Goal: Task Accomplishment & Management: Use online tool/utility

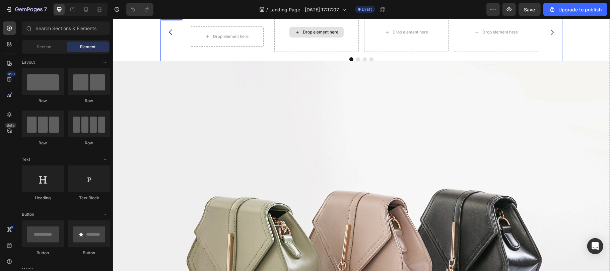
scroll to position [3682, 0]
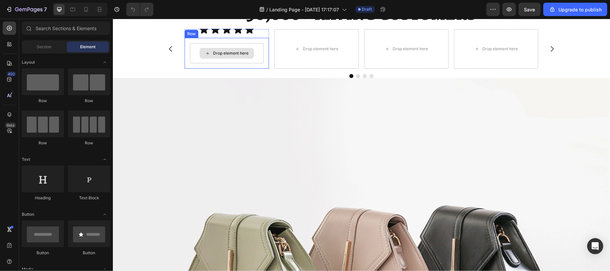
click at [242, 63] on div "Drop element here" at bounding box center [226, 53] width 74 height 20
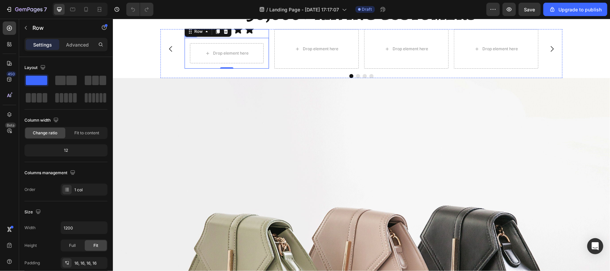
click at [184, 68] on div "Image Icon Icon Icon Icon Icon Icon List Row Drop element here Row 0" at bounding box center [226, 48] width 84 height 39
click at [192, 37] on div "Icon Icon Icon Icon Icon Icon List Row" at bounding box center [226, 28] width 68 height 18
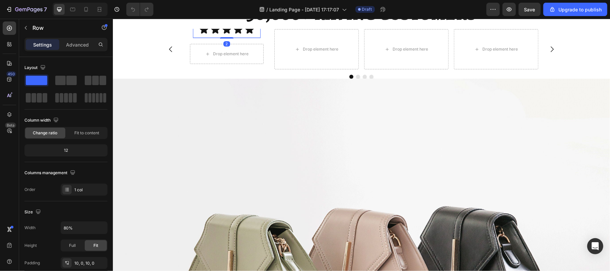
drag, startPoint x: 220, startPoint y: 136, endPoint x: 197, endPoint y: 141, distance: 23.6
click at [221, 38] on div at bounding box center [226, 37] width 13 height 1
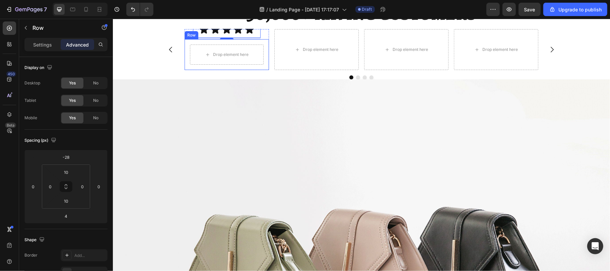
click at [186, 38] on div "Row" at bounding box center [190, 35] width 11 height 6
click at [195, 35] on div "Row" at bounding box center [197, 32] width 11 height 6
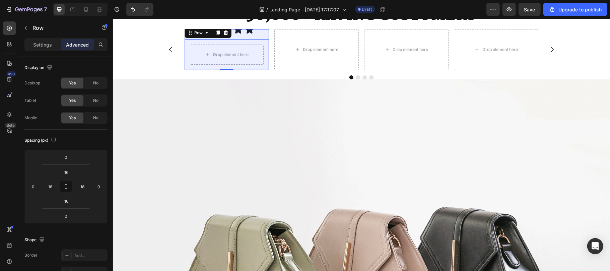
click at [188, 23] on div "Row 1 col" at bounding box center [197, 21] width 20 height 4
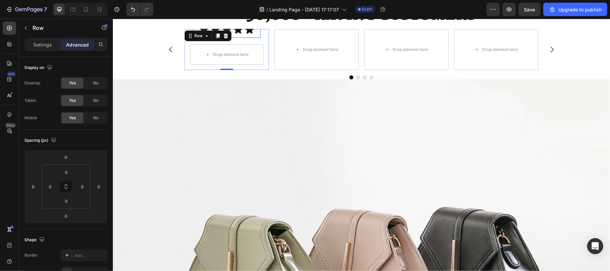
click at [208, 37] on div "Icon Icon Icon Icon Icon Icon List Row" at bounding box center [226, 28] width 68 height 18
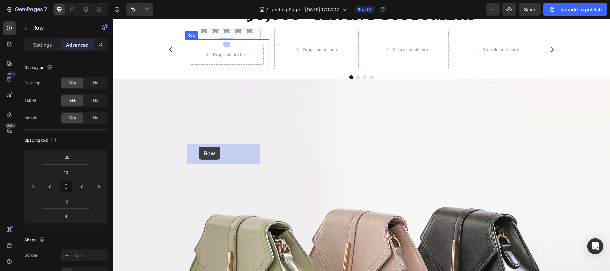
drag, startPoint x: 203, startPoint y: 113, endPoint x: 198, endPoint y: 146, distance: 33.8
click at [198, 70] on div "Drop element here Row" at bounding box center [226, 54] width 84 height 31
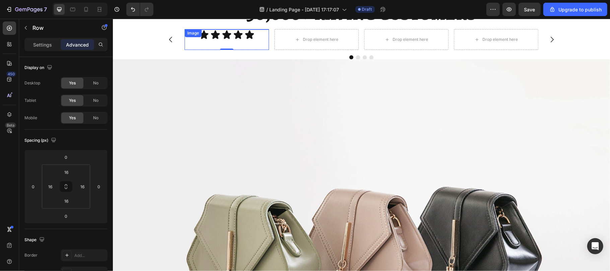
click at [248, 29] on img at bounding box center [226, 29] width 84 height 0
click at [252, 39] on div "Icon Icon Icon Icon Icon" at bounding box center [226, 34] width 59 height 10
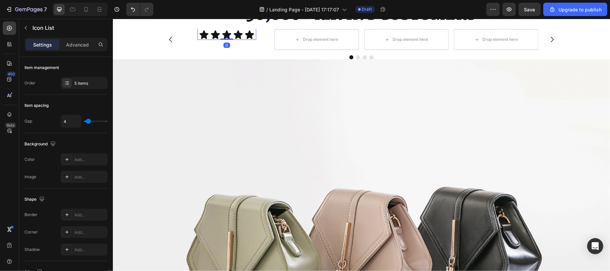
click at [214, 27] on div "Icon List" at bounding box center [224, 21] width 54 height 11
click at [207, 26] on div "Icon List" at bounding box center [215, 22] width 32 height 8
click at [202, 12] on div "Row 1 col" at bounding box center [210, 10] width 20 height 4
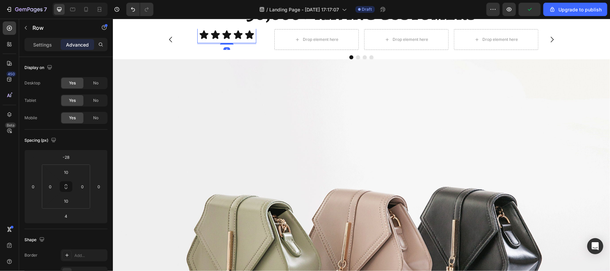
click at [205, 24] on div "Row" at bounding box center [220, 18] width 47 height 11
click at [205, 21] on div "Row" at bounding box center [210, 18] width 11 height 6
click at [204, 12] on div "Row 1 col" at bounding box center [210, 6] width 26 height 11
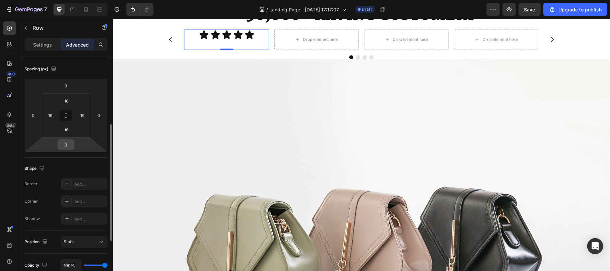
scroll to position [93, 0]
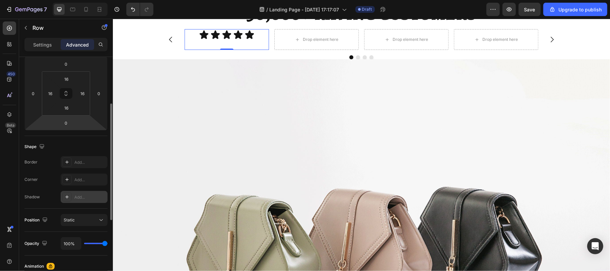
click at [78, 202] on div "Add..." at bounding box center [84, 197] width 47 height 12
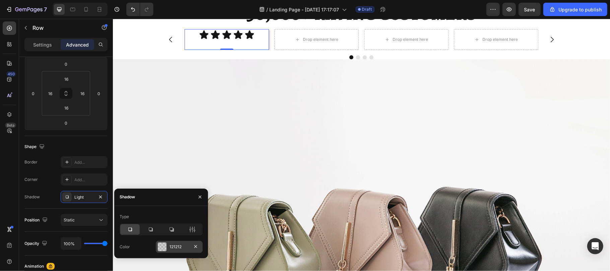
click at [159, 243] on div at bounding box center [162, 246] width 9 height 9
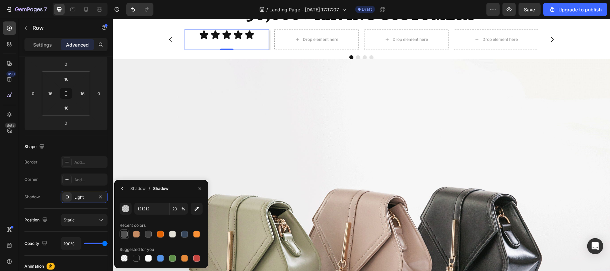
click at [125, 234] on div at bounding box center [124, 234] width 7 height 7
type input "525252"
type input "100"
click at [139, 190] on div "Shadow" at bounding box center [137, 188] width 15 height 6
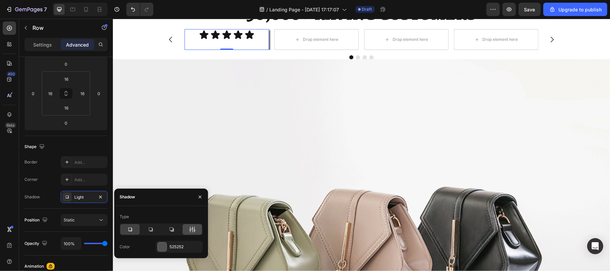
click at [188, 229] on div at bounding box center [191, 229] width 19 height 11
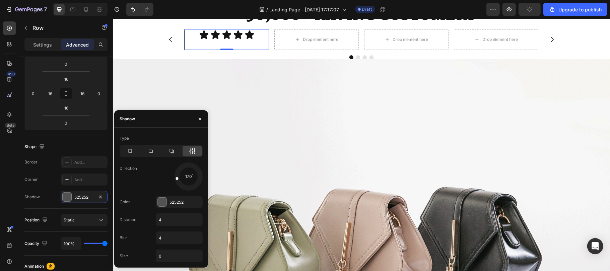
drag, startPoint x: 196, startPoint y: 184, endPoint x: 171, endPoint y: 178, distance: 25.2
click at [171, 178] on div "170" at bounding box center [179, 176] width 47 height 28
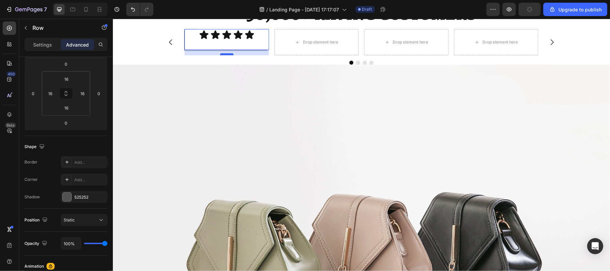
drag, startPoint x: 224, startPoint y: 148, endPoint x: 225, endPoint y: 153, distance: 5.4
click at [225, 55] on div at bounding box center [226, 54] width 13 height 2
type input "16"
click at [78, 199] on div "525252" at bounding box center [83, 197] width 19 height 6
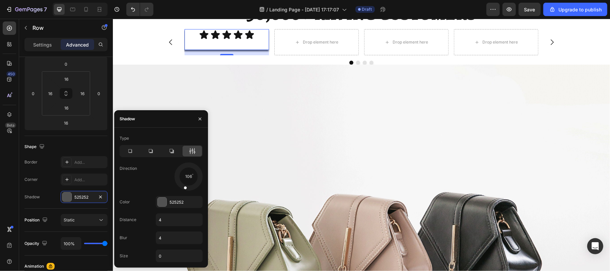
drag, startPoint x: 173, startPoint y: 175, endPoint x: 185, endPoint y: 184, distance: 14.7
click at [185, 184] on div at bounding box center [188, 176] width 30 height 30
click at [169, 214] on input "4" at bounding box center [179, 220] width 46 height 12
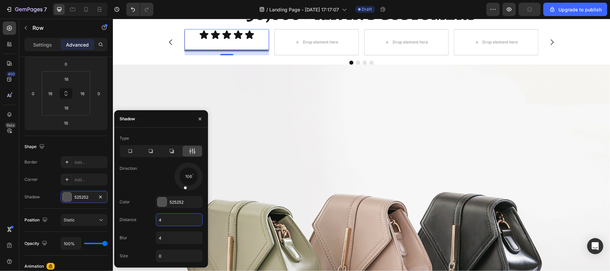
type input "8"
click at [261, 223] on img at bounding box center [360, 250] width 497 height 373
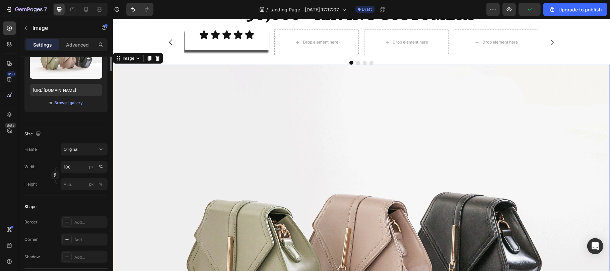
scroll to position [0, 0]
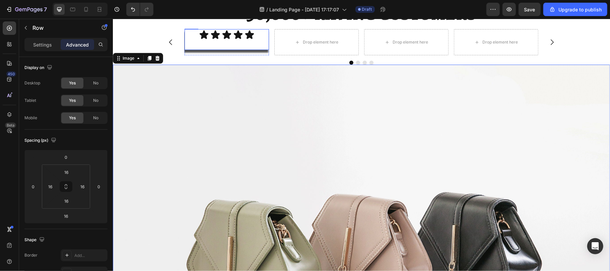
click at [186, 50] on div "Icon Icon Icon Icon Icon Icon List Row Row" at bounding box center [226, 39] width 84 height 21
click at [8, 30] on icon at bounding box center [9, 28] width 5 height 5
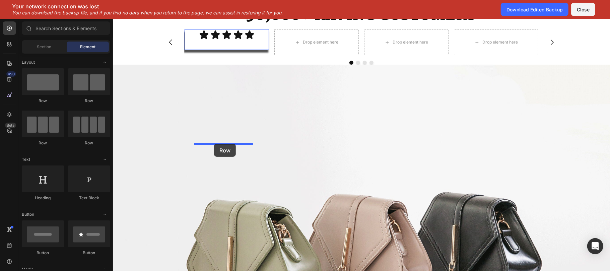
drag, startPoint x: 207, startPoint y: 103, endPoint x: 214, endPoint y: 143, distance: 41.1
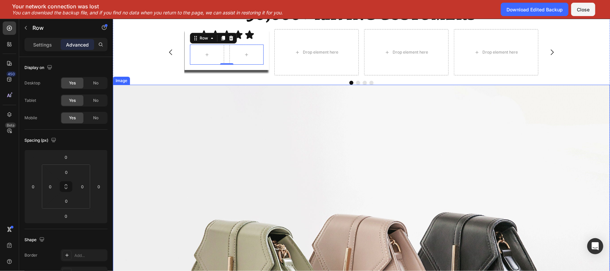
drag, startPoint x: 397, startPoint y: 241, endPoint x: 472, endPoint y: 265, distance: 78.8
click at [397, 241] on img at bounding box center [360, 270] width 497 height 373
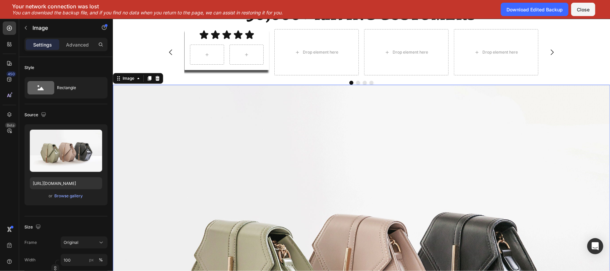
click at [415, 231] on img at bounding box center [360, 270] width 497 height 373
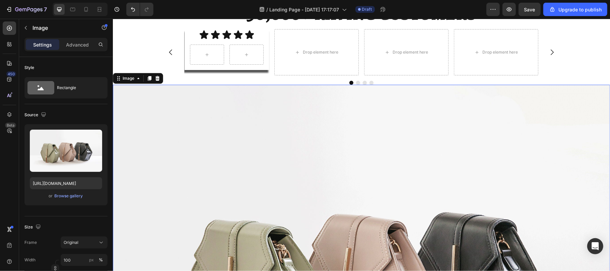
click at [465, 220] on img at bounding box center [360, 270] width 497 height 373
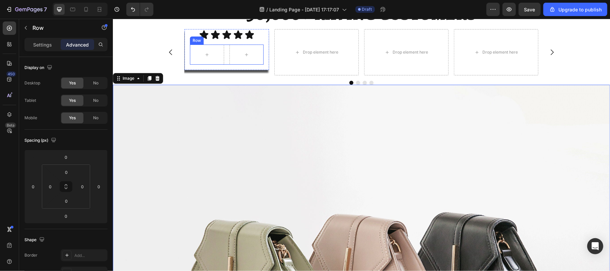
click at [222, 64] on div "Row" at bounding box center [226, 54] width 74 height 20
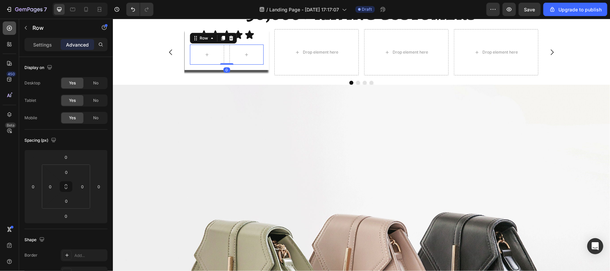
click at [6, 30] on icon at bounding box center [9, 28] width 7 height 7
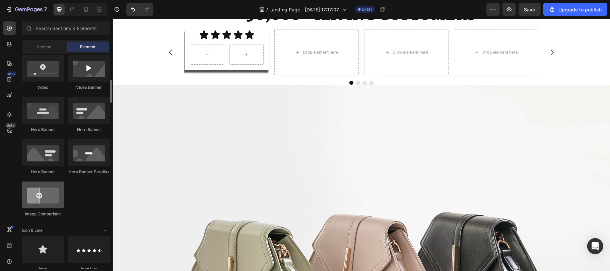
scroll to position [263, 0]
click at [53, 229] on div "Icon & Line" at bounding box center [66, 230] width 88 height 7
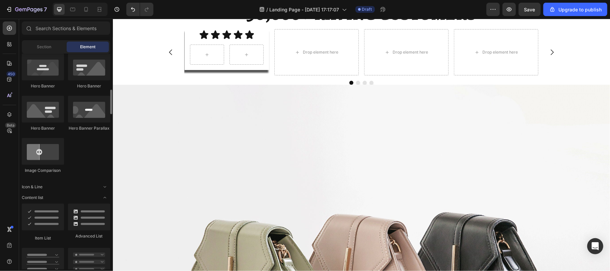
scroll to position [308, 0]
click at [103, 183] on icon "Toggle open" at bounding box center [104, 184] width 5 height 5
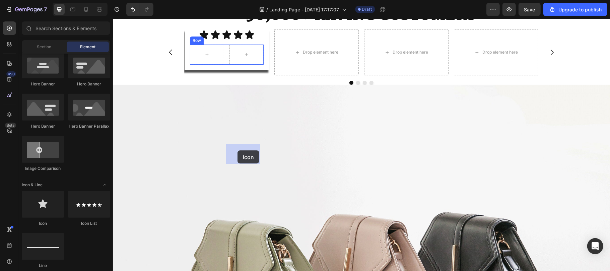
drag, startPoint x: 165, startPoint y: 227, endPoint x: 237, endPoint y: 150, distance: 105.1
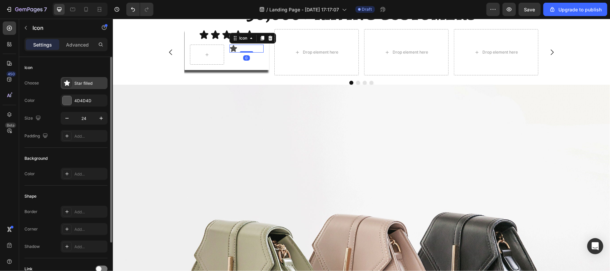
click at [80, 85] on div "Star filled" at bounding box center [89, 83] width 31 height 6
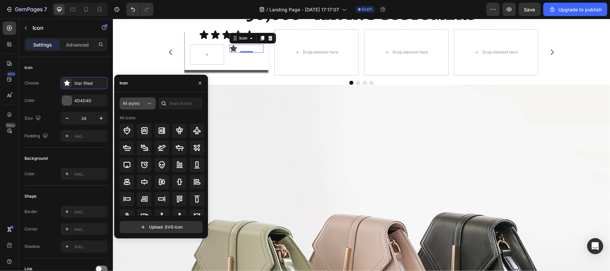
click at [129, 103] on span "All styles" at bounding box center [131, 103] width 17 height 5
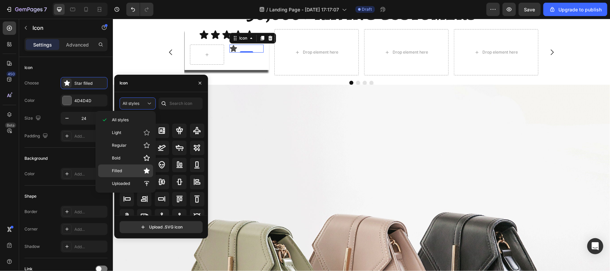
click at [123, 168] on p "Filled" at bounding box center [131, 170] width 38 height 7
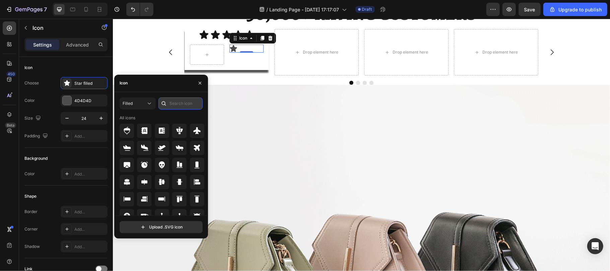
click at [171, 106] on input "text" at bounding box center [180, 103] width 44 height 12
type input "check"
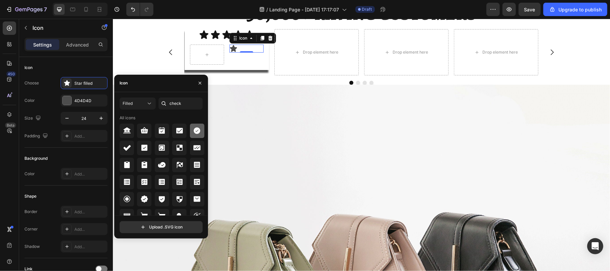
click at [193, 131] on icon at bounding box center [196, 130] width 7 height 7
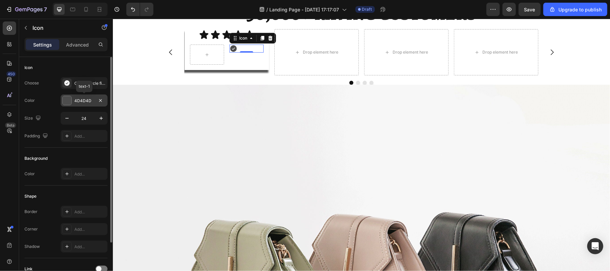
click at [67, 104] on div at bounding box center [67, 100] width 9 height 9
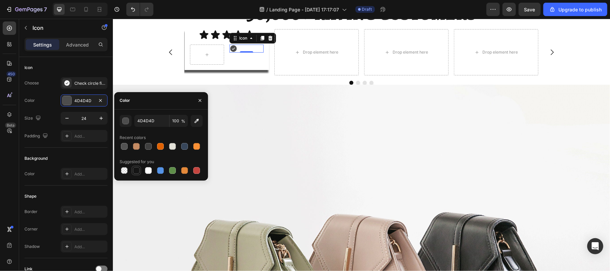
click at [133, 169] on div at bounding box center [136, 170] width 7 height 7
type input "151515"
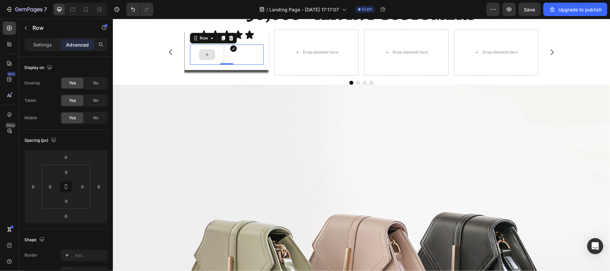
click at [212, 64] on div at bounding box center [206, 54] width 34 height 20
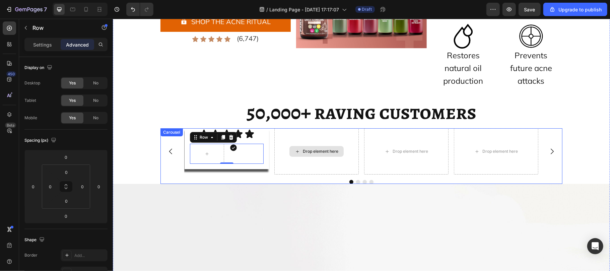
scroll to position [3574, 0]
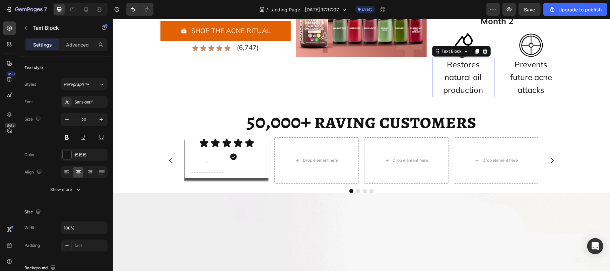
click at [443, 79] on span "Restores natural oil production" at bounding box center [463, 76] width 40 height 35
click at [474, 50] on icon at bounding box center [476, 50] width 5 height 5
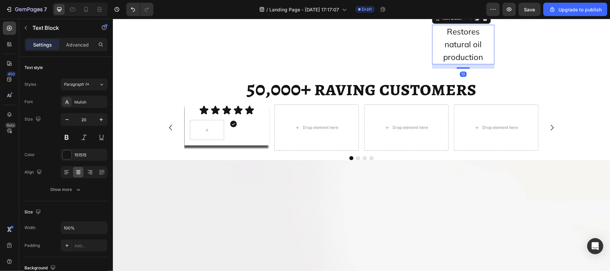
scroll to position [3640, 0]
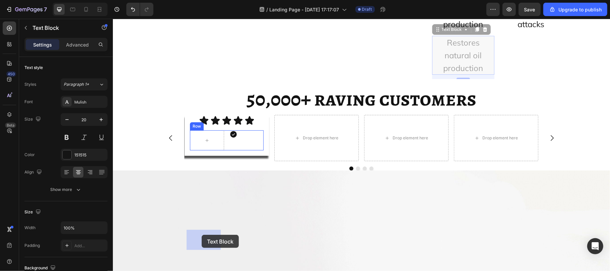
drag, startPoint x: 445, startPoint y: 29, endPoint x: 201, endPoint y: 234, distance: 318.8
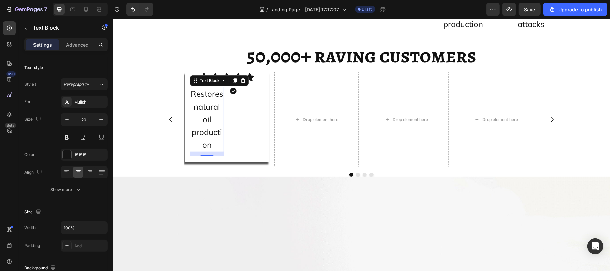
click at [208, 151] on p "Restores natural oil production" at bounding box center [206, 119] width 33 height 64
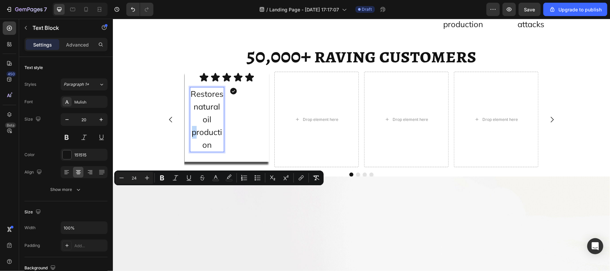
click at [208, 151] on p "Restores natural oil production" at bounding box center [206, 119] width 33 height 64
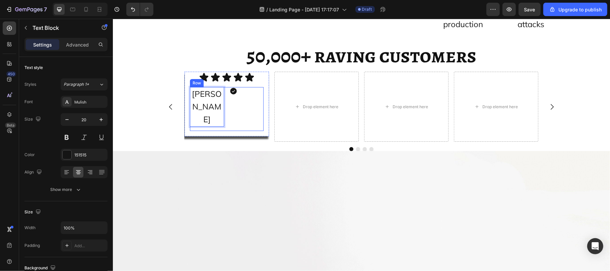
click at [231, 131] on div "Icon" at bounding box center [246, 109] width 34 height 44
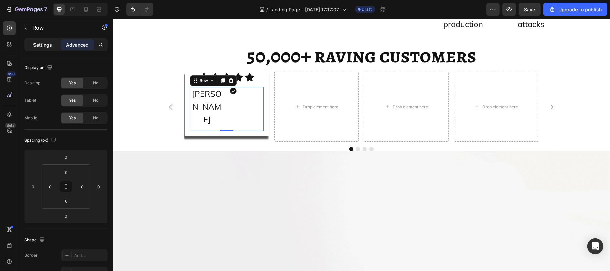
click at [33, 47] on p "Settings" at bounding box center [42, 44] width 19 height 7
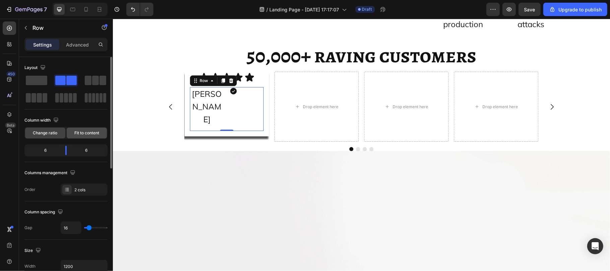
click at [76, 128] on div "Fit to content" at bounding box center [87, 133] width 40 height 11
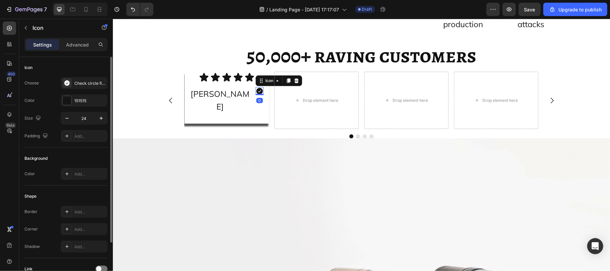
click at [80, 50] on div "Settings Advanced" at bounding box center [65, 44] width 83 height 13
click at [77, 47] on p "Advanced" at bounding box center [77, 44] width 23 height 7
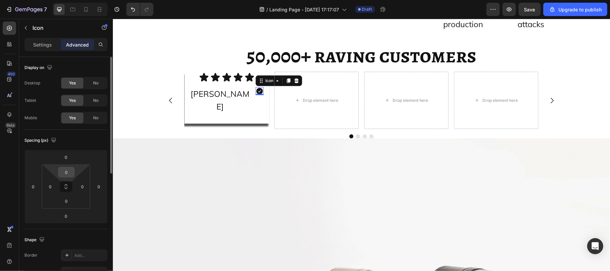
click at [68, 172] on input "0" at bounding box center [66, 172] width 13 height 10
type input "7"
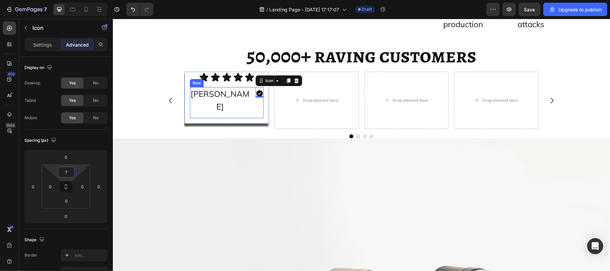
click at [229, 118] on div "Jennifer W. Text Block Icon 0 Row" at bounding box center [226, 102] width 74 height 31
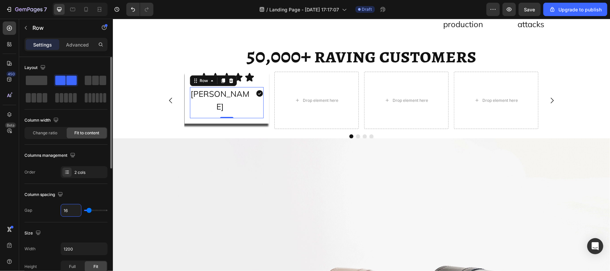
click at [74, 210] on input "16" at bounding box center [71, 210] width 20 height 12
type input "7"
click at [260, 123] on div "Icon Icon Icon Icon Icon Icon List Row Jennifer W. Text Block Icon Row 0 Row" at bounding box center [226, 97] width 84 height 52
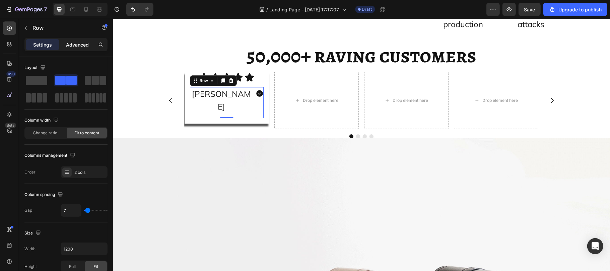
click at [78, 42] on p "Advanced" at bounding box center [77, 44] width 23 height 7
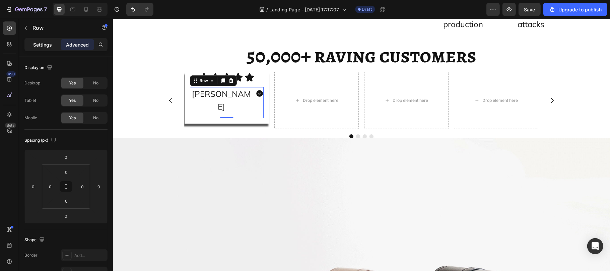
click at [44, 46] on p "Settings" at bounding box center [42, 44] width 19 height 7
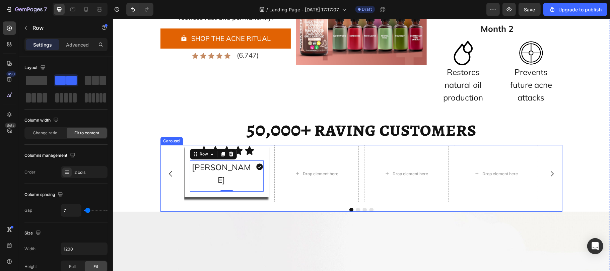
scroll to position [3549, 0]
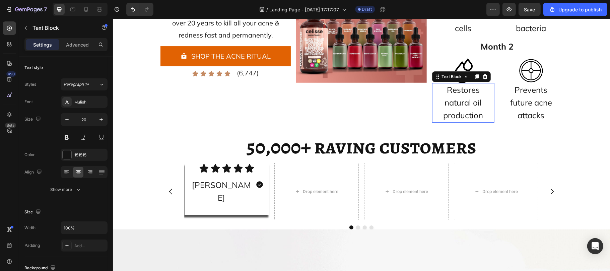
click at [453, 107] on p "Restores natural oil production" at bounding box center [462, 102] width 61 height 38
click at [474, 75] on icon at bounding box center [476, 76] width 4 height 5
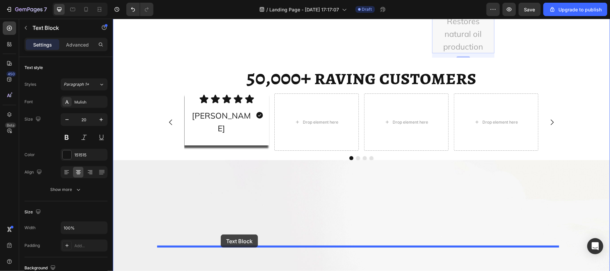
scroll to position [3668, 0]
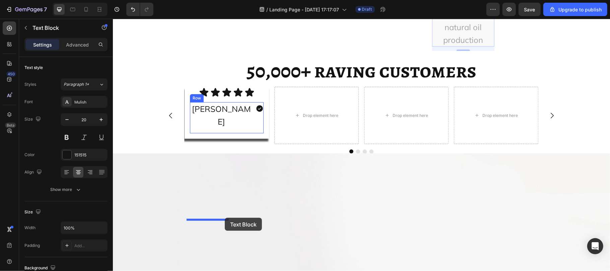
drag, startPoint x: 444, startPoint y: 29, endPoint x: 224, endPoint y: 217, distance: 289.2
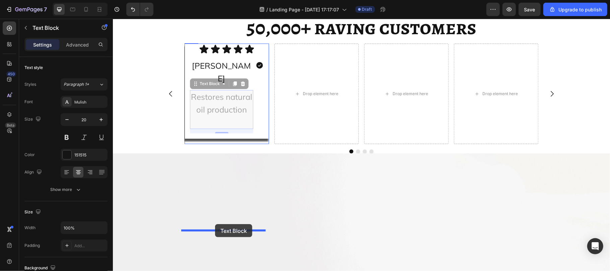
drag, startPoint x: 207, startPoint y: 170, endPoint x: 215, endPoint y: 224, distance: 54.2
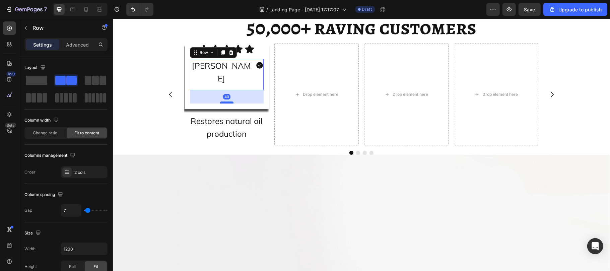
drag, startPoint x: 224, startPoint y: 174, endPoint x: 222, endPoint y: 188, distance: 13.7
click at [222, 103] on div at bounding box center [226, 102] width 13 height 2
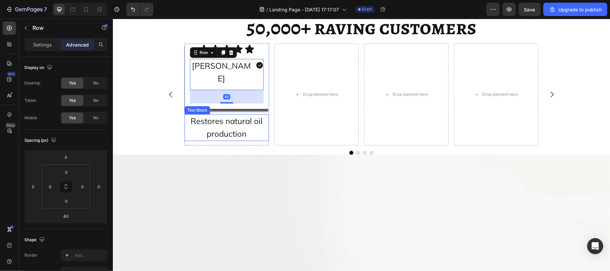
click at [221, 138] on span "Restores natural oil production" at bounding box center [226, 126] width 72 height 23
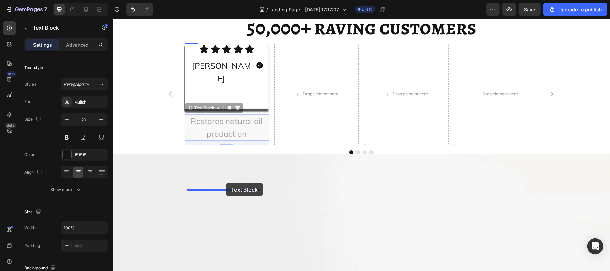
drag, startPoint x: 205, startPoint y: 195, endPoint x: 225, endPoint y: 182, distance: 24.1
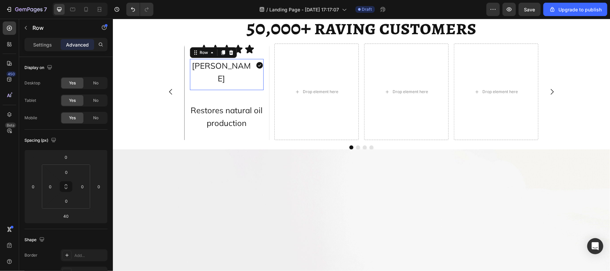
click at [252, 90] on div "Jennifer W. Text Block Icon Row 0" at bounding box center [226, 74] width 74 height 31
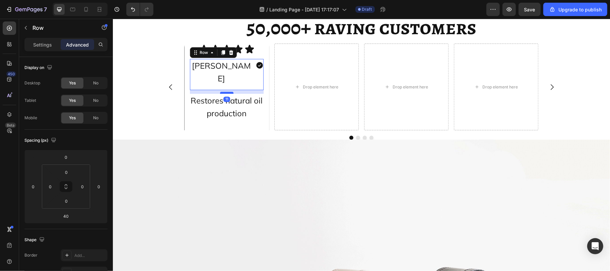
drag, startPoint x: 228, startPoint y: 188, endPoint x: 228, endPoint y: 178, distance: 9.7
click at [228, 93] on div at bounding box center [226, 92] width 13 height 2
click at [228, 92] on div at bounding box center [226, 91] width 13 height 2
type input "6"
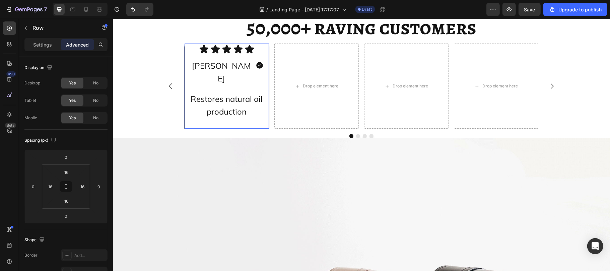
click at [232, 123] on div "Icon Icon Icon Icon Icon Icon List Row Jennifer W. Text Block Icon Row Restores…" at bounding box center [226, 86] width 74 height 74
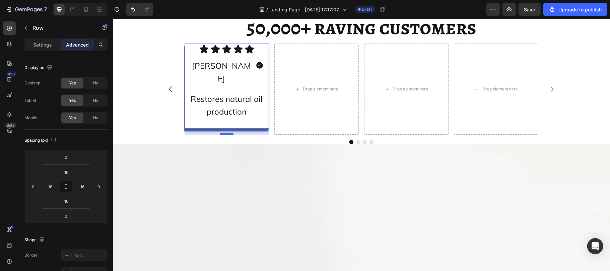
drag, startPoint x: 223, startPoint y: 213, endPoint x: 223, endPoint y: 221, distance: 8.0
click at [223, 134] on div at bounding box center [226, 133] width 13 height 2
type input "24"
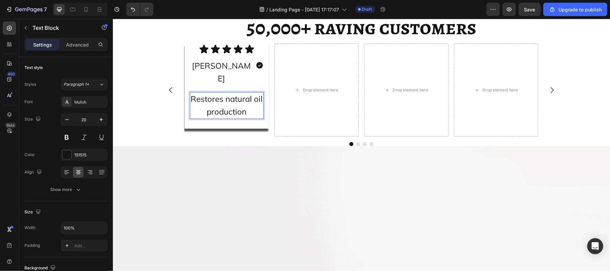
click at [224, 116] on span "Restores natural oil production" at bounding box center [226, 104] width 72 height 23
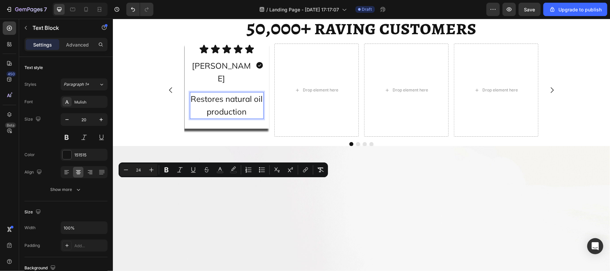
click at [224, 116] on span "Restores natural oil production" at bounding box center [226, 104] width 72 height 23
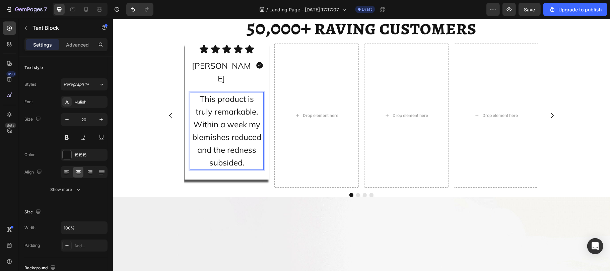
click at [224, 167] on span "This product is truly remarkable. Within a week my blemishes reduced and the re…" at bounding box center [226, 130] width 69 height 74
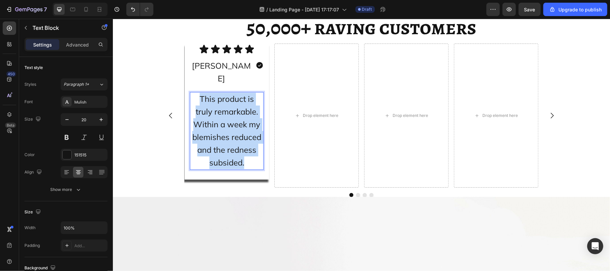
click at [224, 167] on span "This product is truly remarkable. Within a week my blemishes reduced and the re…" at bounding box center [226, 130] width 69 height 74
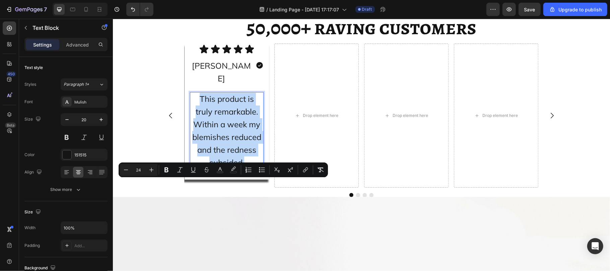
click at [224, 167] on span "This product is truly remarkable. Within a week my blemishes reduced and the re…" at bounding box center [226, 130] width 69 height 74
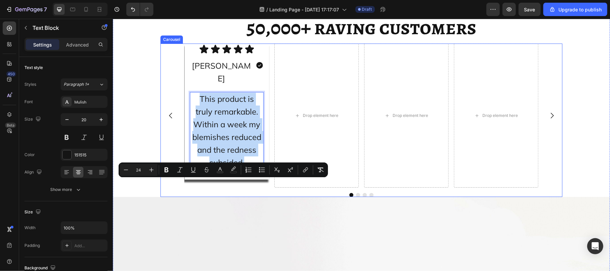
click at [162, 187] on div "Image Icon Icon Icon Icon Icon Icon List Row Jennifer W. Text Block Icon Row Th…" at bounding box center [361, 115] width 402 height 144
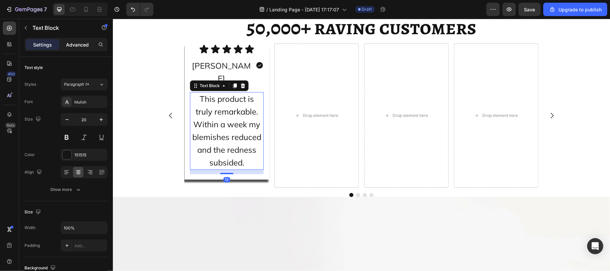
click at [75, 47] on p "Advanced" at bounding box center [77, 44] width 23 height 7
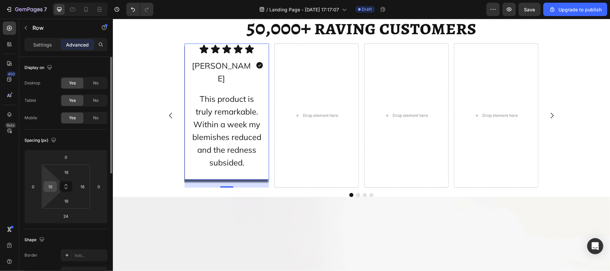
click at [53, 184] on input "16" at bounding box center [50, 186] width 10 height 10
click at [54, 187] on input "10" at bounding box center [50, 186] width 10 height 10
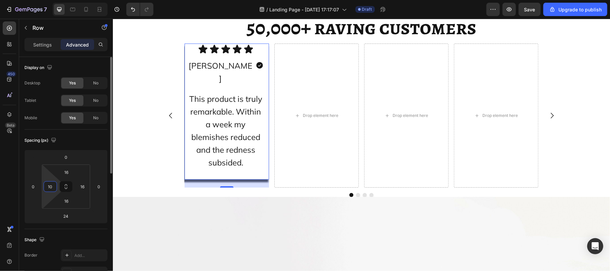
click at [54, 187] on input "10" at bounding box center [50, 186] width 10 height 10
type input "20"
click at [54, 187] on input "20" at bounding box center [50, 186] width 10 height 10
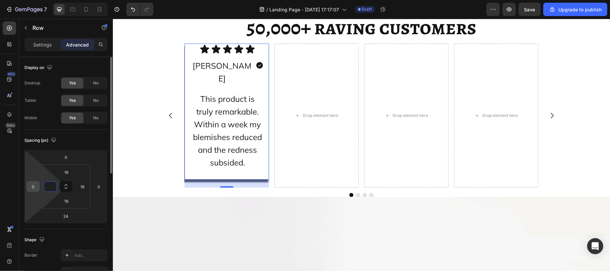
type input "0"
click at [33, 185] on input "0" at bounding box center [33, 186] width 10 height 10
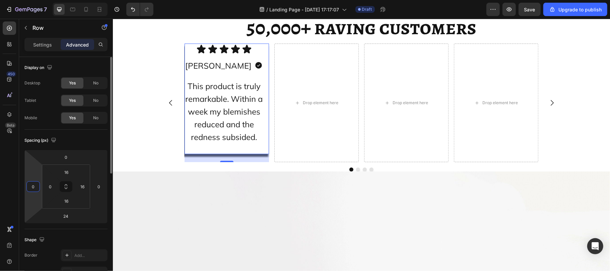
click at [33, 185] on input "0" at bounding box center [33, 186] width 10 height 10
type input "10"
click at [51, 185] on input "0" at bounding box center [50, 186] width 10 height 10
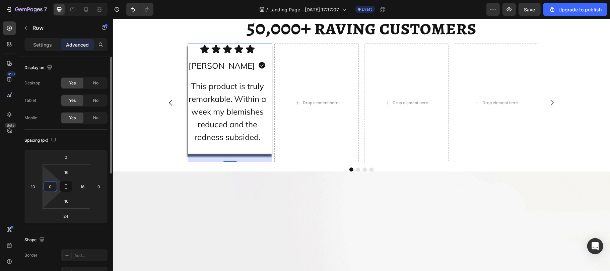
click at [51, 185] on input "0" at bounding box center [50, 186] width 10 height 10
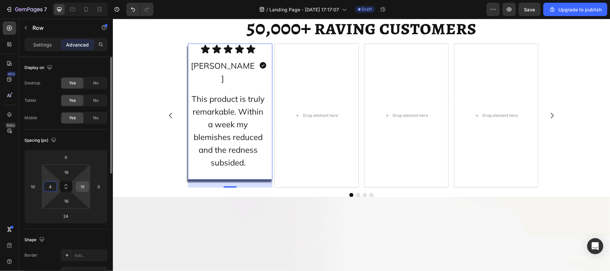
type input "4"
click at [85, 185] on input "16" at bounding box center [82, 186] width 10 height 10
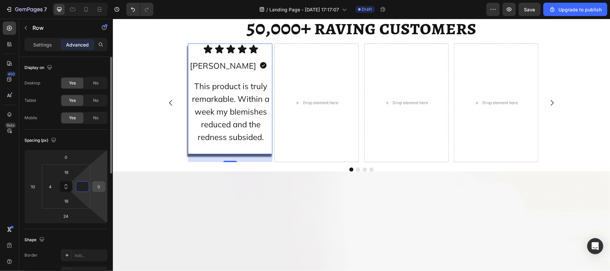
type input "0"
click at [95, 190] on input "0" at bounding box center [99, 186] width 10 height 10
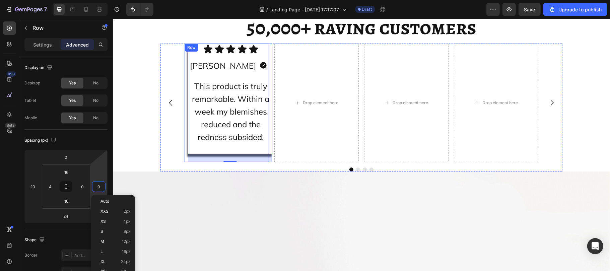
click at [184, 144] on div "Image Icon Icon Icon Icon Icon Icon List Row Jennifer W. Text Block Icon Row Th…" at bounding box center [226, 102] width 84 height 118
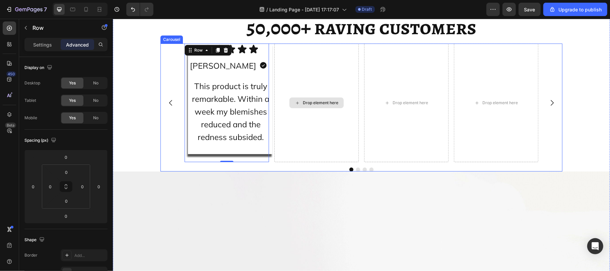
click at [339, 162] on div "Drop element here" at bounding box center [316, 102] width 84 height 118
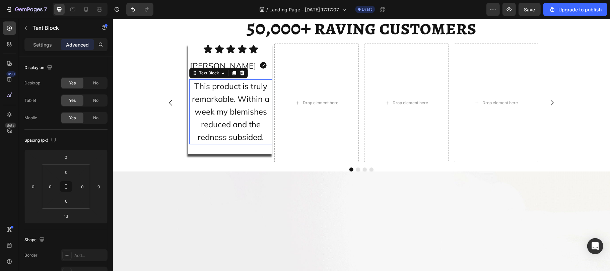
click at [239, 142] on span "This product is truly remarkable. Within a week my blemishes reduced and the re…" at bounding box center [230, 111] width 77 height 61
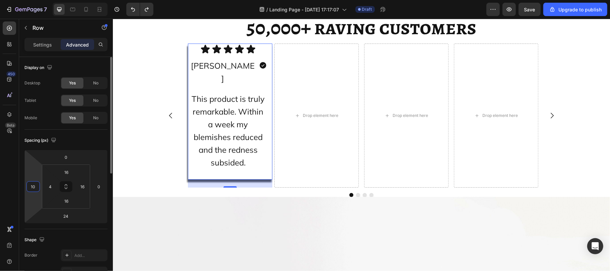
click at [35, 185] on input "10" at bounding box center [33, 186] width 10 height 10
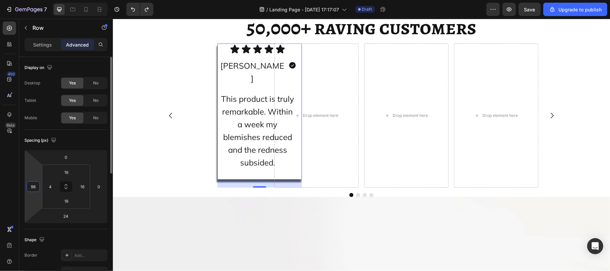
type input "9"
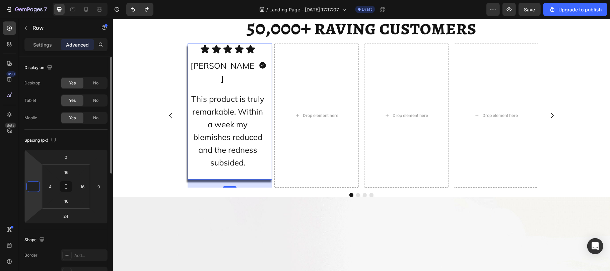
type input "8"
type input "7"
type input "4"
type input "3"
type input "2"
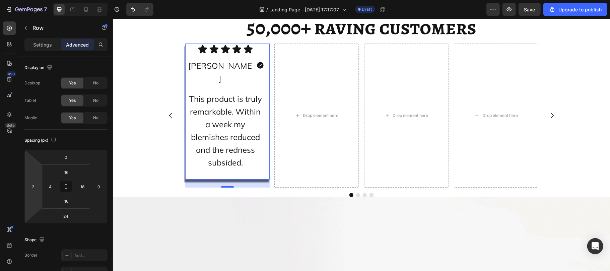
click at [261, 179] on div "Icon Icon Icon Icon Icon Icon List Row Jennifer W. Text Block Icon Row This pro…" at bounding box center [227, 111] width 84 height 136
click at [52, 186] on input "4" at bounding box center [50, 186] width 10 height 10
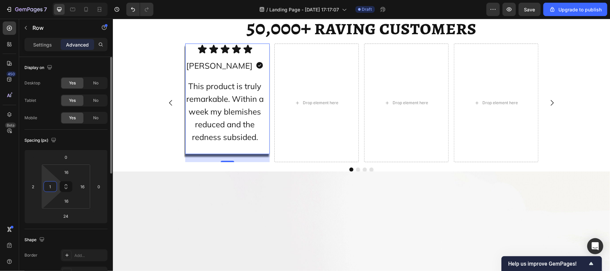
type input "17"
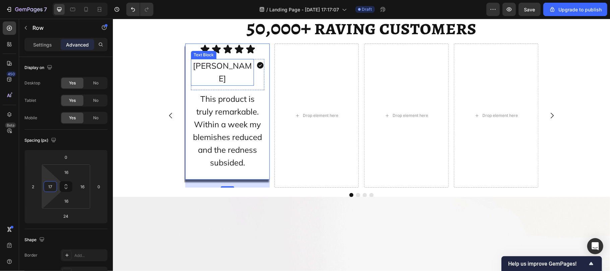
click at [213, 83] on span "[PERSON_NAME]" at bounding box center [221, 71] width 59 height 23
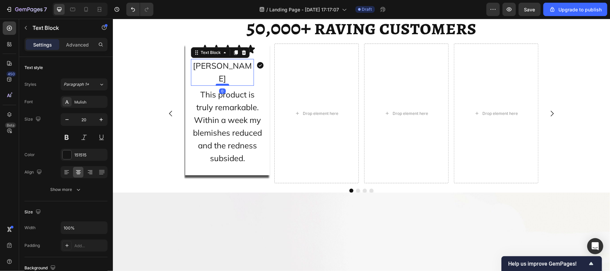
drag, startPoint x: 209, startPoint y: 175, endPoint x: 209, endPoint y: 170, distance: 5.4
click at [215, 85] on div at bounding box center [221, 84] width 13 height 2
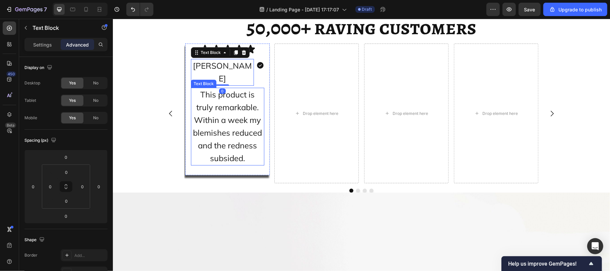
click at [219, 163] on span "This product is truly remarkable. Within a week my blemishes reduced and the re…" at bounding box center [227, 126] width 69 height 74
click at [213, 163] on span "This product is truly remarkable. Within a week my blemishes reduced and the re…" at bounding box center [227, 126] width 69 height 74
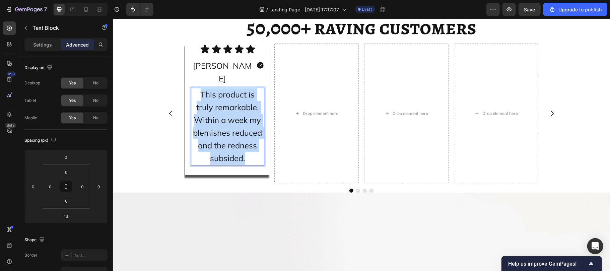
click at [213, 163] on span "This product is truly remarkable. Within a week my blemishes reduced and the re…" at bounding box center [227, 126] width 69 height 74
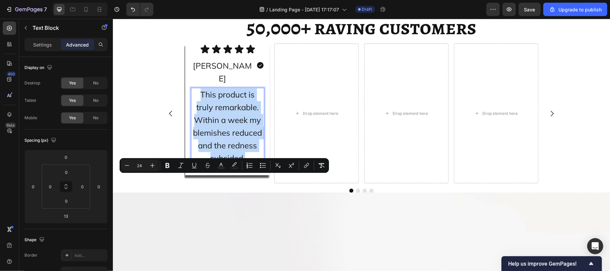
click at [213, 163] on span "This product is truly remarkable. Within a week my blemishes reduced and the re…" at bounding box center [227, 126] width 69 height 74
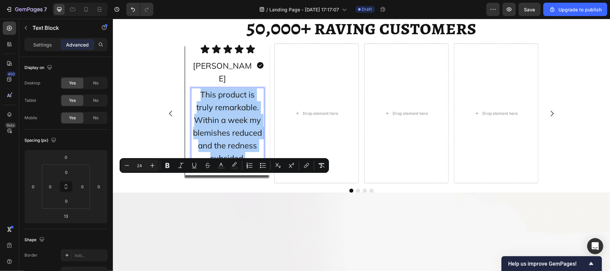
click at [120, 158] on div "Minus 24 Plus Bold Italic Underline Strikethrough Text Color color Numbered Lis…" at bounding box center [224, 165] width 209 height 15
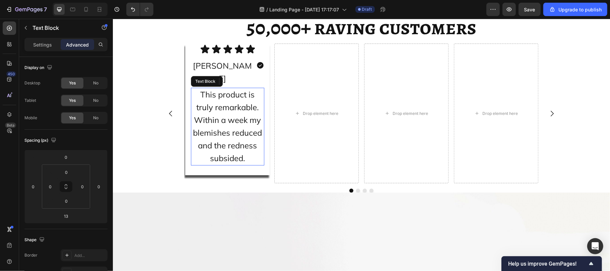
click at [208, 163] on span "This product is truly remarkable. Within a week my blemishes reduced and the re…" at bounding box center [227, 126] width 69 height 74
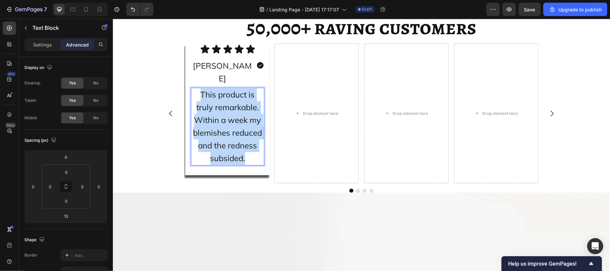
click at [208, 163] on span "This product is truly remarkable. Within a week my blemishes reduced and the re…" at bounding box center [227, 126] width 69 height 74
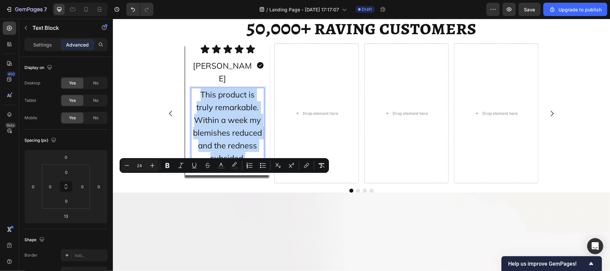
click at [208, 163] on span "This product is truly remarkable. Within a week my blemishes reduced and the re…" at bounding box center [227, 126] width 69 height 74
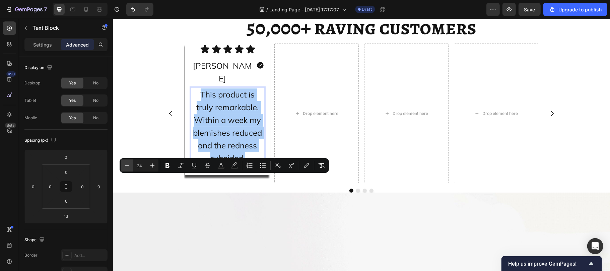
click at [125, 165] on icon "Editor contextual toolbar" at bounding box center [127, 165] width 7 height 7
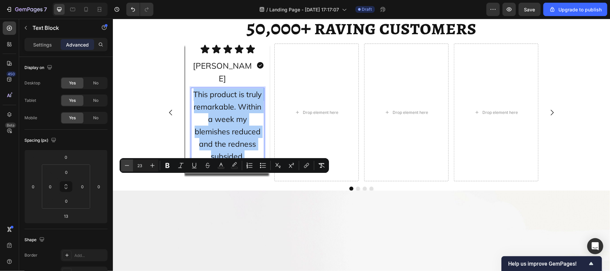
click at [125, 165] on icon "Editor contextual toolbar" at bounding box center [127, 165] width 7 height 7
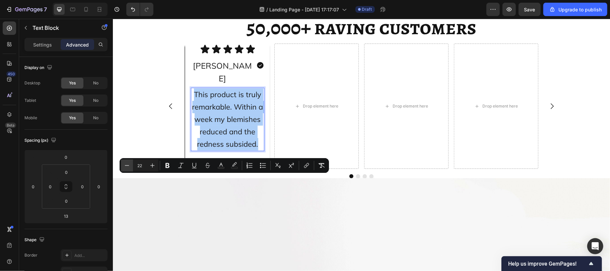
click at [125, 165] on icon "Editor contextual toolbar" at bounding box center [127, 165] width 7 height 7
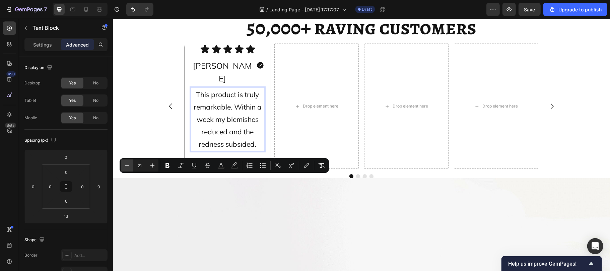
click at [125, 165] on icon "Editor contextual toolbar" at bounding box center [127, 165] width 7 height 7
type input "20"
click at [39, 41] on p "Settings" at bounding box center [42, 44] width 19 height 7
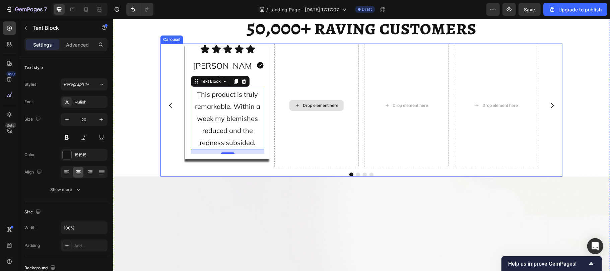
click at [305, 167] on div "Drop element here" at bounding box center [316, 105] width 84 height 124
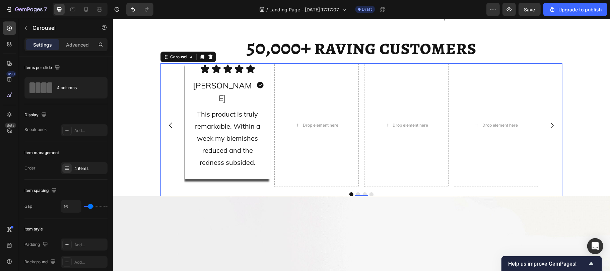
scroll to position [3647, 0]
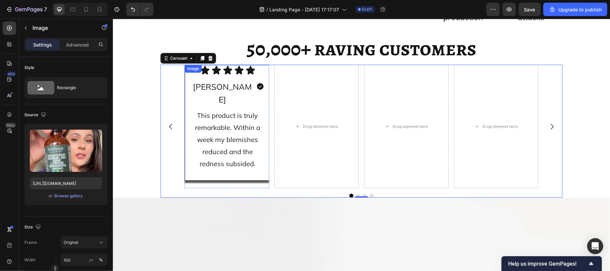
click at [184, 64] on img at bounding box center [226, 64] width 84 height 0
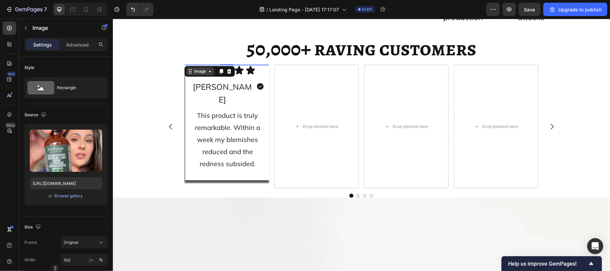
click at [197, 70] on div "Image" at bounding box center [199, 71] width 14 height 6
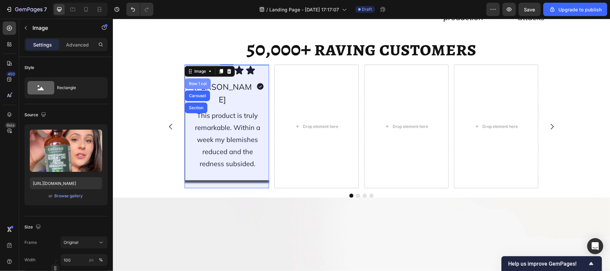
click at [189, 83] on div "Row 1 col" at bounding box center [197, 83] width 20 height 4
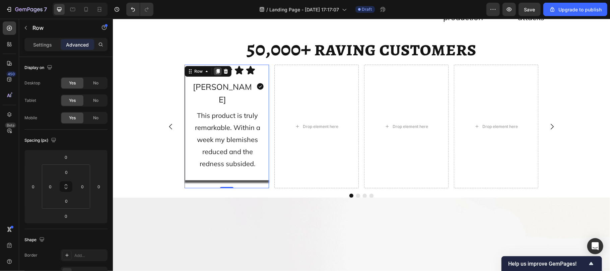
click at [216, 69] on icon at bounding box center [218, 71] width 4 height 5
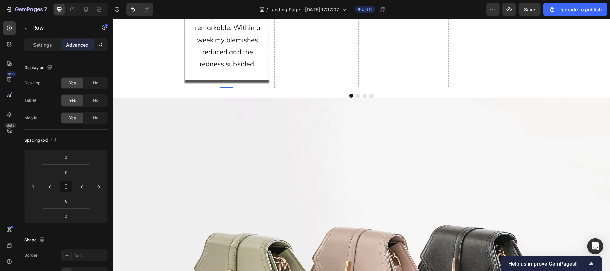
scroll to position [3879, 0]
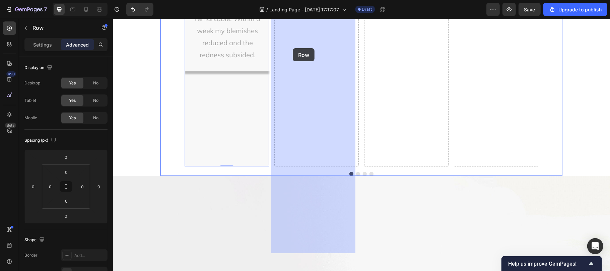
drag, startPoint x: 193, startPoint y: 38, endPoint x: 292, endPoint y: 48, distance: 99.9
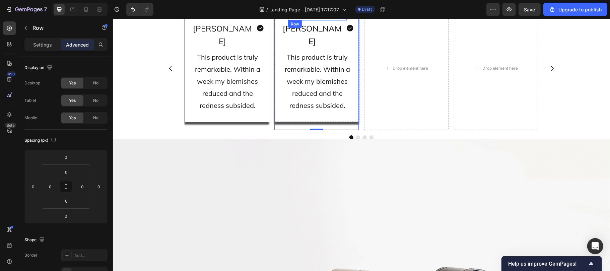
scroll to position [3633, 0]
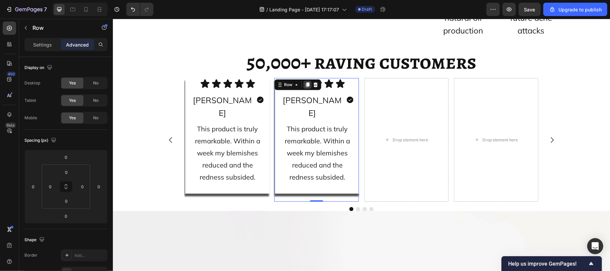
click at [305, 83] on icon at bounding box center [307, 84] width 4 height 5
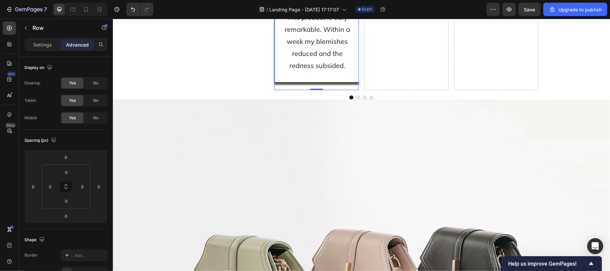
scroll to position [3879, 0]
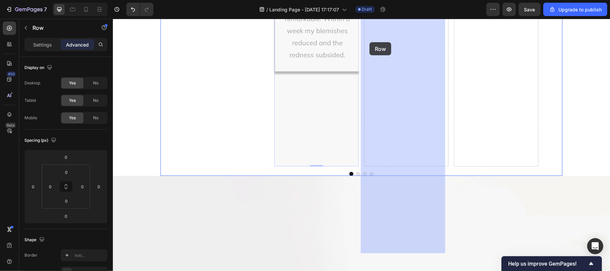
drag, startPoint x: 282, startPoint y: 39, endPoint x: 369, endPoint y: 42, distance: 87.1
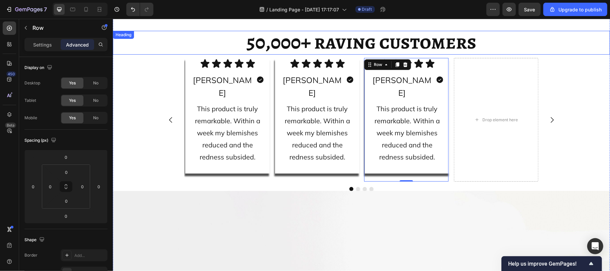
scroll to position [3653, 0]
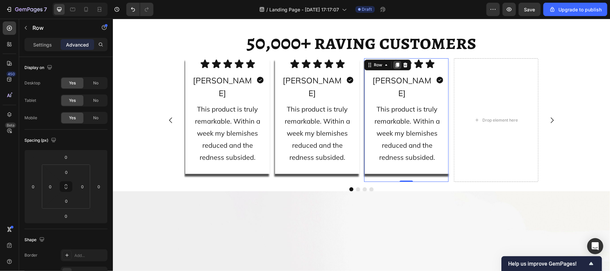
click at [395, 65] on icon at bounding box center [397, 64] width 4 height 5
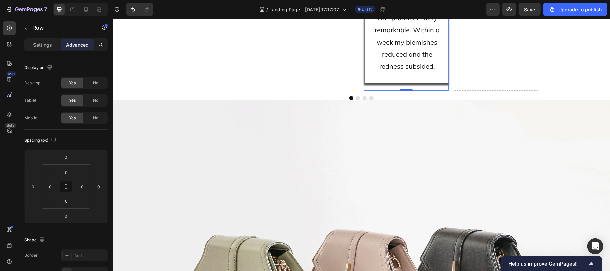
scroll to position [3879, 0]
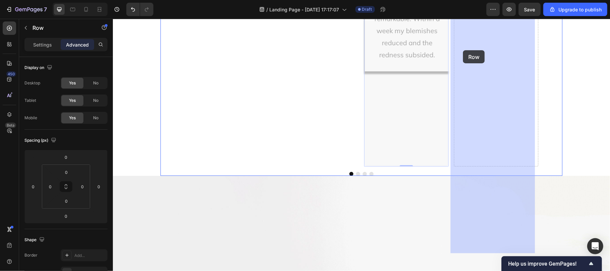
drag, startPoint x: 370, startPoint y: 34, endPoint x: 462, endPoint y: 50, distance: 93.7
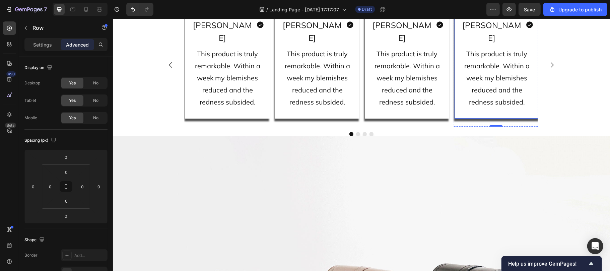
scroll to position [3700, 0]
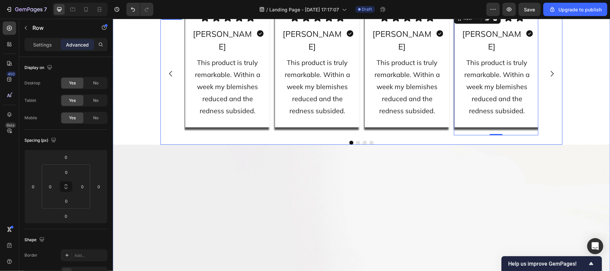
click at [548, 83] on button "Carousel Next Arrow" at bounding box center [551, 73] width 19 height 19
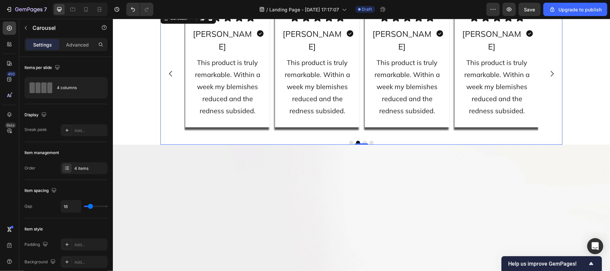
click at [166, 77] on icon "Carousel Back Arrow" at bounding box center [170, 73] width 8 height 8
click at [74, 93] on div "4 columns" at bounding box center [77, 87] width 41 height 15
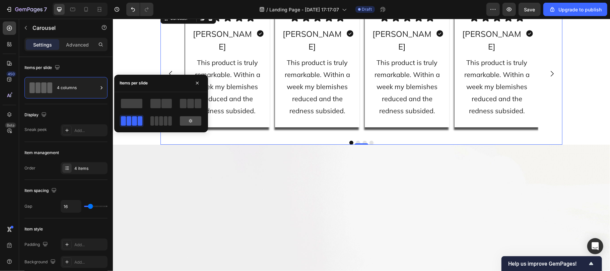
click at [189, 122] on icon at bounding box center [190, 120] width 5 height 5
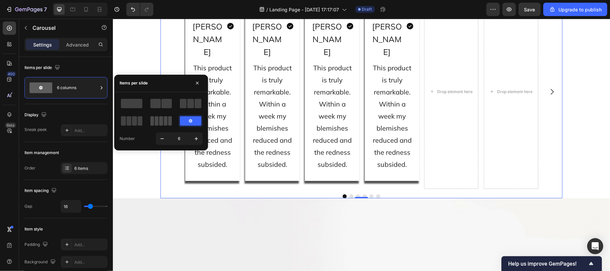
click at [161, 121] on span at bounding box center [161, 120] width 4 height 9
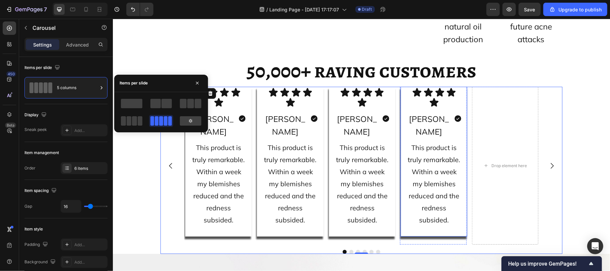
scroll to position [3624, 0]
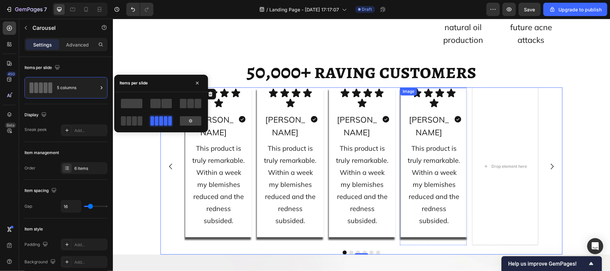
click at [403, 87] on div "Image" at bounding box center [432, 87] width 66 height 0
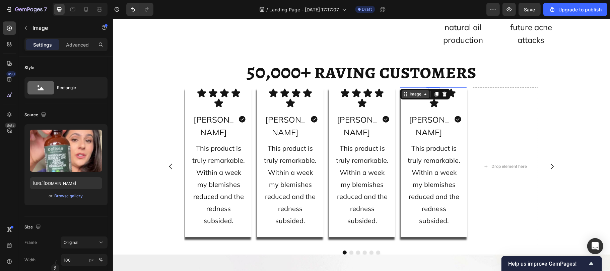
click at [403, 95] on icon at bounding box center [404, 93] width 5 height 5
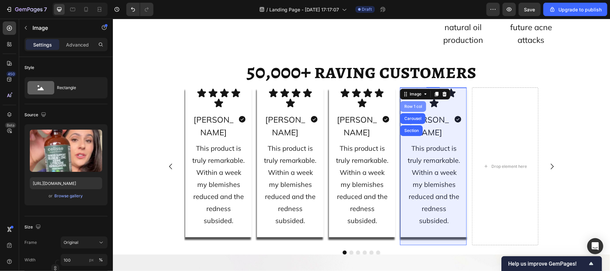
click at [406, 106] on div "Row 1 col" at bounding box center [412, 106] width 20 height 4
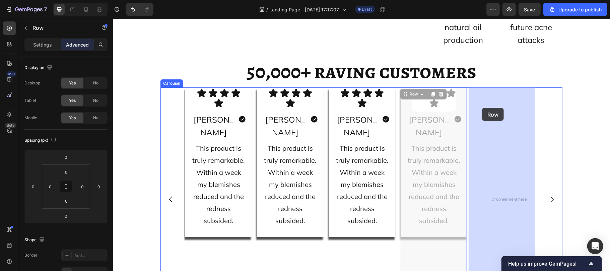
drag, startPoint x: 407, startPoint y: 92, endPoint x: 481, endPoint y: 107, distance: 75.8
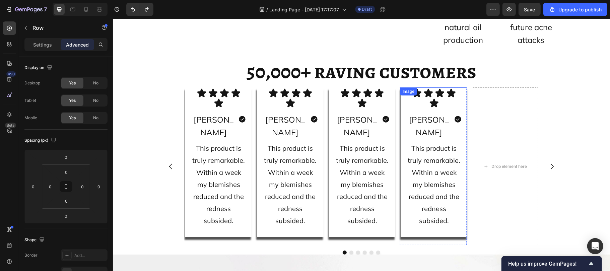
click at [409, 92] on div "Image" at bounding box center [408, 91] width 14 height 6
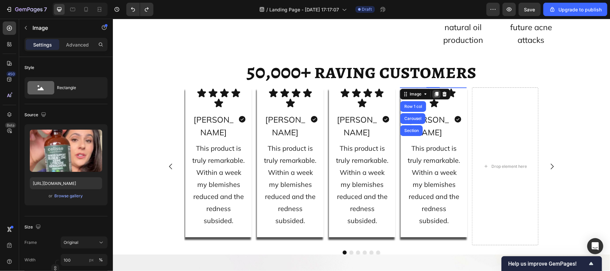
click at [434, 92] on icon at bounding box center [436, 93] width 4 height 5
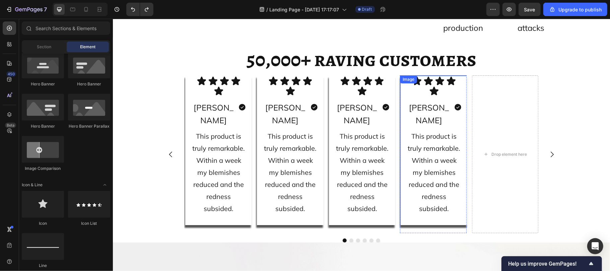
scroll to position [3597, 0]
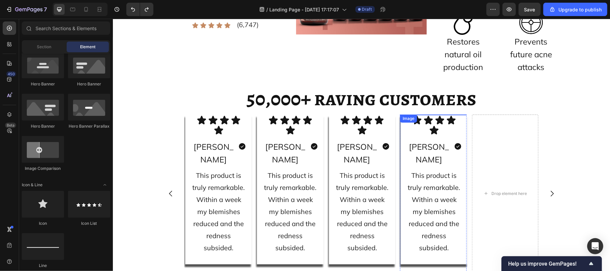
click at [414, 114] on img at bounding box center [432, 114] width 66 height 0
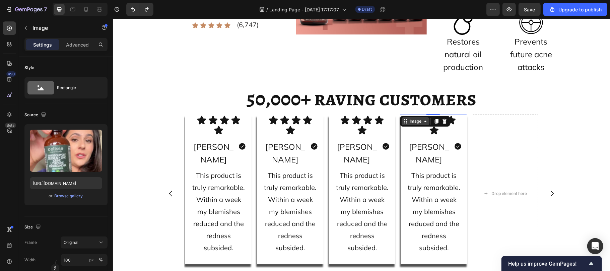
click at [410, 120] on div "Image" at bounding box center [415, 121] width 14 height 6
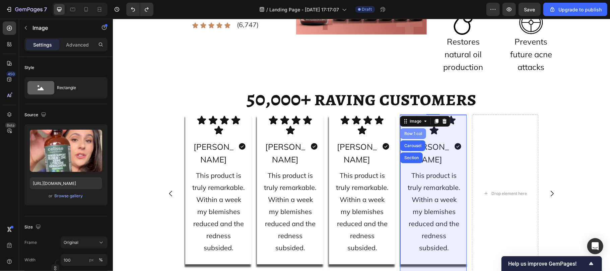
click at [403, 132] on div "Row 1 col" at bounding box center [412, 133] width 20 height 4
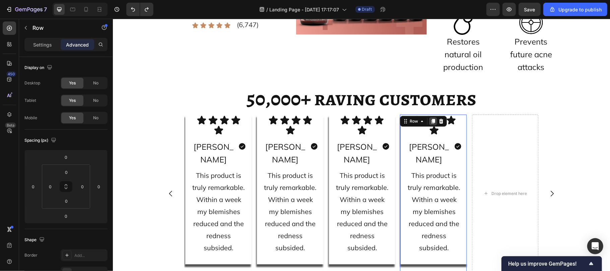
click at [431, 120] on icon at bounding box center [433, 120] width 4 height 5
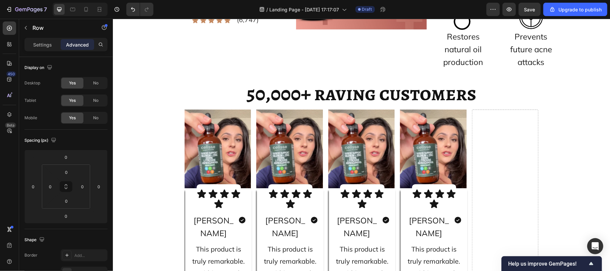
scroll to position [3892, 0]
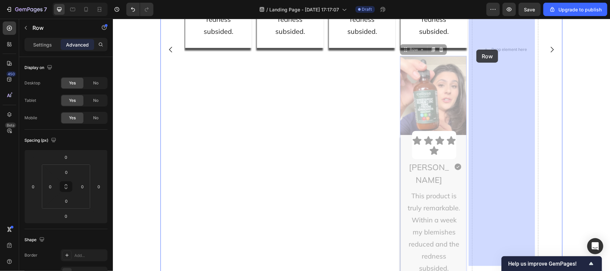
drag, startPoint x: 404, startPoint y: 37, endPoint x: 476, endPoint y: 49, distance: 73.0
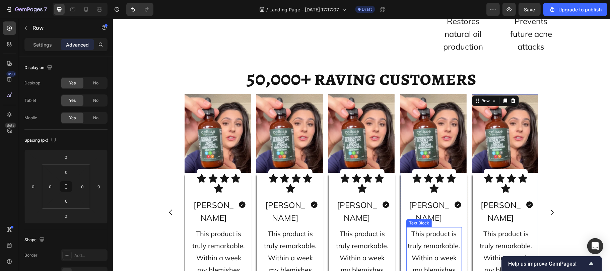
scroll to position [3617, 0]
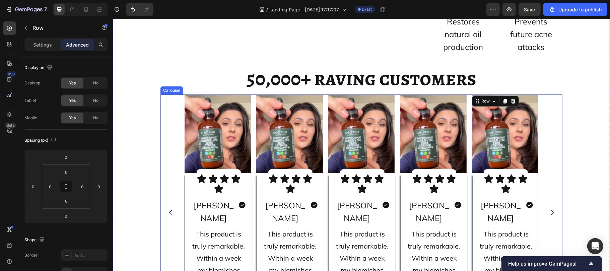
click at [248, 94] on div "Image Icon Icon Icon Icon Icon Icon List Row Jennifer W. Text Block Icon Row Th…" at bounding box center [360, 212] width 353 height 236
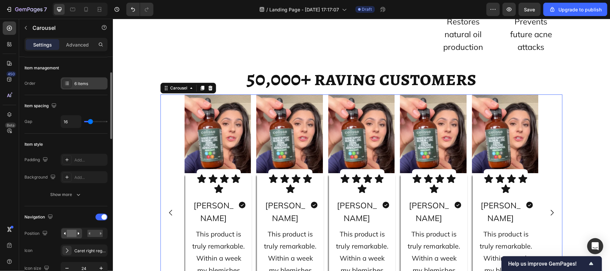
scroll to position [86, 0]
click at [90, 119] on input "range" at bounding box center [95, 119] width 23 height 1
click at [70, 116] on input "16" at bounding box center [71, 120] width 20 height 12
type input "20"
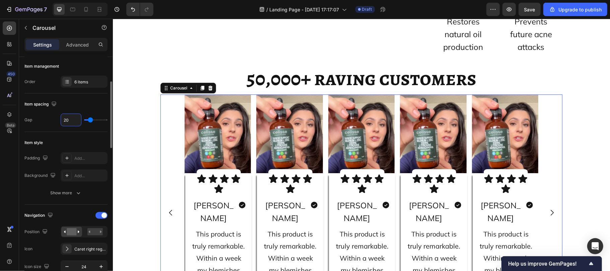
type input "20"
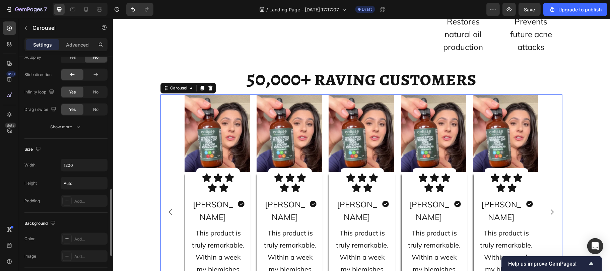
scroll to position [460, 0]
type input "20"
click at [100, 165] on icon "button" at bounding box center [101, 165] width 3 height 2
click at [82, 196] on p "Full 100%" at bounding box center [82, 195] width 38 height 6
type input "100%"
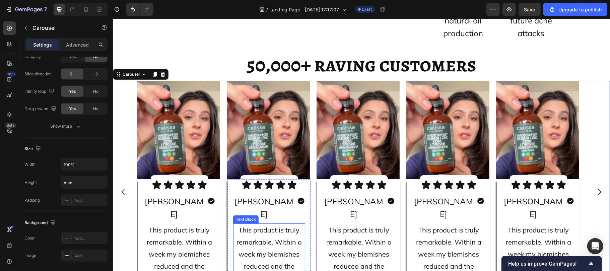
scroll to position [3602, 0]
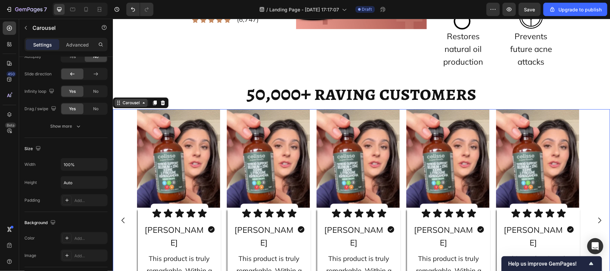
click at [133, 104] on div "Carousel" at bounding box center [131, 102] width 20 height 6
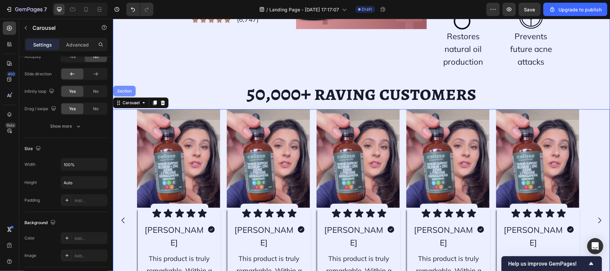
click at [122, 90] on div "Section" at bounding box center [123, 91] width 17 height 4
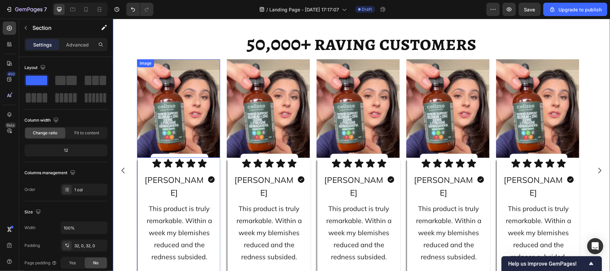
scroll to position [3674, 0]
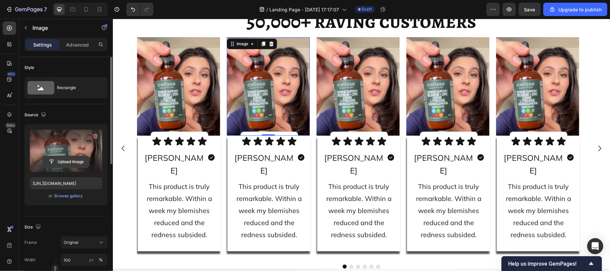
click at [64, 161] on input "file" at bounding box center [66, 161] width 46 height 11
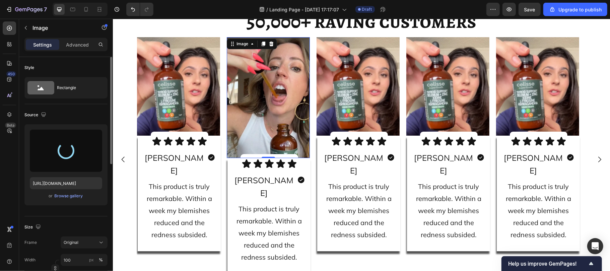
type input "https://cdn.shopify.com/s/files/1/0929/7821/7334/files/gempages_582252457871016…"
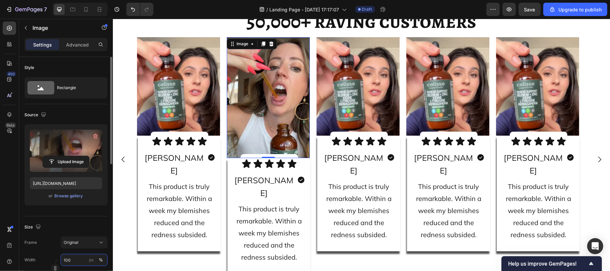
click at [75, 257] on input "100" at bounding box center [84, 260] width 47 height 12
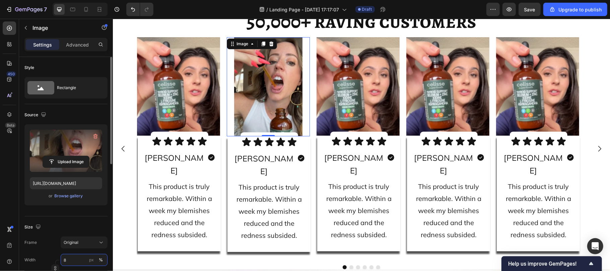
type input "81"
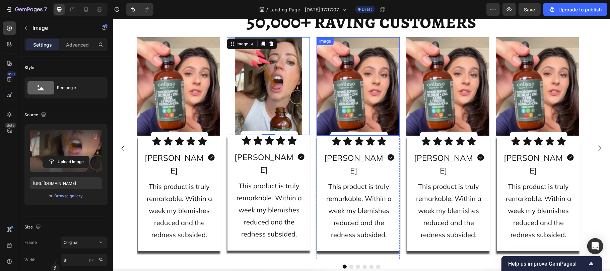
click at [360, 130] on img at bounding box center [357, 86] width 83 height 98
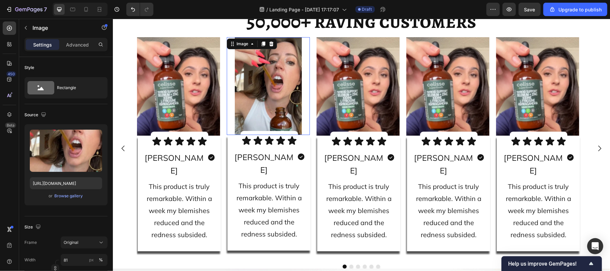
click at [272, 101] on img at bounding box center [267, 86] width 67 height 98
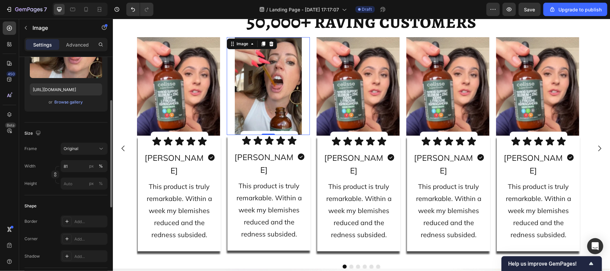
scroll to position [94, 0]
click at [78, 149] on span "Original" at bounding box center [71, 148] width 15 height 6
click at [352, 99] on img at bounding box center [357, 86] width 83 height 98
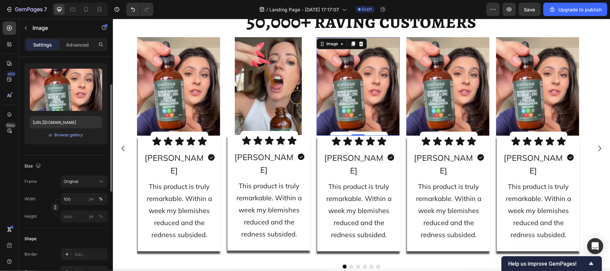
scroll to position [61, 0]
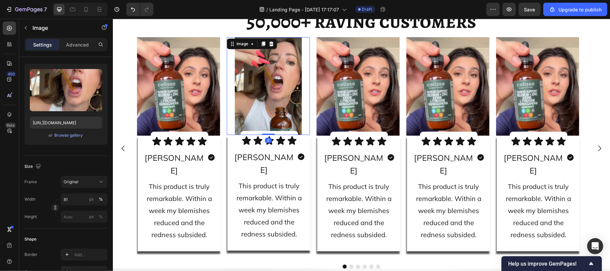
click at [236, 91] on img at bounding box center [267, 86] width 67 height 98
click at [80, 183] on div "Original" at bounding box center [80, 182] width 33 height 6
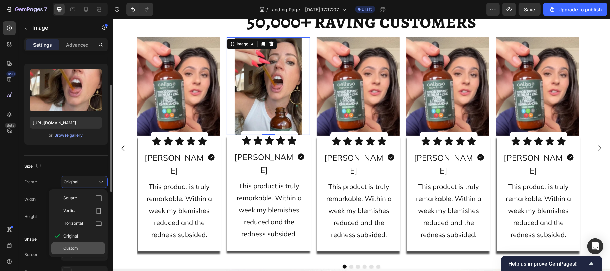
click at [78, 245] on div "Custom" at bounding box center [82, 248] width 39 height 6
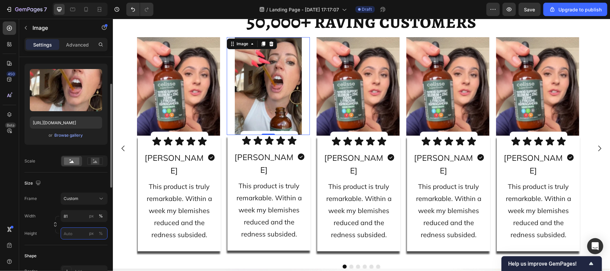
click at [80, 232] on input "px %" at bounding box center [84, 233] width 47 height 12
click at [70, 232] on input "px %" at bounding box center [84, 233] width 47 height 12
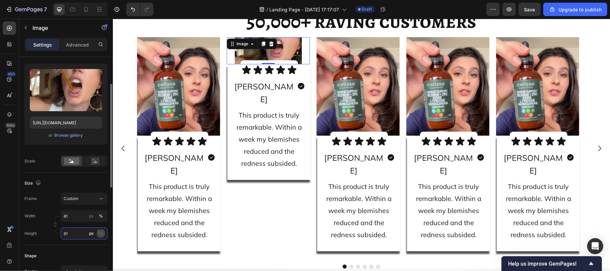
type input "81"
click at [104, 233] on button "%" at bounding box center [101, 233] width 8 height 8
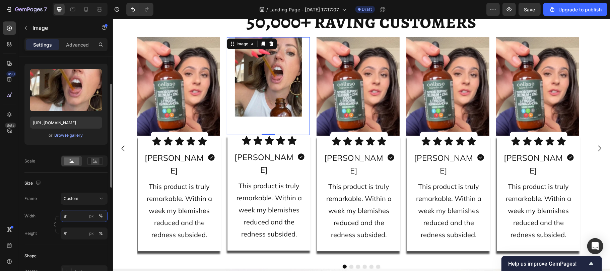
click at [73, 216] on input "81" at bounding box center [84, 216] width 47 height 12
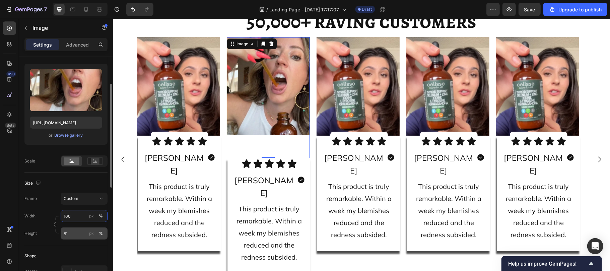
type input "100"
click at [69, 235] on input "81" at bounding box center [84, 233] width 47 height 12
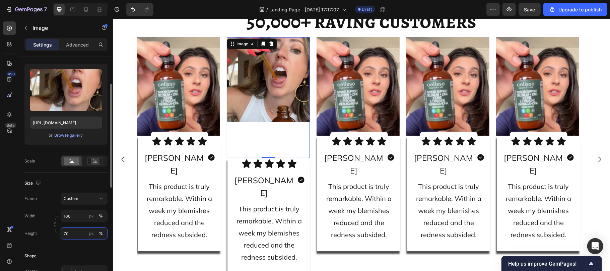
type input "7"
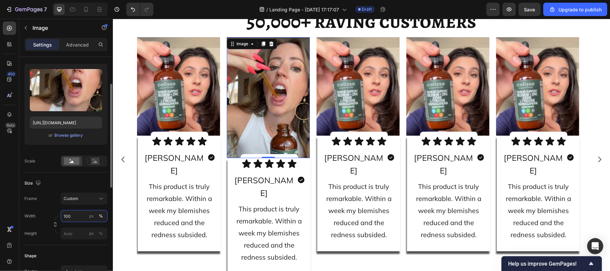
click at [73, 217] on div "Width 100 px % Height px %" at bounding box center [65, 224] width 83 height 29
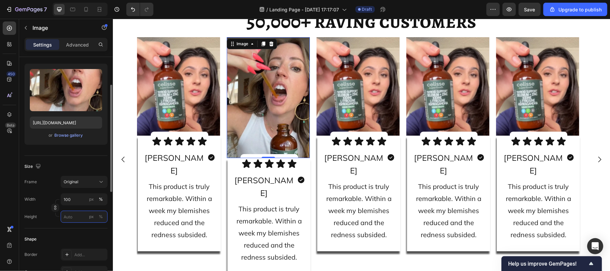
click at [73, 217] on input "px %" at bounding box center [84, 217] width 47 height 12
click at [74, 199] on input "100" at bounding box center [84, 199] width 47 height 12
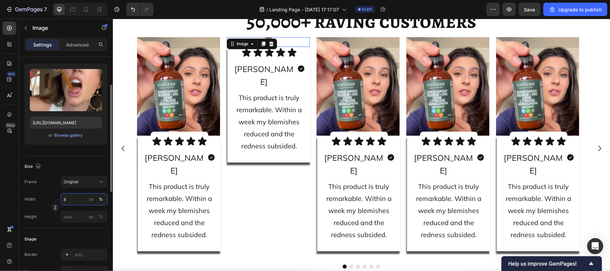
type input "81"
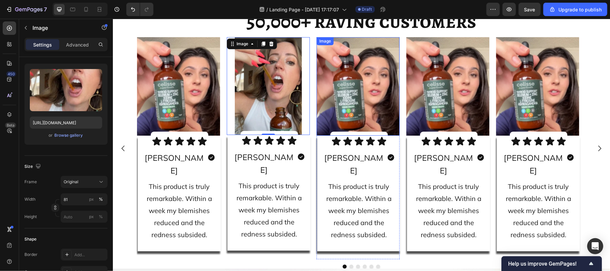
click at [374, 80] on img at bounding box center [357, 86] width 83 height 98
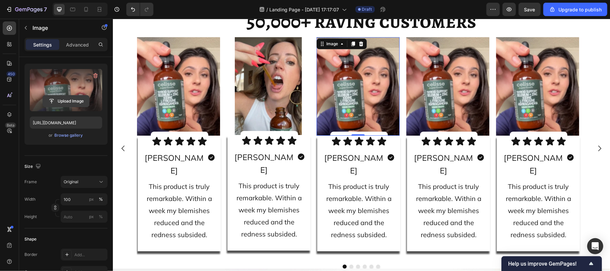
click at [56, 103] on input "file" at bounding box center [66, 100] width 46 height 11
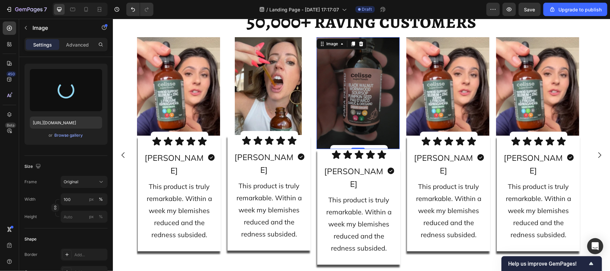
type input "https://cdn.shopify.com/s/files/1/0929/7821/7334/files/gempages_582252457871016…"
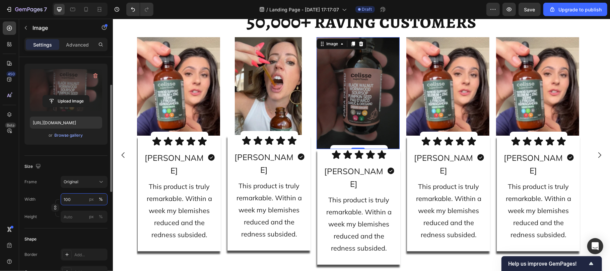
click at [75, 201] on input "100" at bounding box center [84, 199] width 47 height 12
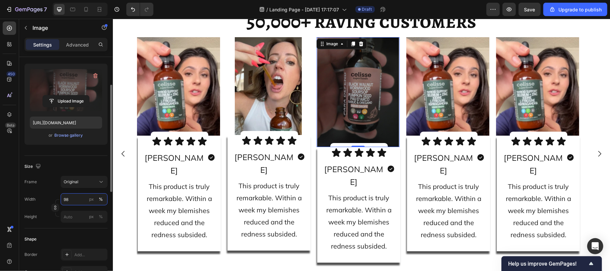
type input "9"
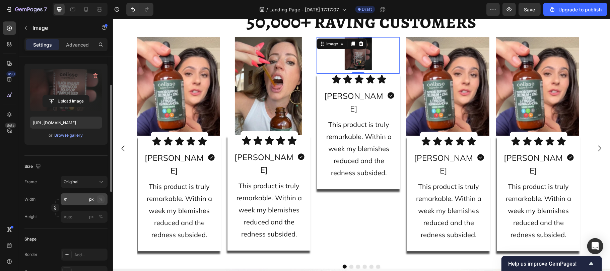
click at [100, 197] on div "%" at bounding box center [101, 199] width 4 height 6
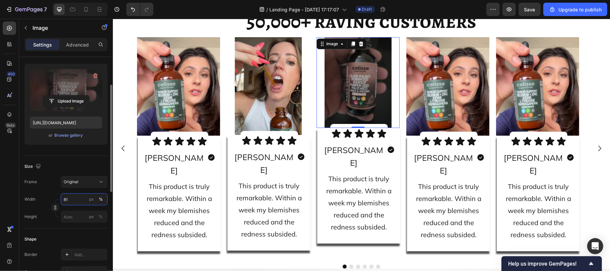
click at [73, 197] on input "81" at bounding box center [84, 199] width 47 height 12
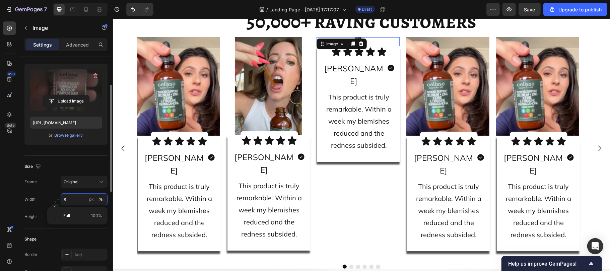
type input "87"
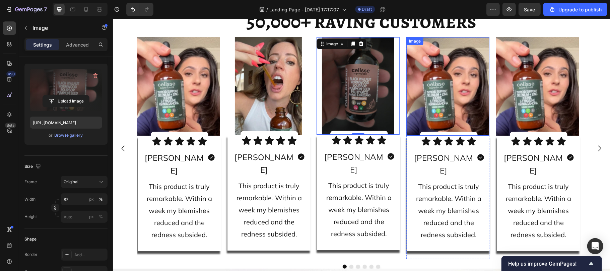
click at [432, 95] on img at bounding box center [447, 86] width 83 height 98
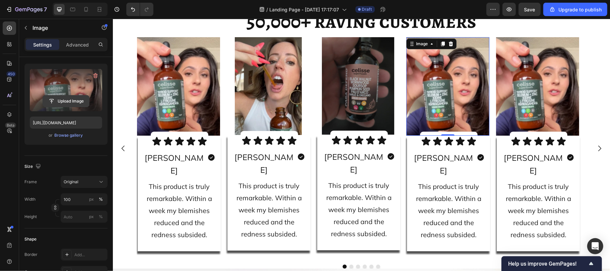
click at [60, 102] on input "file" at bounding box center [66, 100] width 46 height 11
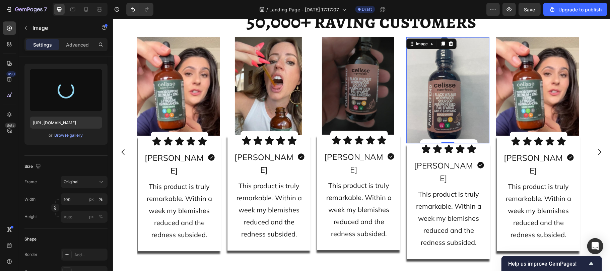
type input "[URL][DOMAIN_NAME]"
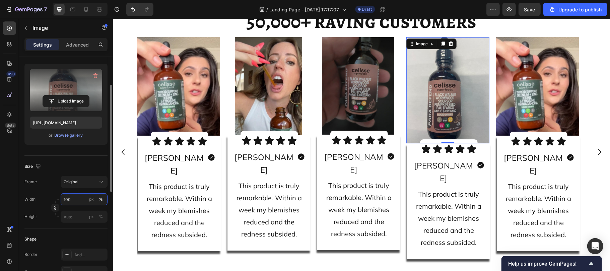
click at [78, 197] on input "100" at bounding box center [84, 199] width 47 height 12
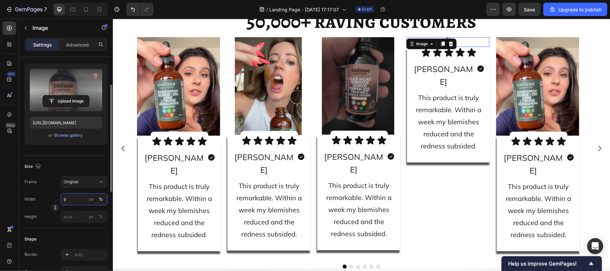
type input "92"
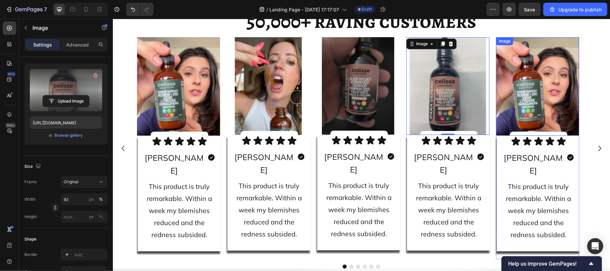
click at [521, 107] on img at bounding box center [536, 86] width 83 height 98
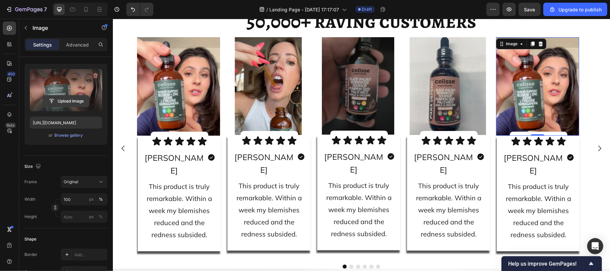
click at [62, 101] on input "file" at bounding box center [66, 100] width 46 height 11
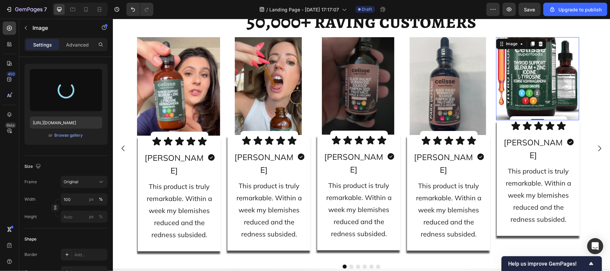
type input "[URL][DOMAIN_NAME]"
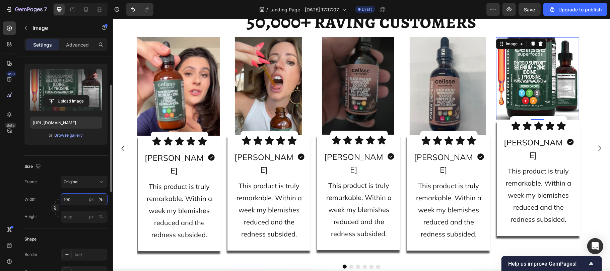
click at [73, 200] on input "100" at bounding box center [84, 199] width 47 height 12
type input "180"
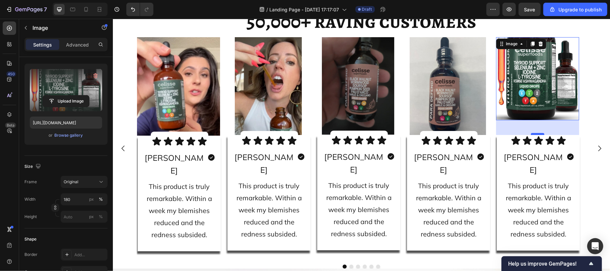
drag, startPoint x: 535, startPoint y: 118, endPoint x: 535, endPoint y: 133, distance: 14.7
click at [535, 133] on div at bounding box center [536, 134] width 13 height 2
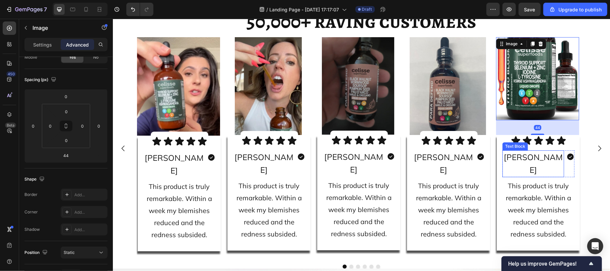
click at [507, 152] on span "[PERSON_NAME]" at bounding box center [532, 163] width 59 height 23
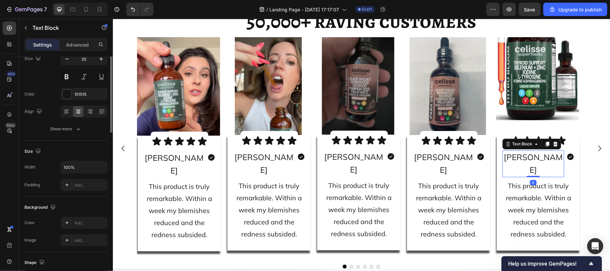
scroll to position [0, 0]
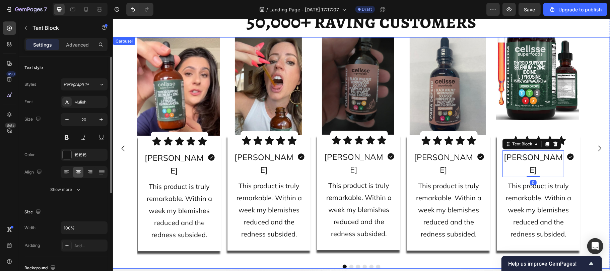
click at [491, 149] on div "Image Icon Icon Icon Icon Icon Icon List Row Jennifer W. Text Block Icon Row Th…" at bounding box center [361, 148] width 449 height 222
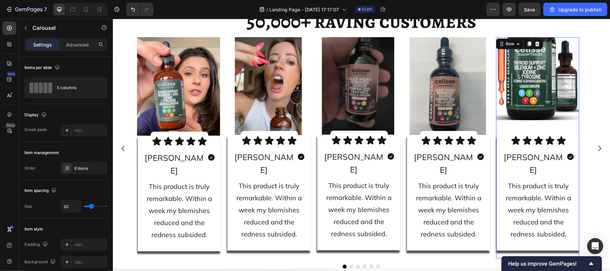
click at [521, 127] on div "Image Icon Icon Icon Icon Icon Icon List Row Jennifer W. Text Block Icon Row Th…" at bounding box center [536, 147] width 83 height 221
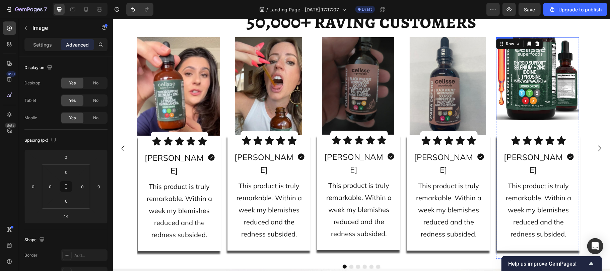
click at [525, 117] on img at bounding box center [536, 78] width 83 height 83
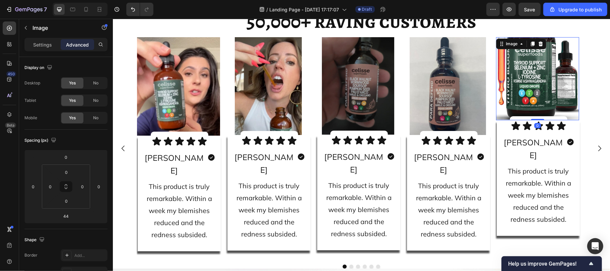
drag, startPoint x: 535, startPoint y: 133, endPoint x: 532, endPoint y: 115, distance: 17.6
click at [532, 115] on div "Image 0 Icon Icon Icon Icon Icon Icon List Row Jennifer W. Text Block Icon Row …" at bounding box center [536, 140] width 83 height 207
type input "0"
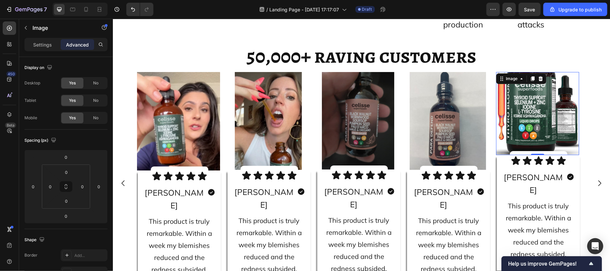
scroll to position [3663, 0]
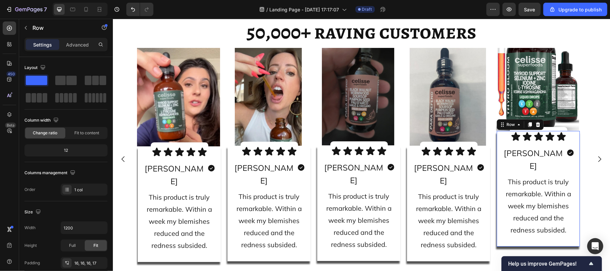
click at [505, 224] on div "Icon Icon Icon Icon Icon Icon List Row Jennifer W. Text Block Icon Row This pro…" at bounding box center [538, 188] width 72 height 105
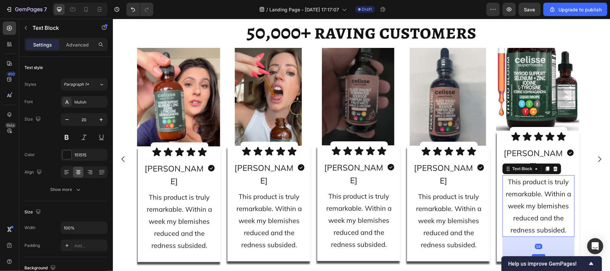
drag, startPoint x: 536, startPoint y: 226, endPoint x: 537, endPoint y: 239, distance: 12.7
click at [537, 254] on div at bounding box center [537, 255] width 13 height 2
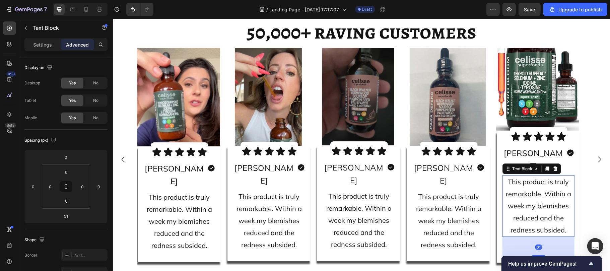
drag, startPoint x: 536, startPoint y: 239, endPoint x: 535, endPoint y: 242, distance: 3.4
click at [535, 255] on div at bounding box center [537, 256] width 13 height 2
click at [535, 254] on div at bounding box center [537, 255] width 13 height 2
type input "58"
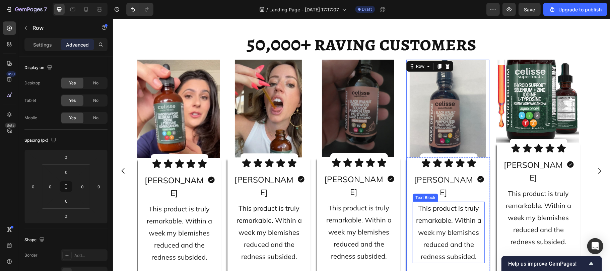
scroll to position [3624, 0]
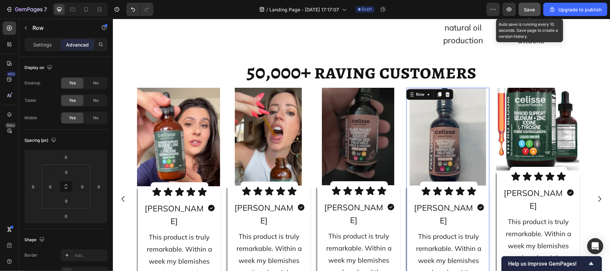
click at [528, 7] on span "Save" at bounding box center [529, 10] width 11 height 6
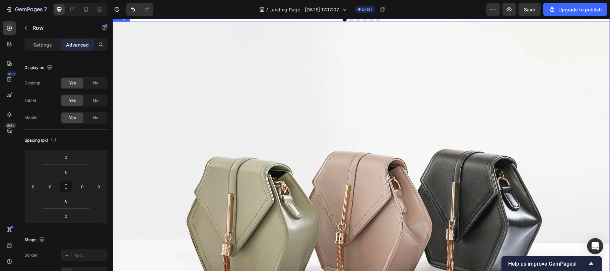
scroll to position [2779, 0]
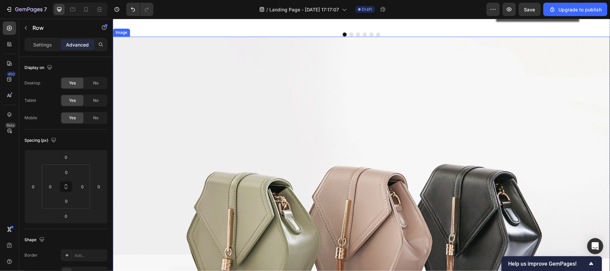
click at [130, 155] on img at bounding box center [360, 222] width 497 height 373
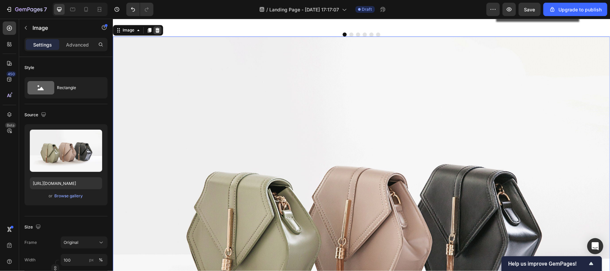
click at [155, 32] on icon at bounding box center [156, 29] width 5 height 5
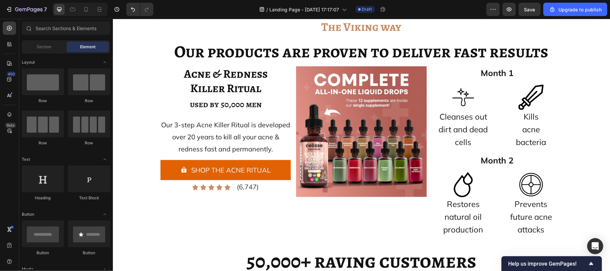
scroll to position [2429, 0]
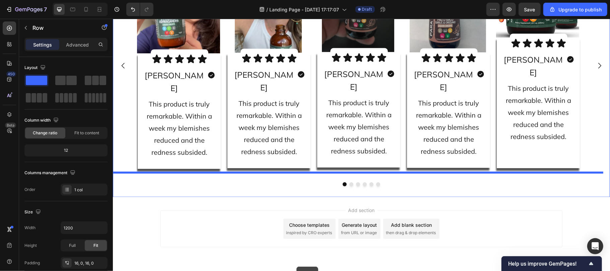
scroll to position [3193, 0]
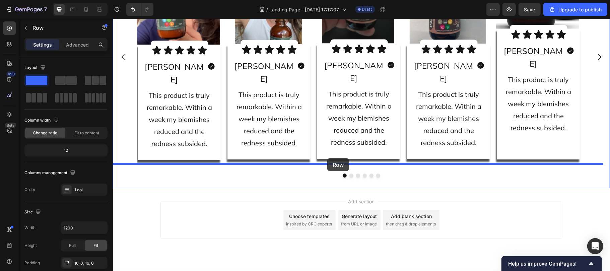
drag, startPoint x: 170, startPoint y: 35, endPoint x: 327, endPoint y: 158, distance: 199.5
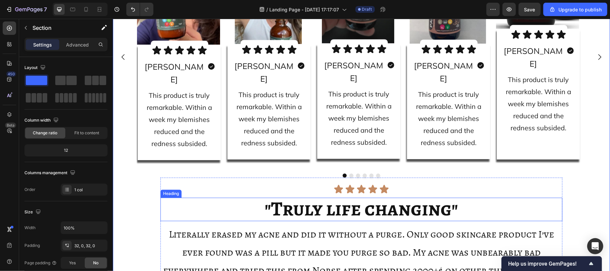
click at [189, 197] on h2 ""Truly life changing"" at bounding box center [361, 209] width 402 height 24
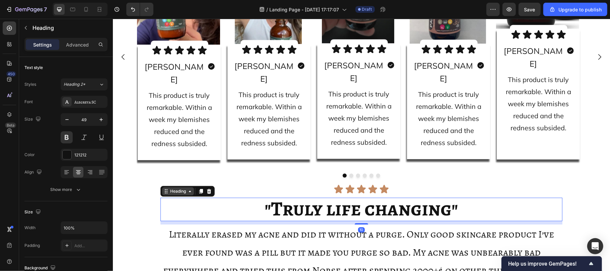
click at [183, 187] on div "Heading" at bounding box center [178, 191] width 32 height 8
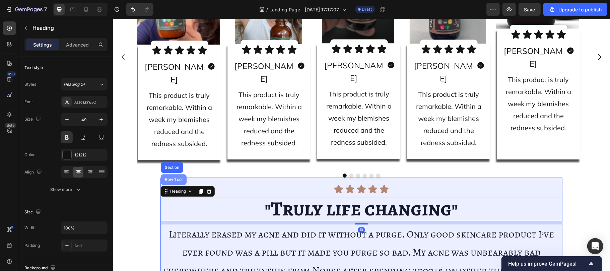
click at [171, 177] on div "Row 1 col" at bounding box center [173, 179] width 20 height 4
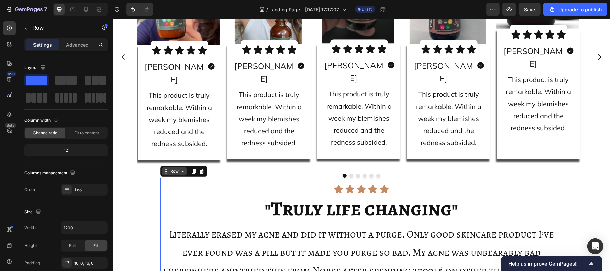
click at [168, 168] on div "Row" at bounding box center [173, 171] width 11 height 6
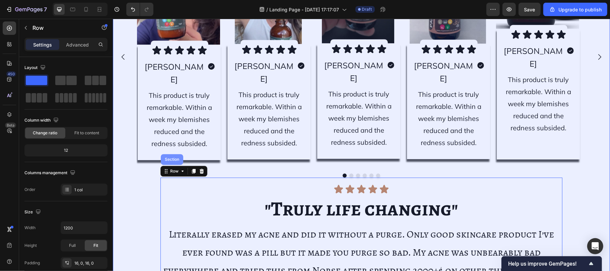
click at [165, 154] on div "Section" at bounding box center [171, 159] width 22 height 11
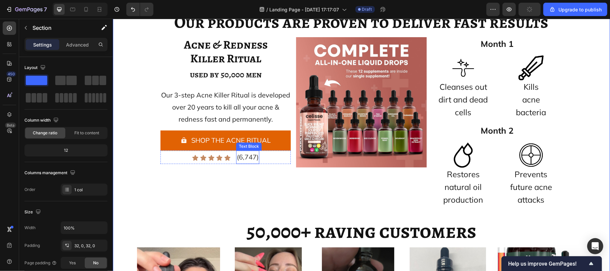
scroll to position [2484, 0]
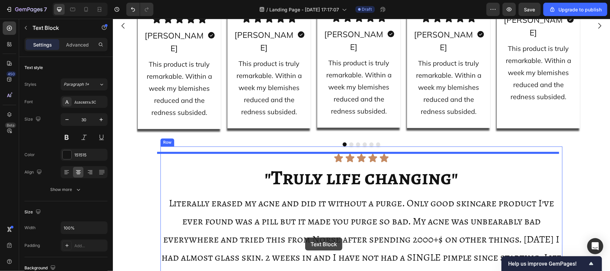
scroll to position [3065, 0]
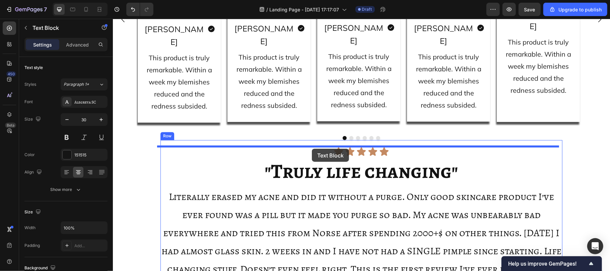
drag, startPoint x: 180, startPoint y: 48, endPoint x: 311, endPoint y: 148, distance: 165.5
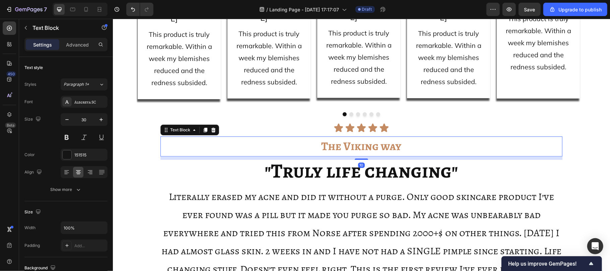
scroll to position [3041, 0]
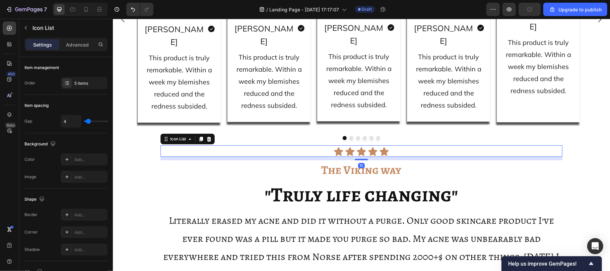
click at [322, 146] on div "Icon Icon Icon Icon Icon" at bounding box center [361, 151] width 402 height 10
click at [206, 136] on icon at bounding box center [208, 138] width 5 height 5
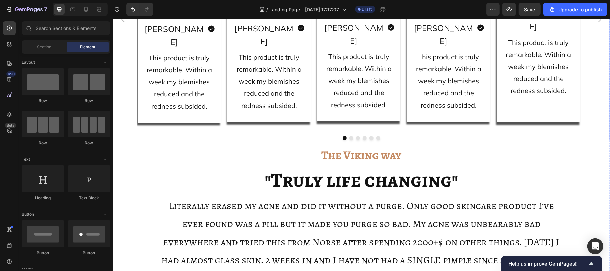
click at [312, 136] on div at bounding box center [360, 138] width 497 height 4
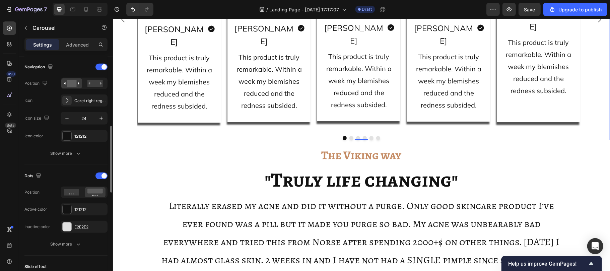
scroll to position [237, 0]
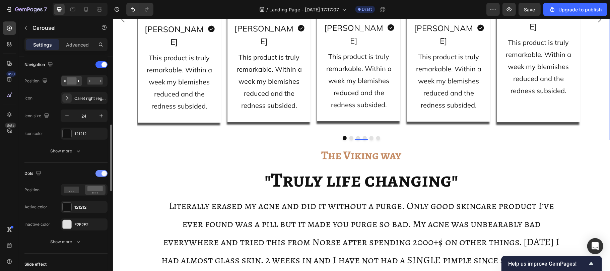
click at [96, 174] on div at bounding box center [101, 173] width 12 height 7
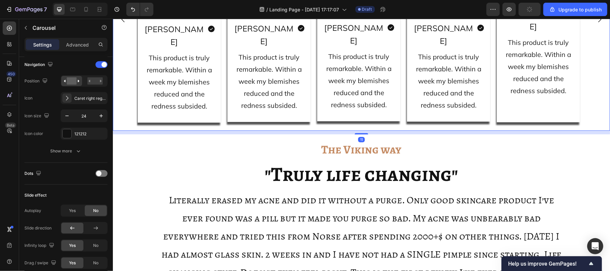
drag, startPoint x: 358, startPoint y: 115, endPoint x: 287, endPoint y: 270, distance: 170.0
click at [358, 133] on div at bounding box center [360, 133] width 13 height 1
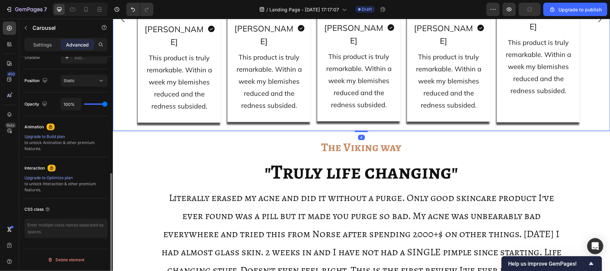
scroll to position [232, 0]
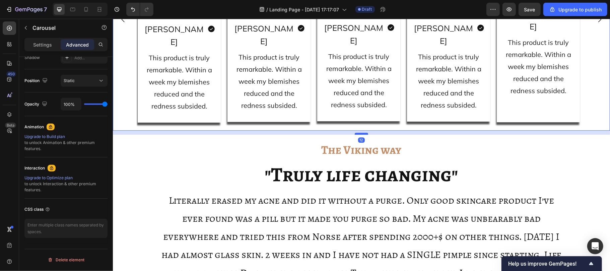
drag, startPoint x: 360, startPoint y: 116, endPoint x: 357, endPoint y: 119, distance: 4.6
click at [357, 132] on div at bounding box center [360, 133] width 13 height 2
type input "12"
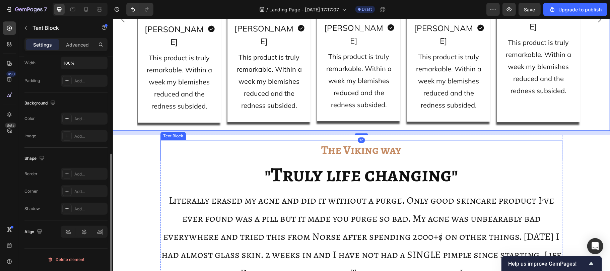
click at [347, 141] on strong "The Viking way" at bounding box center [361, 149] width 80 height 16
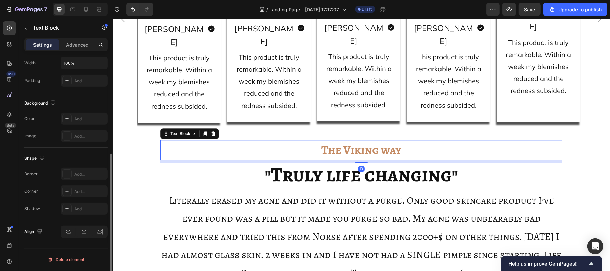
scroll to position [0, 0]
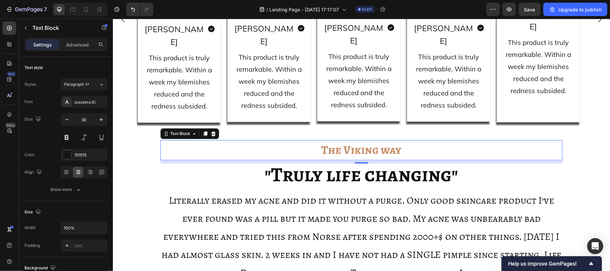
click at [340, 141] on strong "The Viking way" at bounding box center [361, 149] width 80 height 16
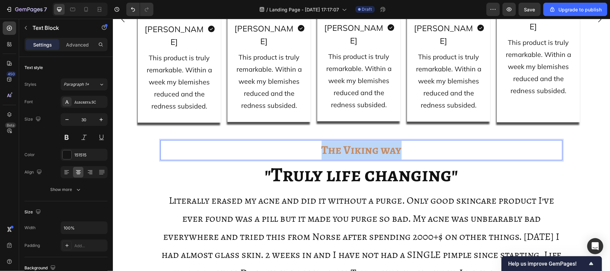
click at [340, 141] on strong "The Viking way" at bounding box center [361, 149] width 80 height 16
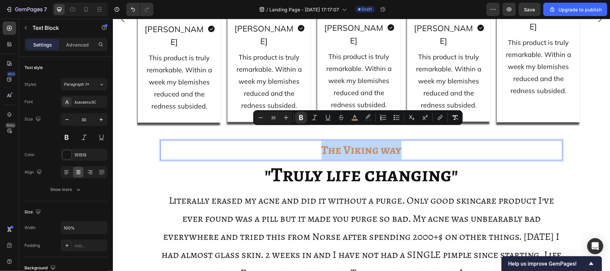
click at [340, 141] on strong "The Viking way" at bounding box center [361, 149] width 80 height 16
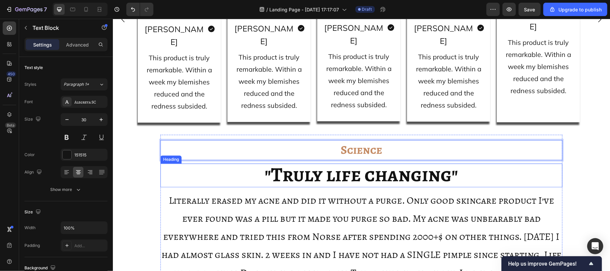
click at [323, 162] on span ""Truly life changing"" at bounding box center [360, 173] width 193 height 27
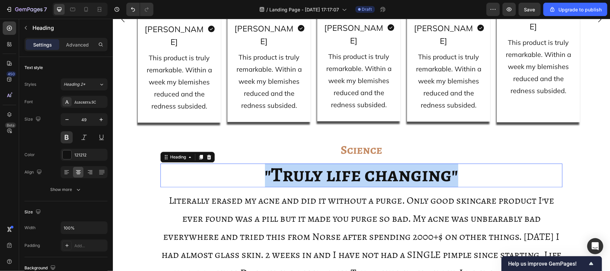
click at [323, 162] on span ""Truly life changing"" at bounding box center [360, 173] width 193 height 27
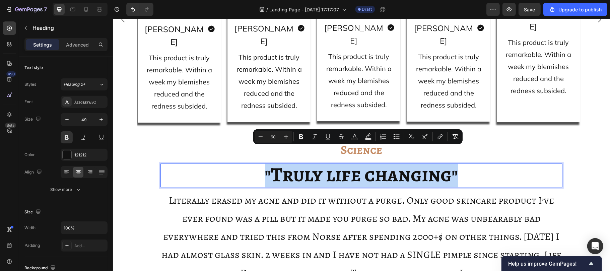
click at [323, 162] on span ""Truly life changing"" at bounding box center [360, 173] width 193 height 27
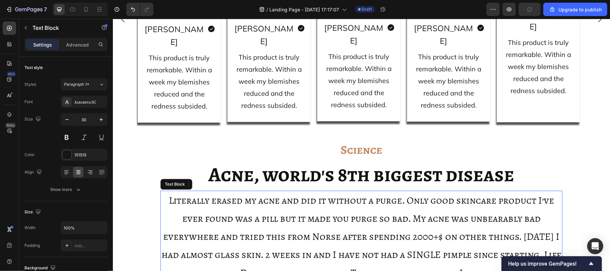
click at [357, 216] on span "Literally erased my acne and did it without a purge. Only good skincare product…" at bounding box center [361, 245] width 400 height 104
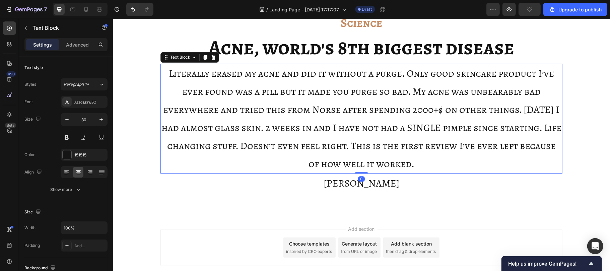
scroll to position [3139, 0]
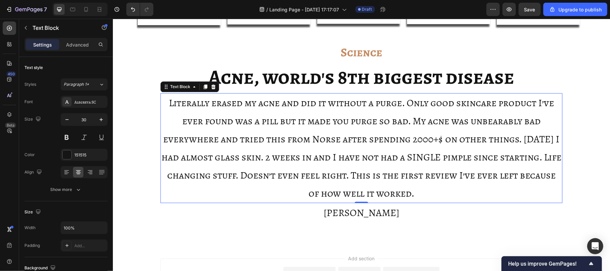
click at [297, 175] on span "Literally erased my acne and did it without a purge. Only good skincare product…" at bounding box center [361, 148] width 400 height 104
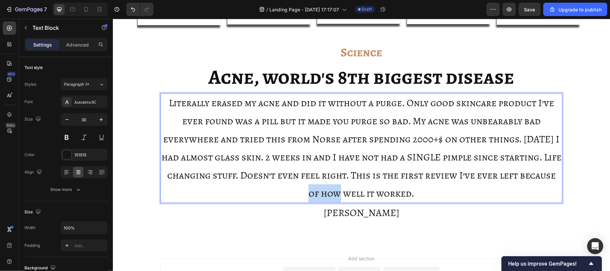
click at [297, 175] on span "Literally erased my acne and did it without a purge. Only good skincare product…" at bounding box center [361, 148] width 400 height 104
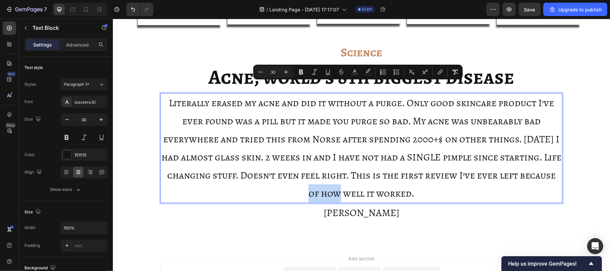
click at [297, 175] on span "Literally erased my acne and did it without a purge. Only good skincare product…" at bounding box center [361, 148] width 400 height 104
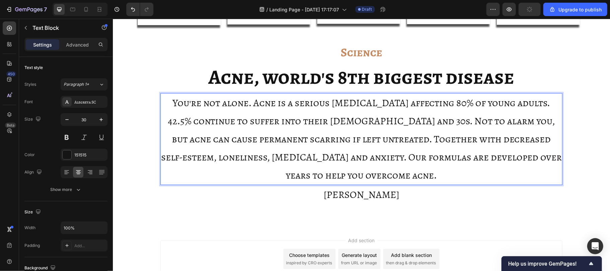
click at [311, 158] on p "You're not alone. Acne is a serious [MEDICAL_DATA] affecting 80% of young adult…" at bounding box center [361, 138] width 400 height 90
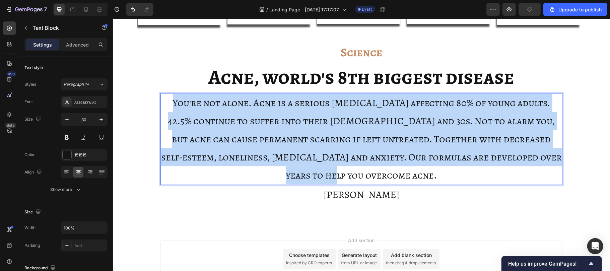
click at [311, 158] on p "You're not alone. Acne is a serious [MEDICAL_DATA] affecting 80% of young adult…" at bounding box center [361, 138] width 400 height 90
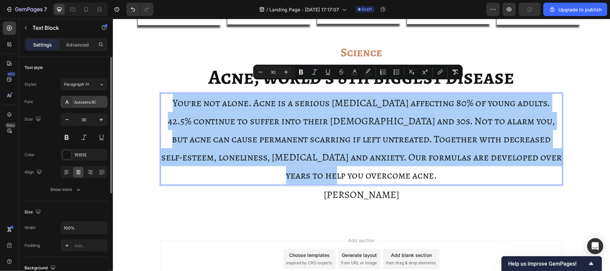
click at [86, 104] on div "Alegreya SC" at bounding box center [89, 102] width 31 height 6
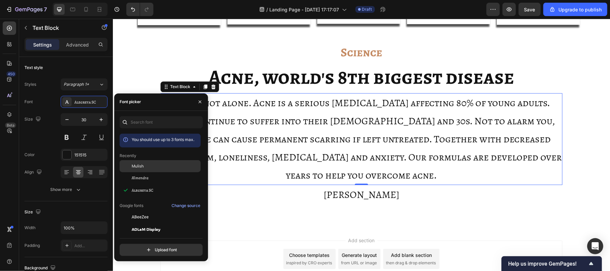
click at [140, 166] on span "Mulish" at bounding box center [138, 166] width 12 height 6
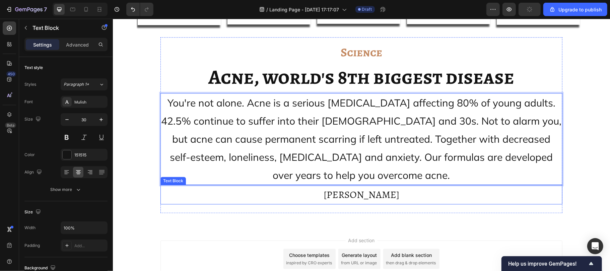
click at [331, 185] on p "[PERSON_NAME]" at bounding box center [361, 194] width 400 height 18
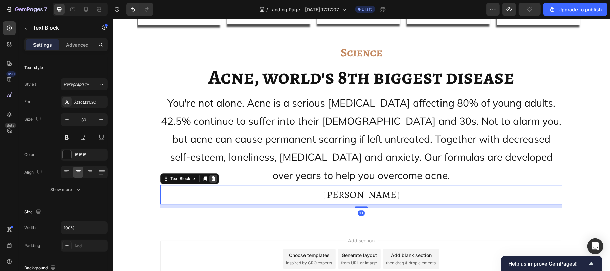
click at [211, 175] on icon at bounding box center [213, 177] width 4 height 5
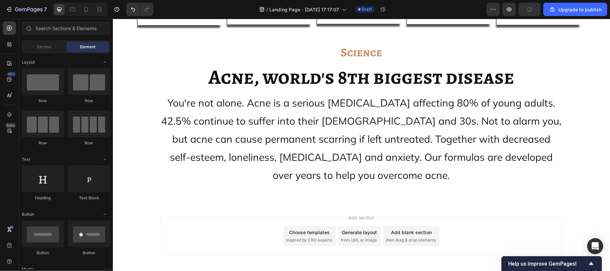
scroll to position [3156, 0]
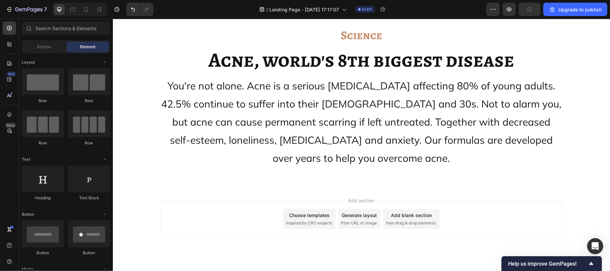
click at [399, 211] on div "Add blank section" at bounding box center [410, 214] width 41 height 7
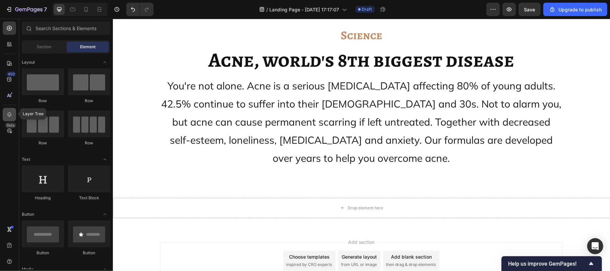
click at [10, 116] on icon at bounding box center [9, 114] width 7 height 7
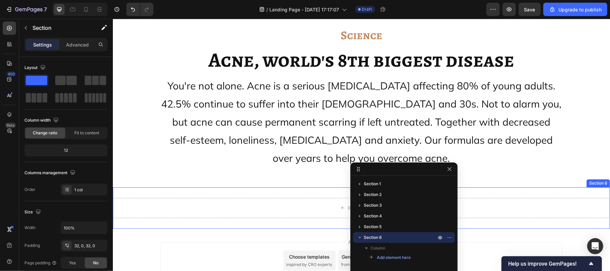
click at [248, 187] on div "Drop element here Section 6" at bounding box center [360, 208] width 497 height 42
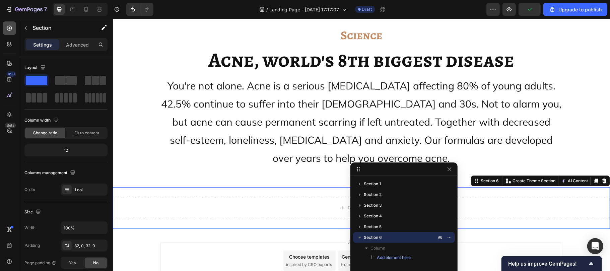
click at [6, 27] on icon at bounding box center [9, 28] width 7 height 7
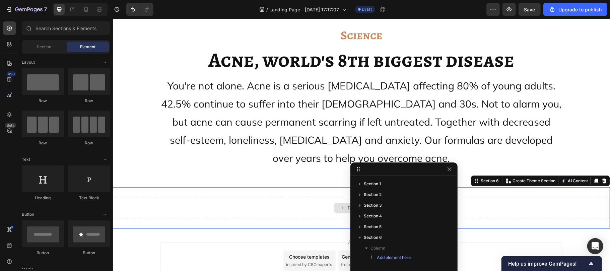
click at [204, 197] on div "Drop element here" at bounding box center [360, 207] width 497 height 20
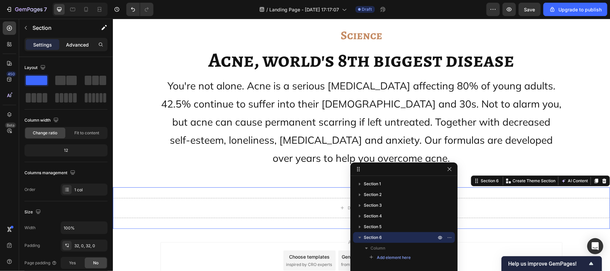
click at [78, 43] on p "Advanced" at bounding box center [77, 44] width 23 height 7
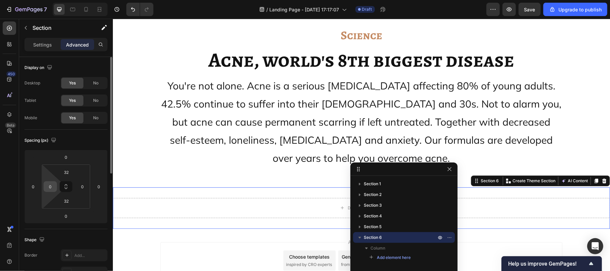
click at [54, 185] on input "0" at bounding box center [50, 186] width 10 height 10
type input "20"
click at [86, 185] on input "0" at bounding box center [82, 186] width 10 height 10
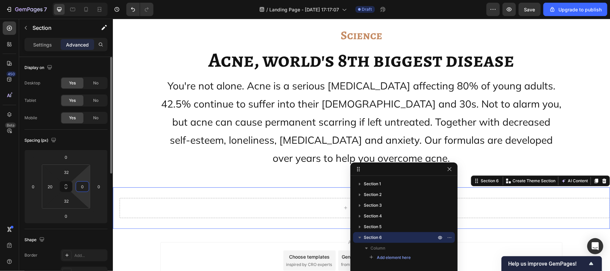
click at [86, 185] on input "0" at bounding box center [82, 186] width 10 height 10
type input "20"
click at [222, 197] on div "Drop element here" at bounding box center [360, 207] width 483 height 20
click at [451, 171] on icon "button" at bounding box center [449, 168] width 5 height 5
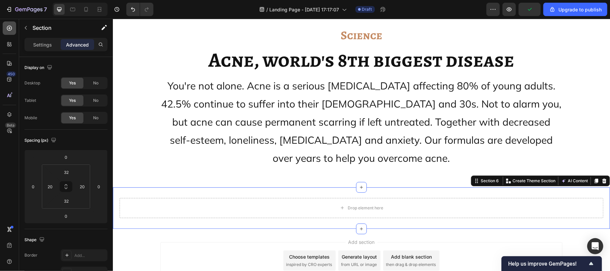
click at [6, 28] on icon at bounding box center [9, 28] width 7 height 7
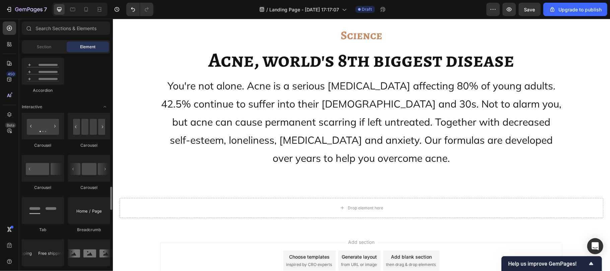
scroll to position [686, 0]
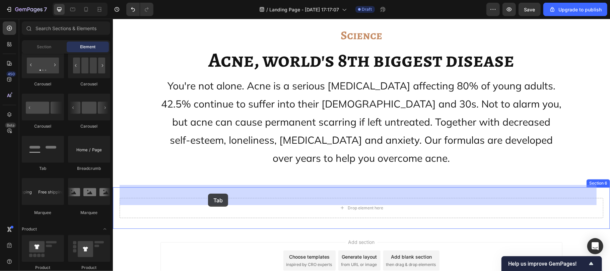
drag, startPoint x: 154, startPoint y: 172, endPoint x: 173, endPoint y: 187, distance: 24.5
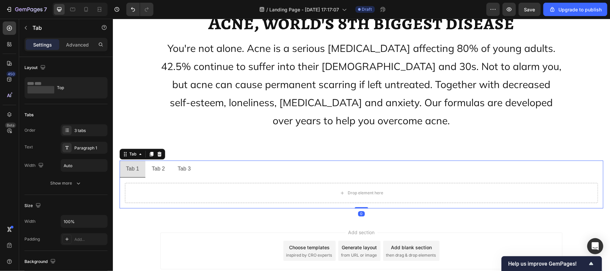
scroll to position [3210, 0]
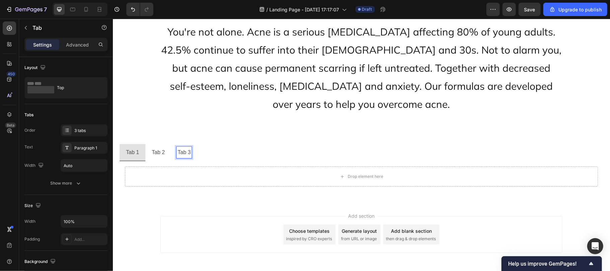
click at [181, 147] on p "Tab 3" at bounding box center [183, 152] width 13 height 10
click at [163, 147] on p "Tab 2" at bounding box center [157, 152] width 13 height 10
click at [130, 147] on p "Tab 1" at bounding box center [132, 152] width 13 height 10
click at [86, 146] on div "Paragraph 1" at bounding box center [89, 148] width 31 height 6
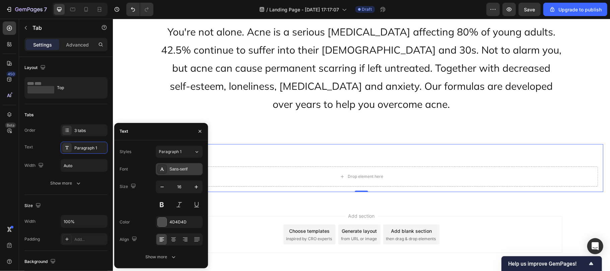
click at [183, 170] on div "Sans-serif" at bounding box center [184, 169] width 31 height 6
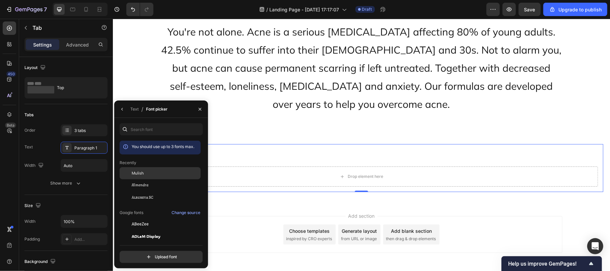
click at [143, 170] on span "Mulish" at bounding box center [138, 173] width 12 height 6
click at [133, 108] on div "Text" at bounding box center [134, 109] width 8 height 6
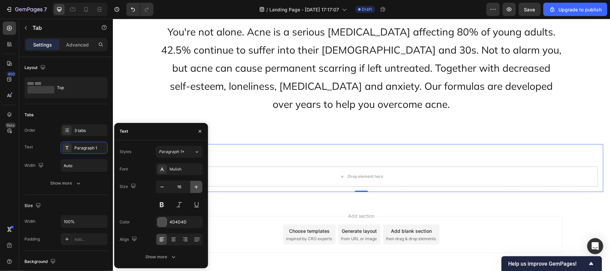
click at [197, 187] on icon "button" at bounding box center [196, 186] width 7 height 7
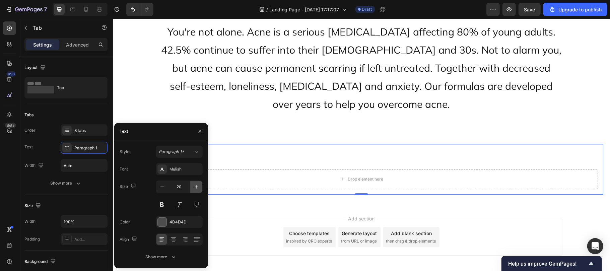
click at [197, 187] on icon "button" at bounding box center [196, 186] width 7 height 7
click at [161, 187] on icon "button" at bounding box center [161, 186] width 3 height 1
type input "20"
click at [161, 222] on div at bounding box center [162, 222] width 9 height 9
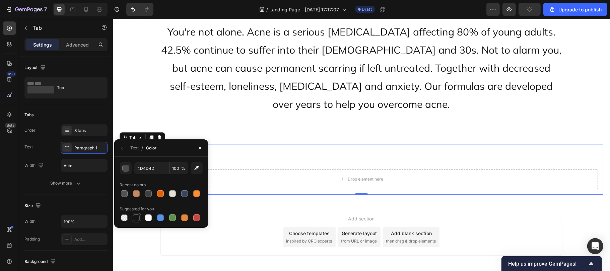
click at [133, 218] on div at bounding box center [136, 217] width 7 height 7
type input "151515"
click at [134, 148] on div "Text" at bounding box center [134, 148] width 8 height 6
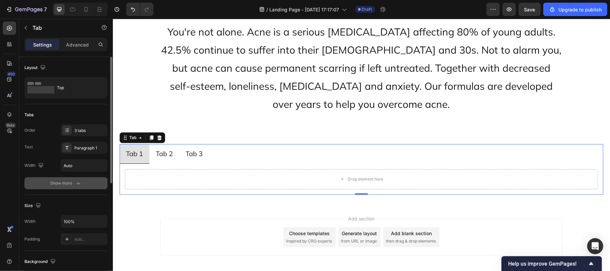
click at [65, 182] on div "Show more" at bounding box center [66, 183] width 31 height 7
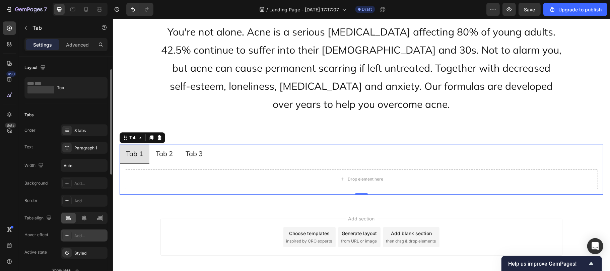
scroll to position [10, 0]
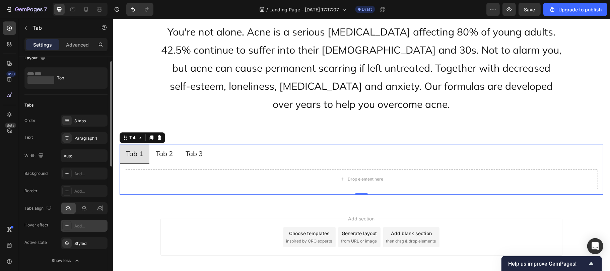
click at [76, 226] on div "Add..." at bounding box center [89, 226] width 31 height 6
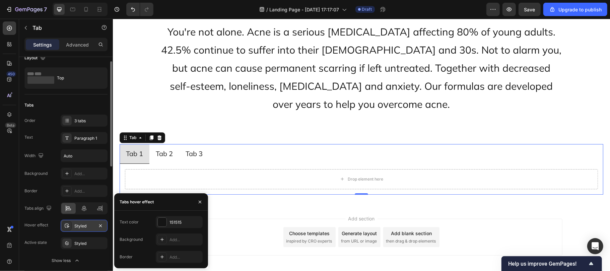
scroll to position [3228, 0]
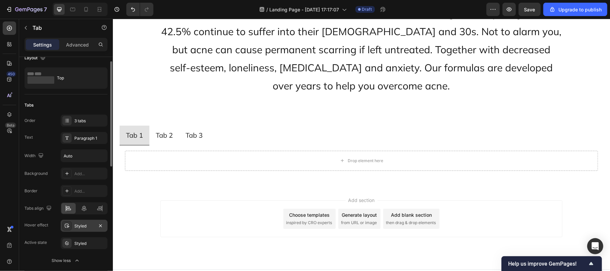
click at [79, 225] on div "Styled" at bounding box center [83, 226] width 19 height 6
click at [34, 235] on div "Background Add... Border Add... Tabs align Hover effect Styled Active state Sty…" at bounding box center [65, 208] width 83 height 82
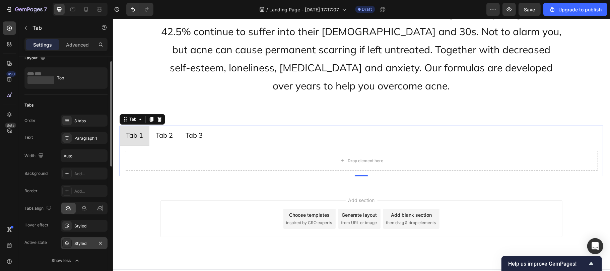
click at [70, 244] on div at bounding box center [66, 242] width 9 height 9
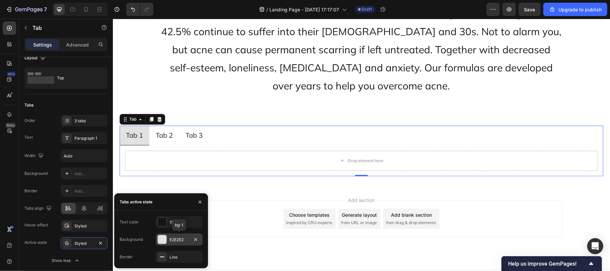
click at [160, 240] on div at bounding box center [162, 239] width 9 height 9
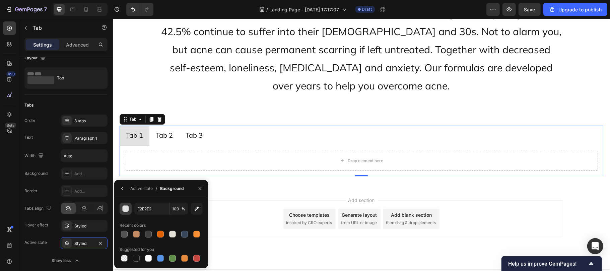
click at [125, 208] on div "button" at bounding box center [126, 209] width 7 height 7
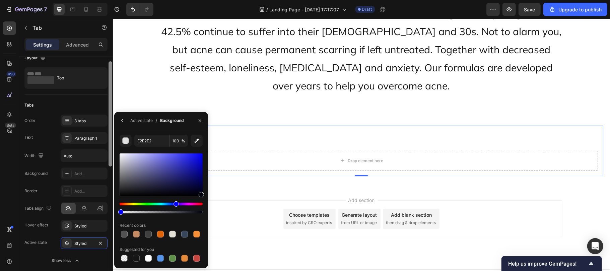
drag, startPoint x: 200, startPoint y: 212, endPoint x: 109, endPoint y: 216, distance: 91.1
click at [109, 216] on div "450 Beta Sections(18) Elements(83) Section Element Hero Section Product Detail …" at bounding box center [56, 145] width 113 height 252
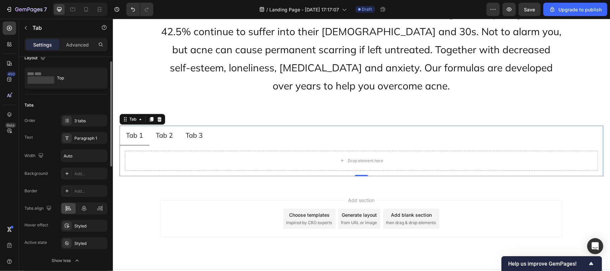
click at [102, 216] on div "Background Add... Border Add... Tabs align Hover effect Styled Active state Sty…" at bounding box center [65, 208] width 83 height 82
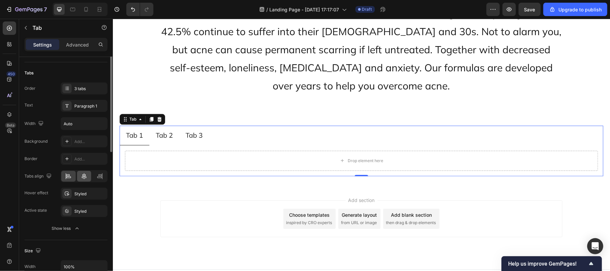
scroll to position [0, 0]
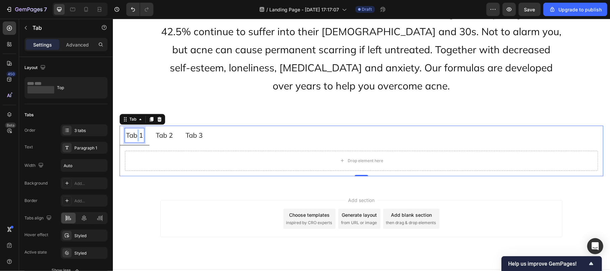
click at [136, 129] on p "Tab 1" at bounding box center [134, 135] width 17 height 12
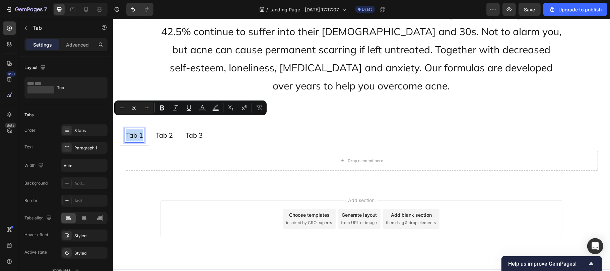
click at [136, 129] on p "Tab 1" at bounding box center [134, 135] width 17 height 12
click at [138, 129] on p "Tab 1" at bounding box center [134, 135] width 17 height 12
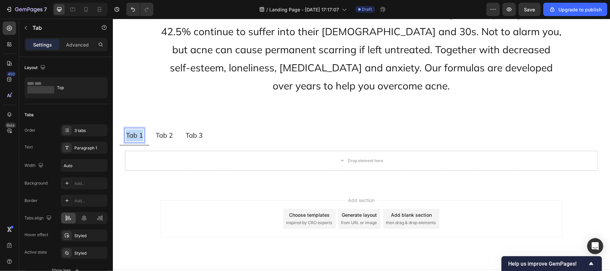
click at [138, 129] on p "Tab 1" at bounding box center [134, 135] width 17 height 12
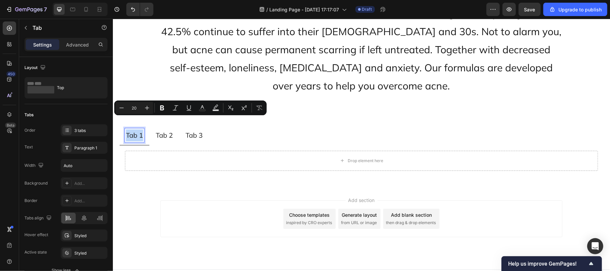
click at [138, 129] on p "Tab 1" at bounding box center [134, 135] width 17 height 12
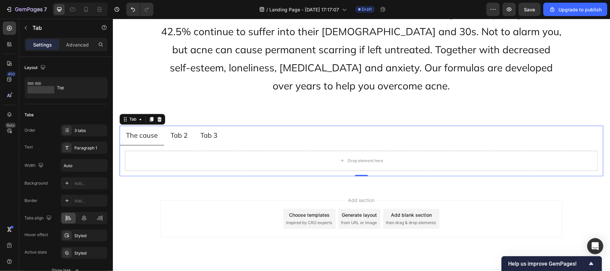
click at [178, 145] on div "Drop element here" at bounding box center [360, 160] width 483 height 31
click at [148, 129] on p "The cause" at bounding box center [142, 135] width 32 height 12
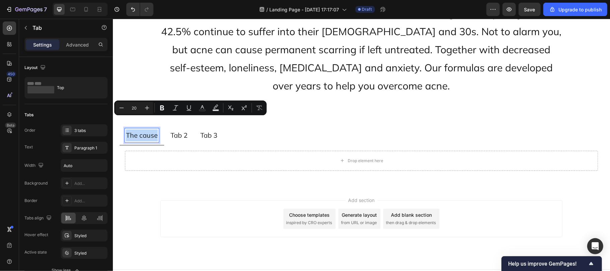
click at [148, 129] on p "The cause" at bounding box center [142, 135] width 32 height 12
click at [163, 103] on button "Bold" at bounding box center [162, 108] width 12 height 12
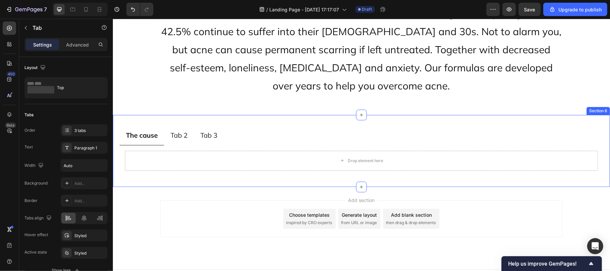
click at [170, 128] on div "Tab 2" at bounding box center [178, 135] width 19 height 14
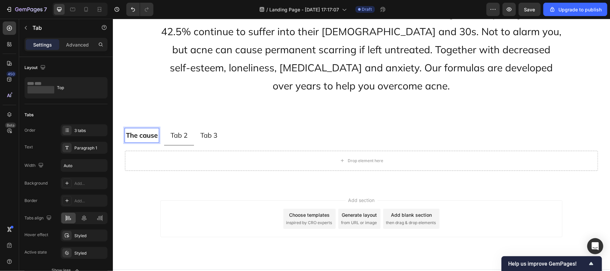
click at [139, 131] on strong "The cause" at bounding box center [142, 135] width 32 height 8
click at [143, 131] on strong "The cause" at bounding box center [142, 135] width 32 height 8
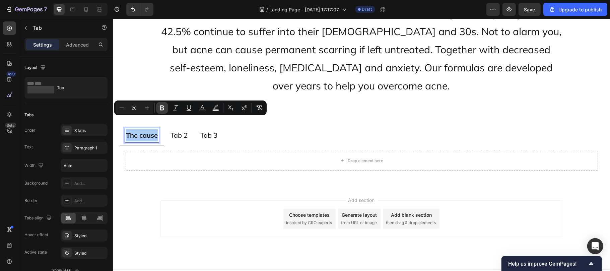
click at [161, 106] on icon "Editor contextual toolbar" at bounding box center [162, 107] width 4 height 5
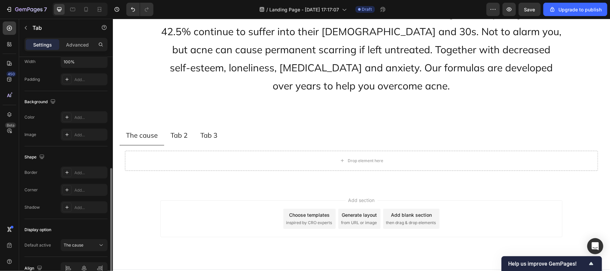
scroll to position [283, 0]
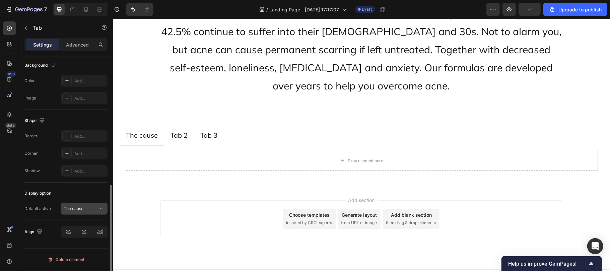
click at [80, 209] on p "The cause" at bounding box center [74, 209] width 20 height 6
click at [78, 189] on div "Display option" at bounding box center [65, 193] width 83 height 11
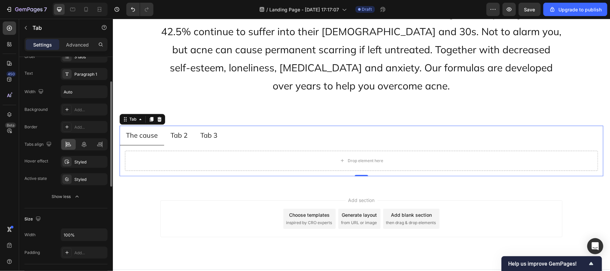
scroll to position [67, 0]
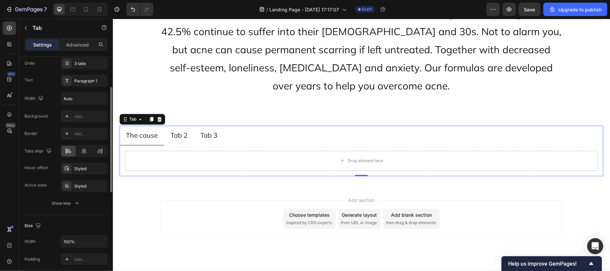
click at [75, 183] on div "Styled" at bounding box center [84, 186] width 47 height 12
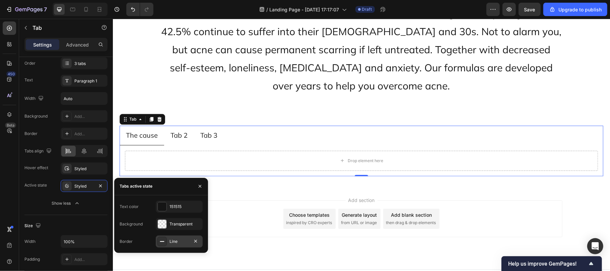
click at [168, 242] on div "Line" at bounding box center [179, 241] width 47 height 12
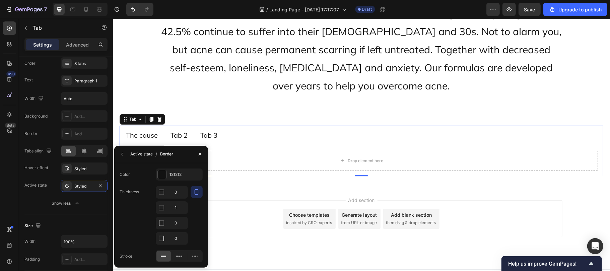
click at [135, 155] on div "Active state" at bounding box center [141, 154] width 22 height 6
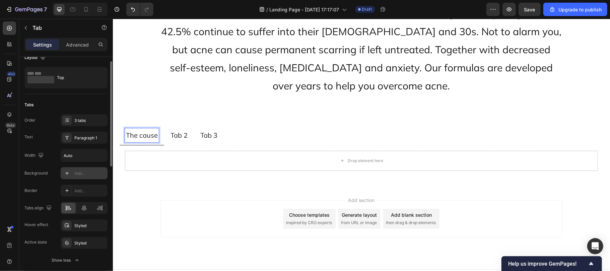
scroll to position [0, 0]
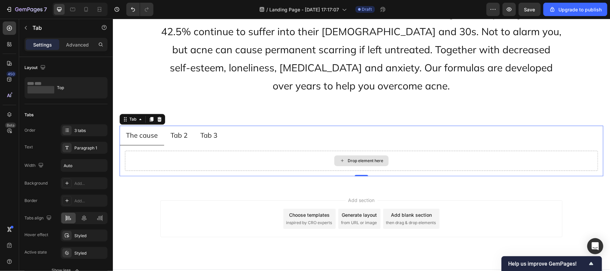
click at [339, 157] on icon at bounding box center [341, 160] width 5 height 6
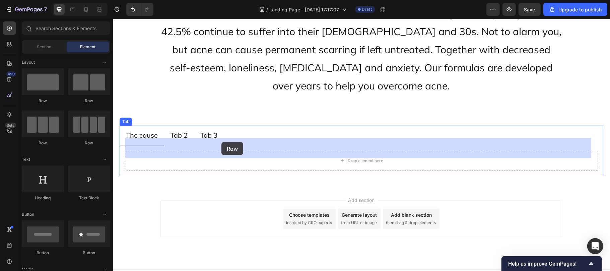
drag, startPoint x: 197, startPoint y: 103, endPoint x: 221, endPoint y: 142, distance: 45.5
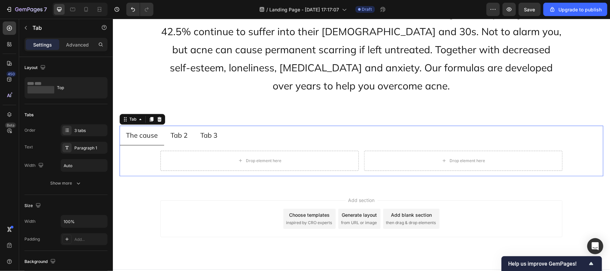
click at [183, 159] on div "Drop element here Drop element here Row" at bounding box center [360, 160] width 483 height 31
click at [69, 43] on p "Advanced" at bounding box center [77, 44] width 23 height 7
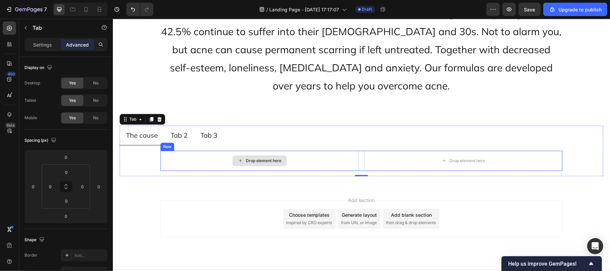
click at [190, 150] on div "Drop element here" at bounding box center [259, 160] width 198 height 20
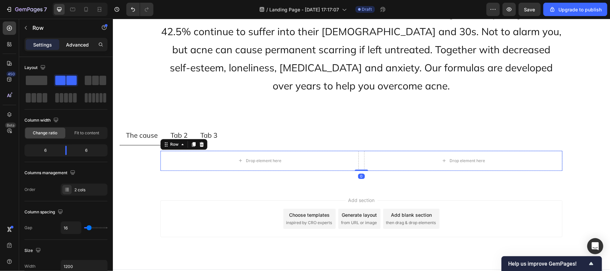
click at [80, 45] on p "Advanced" at bounding box center [77, 44] width 23 height 7
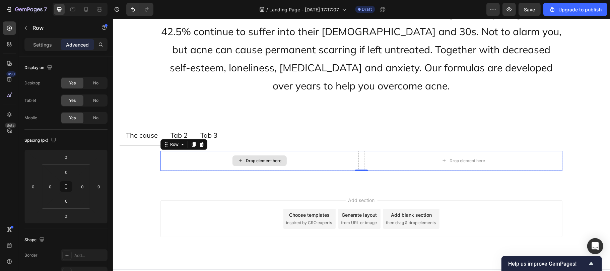
click at [192, 150] on div "Drop element here" at bounding box center [259, 160] width 198 height 20
click at [42, 41] on div "Settings" at bounding box center [42, 44] width 33 height 11
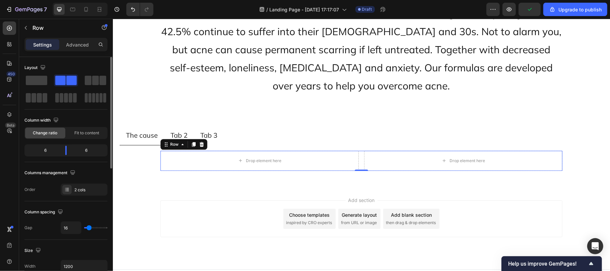
click at [60, 157] on div "Column width Change ratio Fit to content 6 6" at bounding box center [65, 138] width 83 height 47
click at [6, 30] on icon at bounding box center [9, 28] width 7 height 7
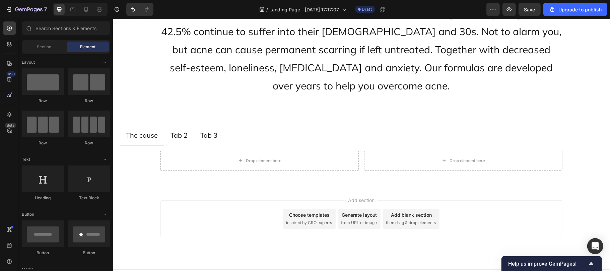
click at [67, 167] on div "Heading Text Block" at bounding box center [66, 186] width 88 height 42
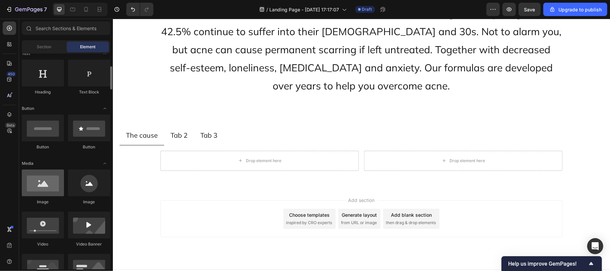
scroll to position [107, 0]
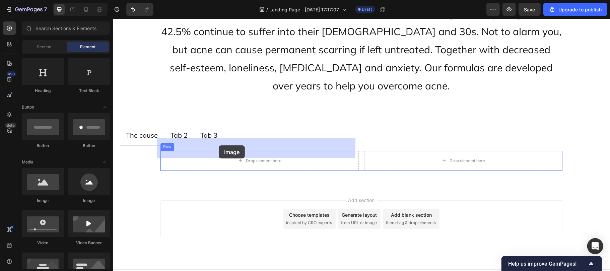
drag, startPoint x: 151, startPoint y: 203, endPoint x: 218, endPoint y: 149, distance: 86.5
click at [218, 150] on div "Drop element here" at bounding box center [259, 160] width 198 height 20
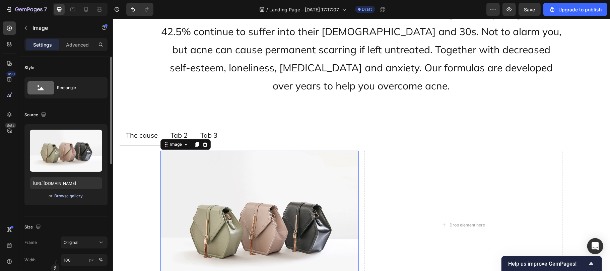
click at [66, 199] on div "Browse gallery" at bounding box center [69, 196] width 28 height 6
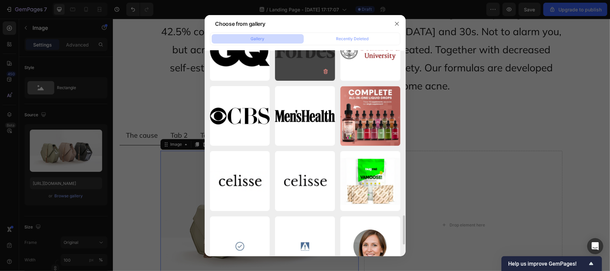
scroll to position [1144, 0]
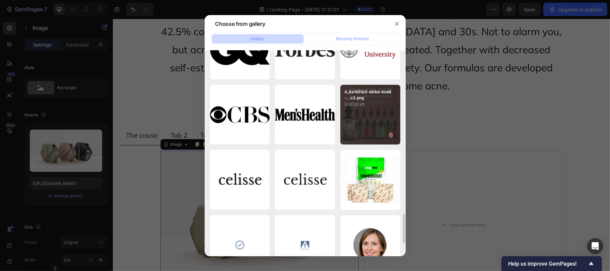
click at [351, 135] on div "4_6a1451a3-a64d-4cd4-...c3.png 2067.21 kb" at bounding box center [370, 115] width 60 height 60
type input "[URL][DOMAIN_NAME]"
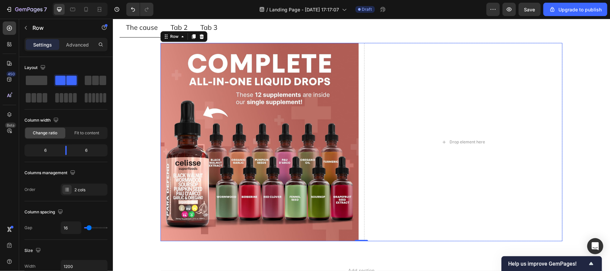
scroll to position [3121, 0]
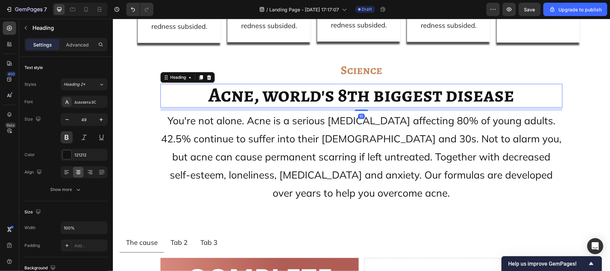
click at [339, 86] on span "Acne, world's 8th biggest disease" at bounding box center [361, 94] width 306 height 27
click at [198, 74] on icon at bounding box center [200, 76] width 5 height 5
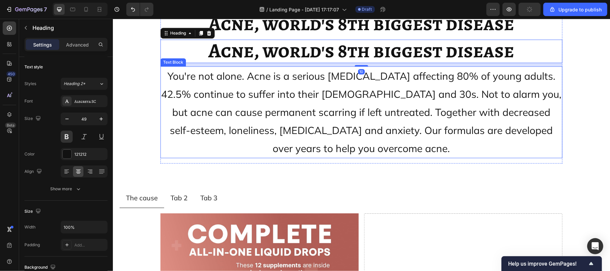
scroll to position [3183, 0]
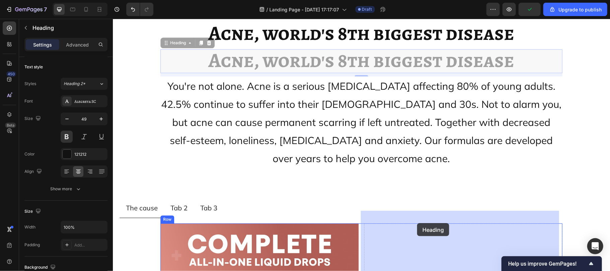
drag, startPoint x: 174, startPoint y: 30, endPoint x: 416, endPoint y: 223, distance: 310.1
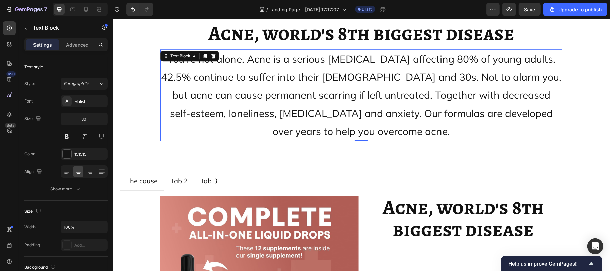
click at [262, 94] on span "You're not alone. Acne is a serious [MEDICAL_DATA] affecting 80% of young adult…" at bounding box center [361, 94] width 400 height 85
click at [203, 53] on icon at bounding box center [205, 55] width 4 height 5
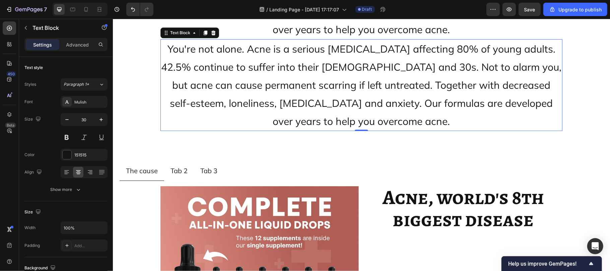
scroll to position [3284, 0]
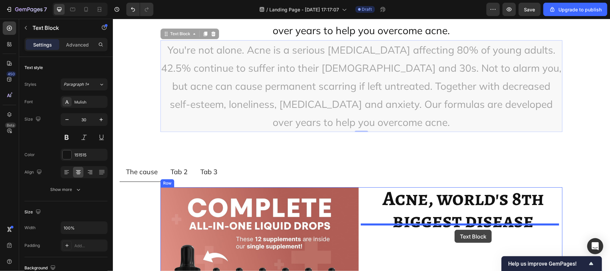
drag, startPoint x: 182, startPoint y: 22, endPoint x: 454, endPoint y: 229, distance: 341.6
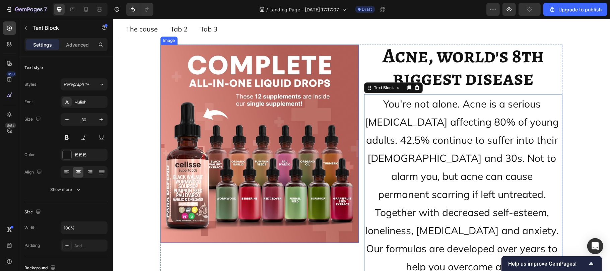
scroll to position [3270, 0]
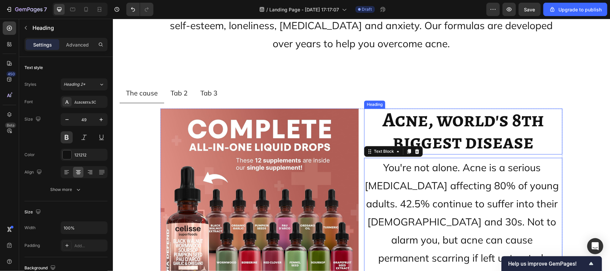
click at [440, 132] on span "Acne, world's 8th biggest disease" at bounding box center [462, 130] width 161 height 50
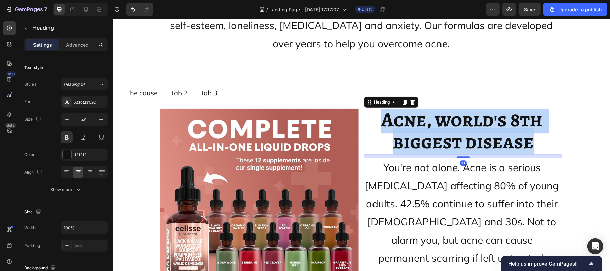
click at [440, 132] on span "Acne, world's 8th biggest disease" at bounding box center [462, 130] width 165 height 50
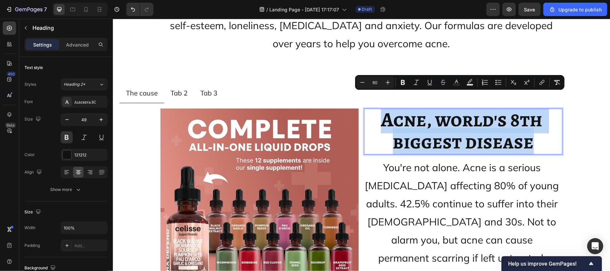
click at [440, 132] on span "Acne, world's 8th biggest disease" at bounding box center [462, 130] width 165 height 50
type input "49"
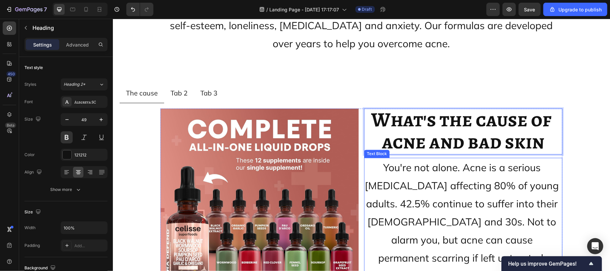
scroll to position [0, 0]
click at [428, 115] on span "What's the cause of acne and bad skin" at bounding box center [463, 130] width 184 height 50
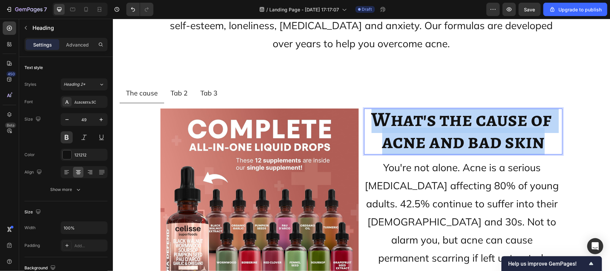
click at [428, 115] on span "What's the cause of acne and bad skin" at bounding box center [463, 130] width 184 height 50
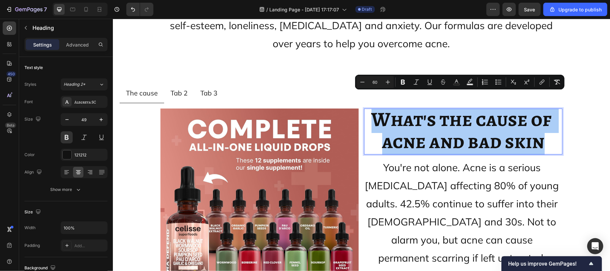
click at [378, 81] on input "60" at bounding box center [374, 82] width 13 height 8
type input "40"
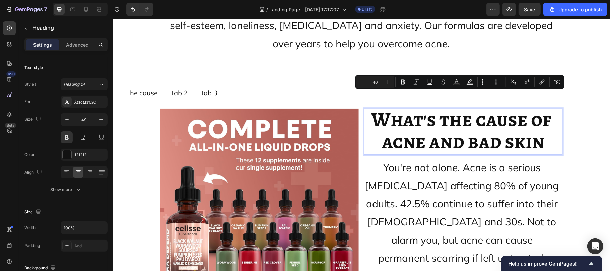
scroll to position [0, 0]
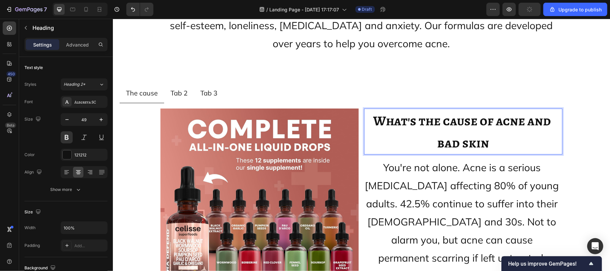
click at [457, 121] on span "What's the cause of acne and bad skin" at bounding box center [463, 131] width 180 height 41
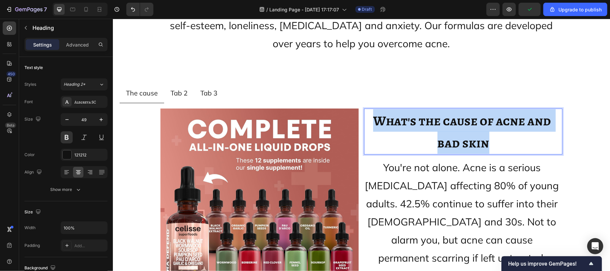
click at [457, 121] on span "What's the cause of acne and bad skin" at bounding box center [463, 131] width 180 height 41
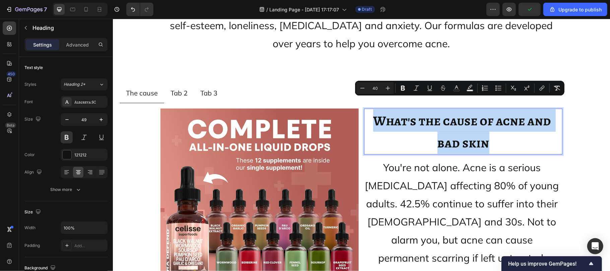
click at [457, 121] on span "What's the cause of acne and bad skin" at bounding box center [463, 131] width 180 height 41
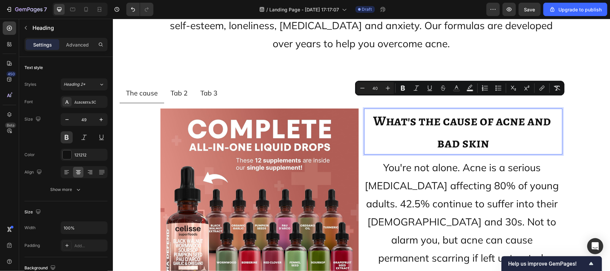
click at [378, 86] on input "40" at bounding box center [374, 88] width 13 height 8
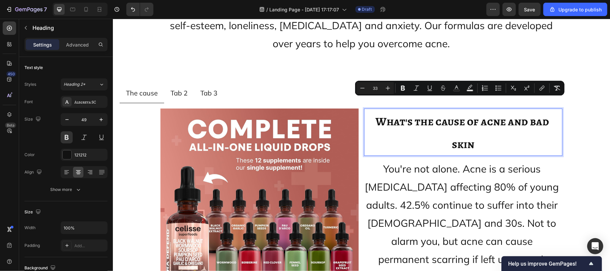
type input "33"
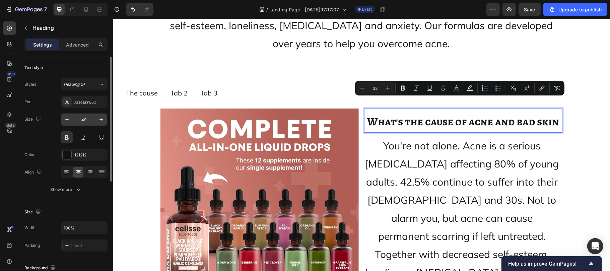
click at [86, 118] on input "49" at bounding box center [84, 119] width 22 height 12
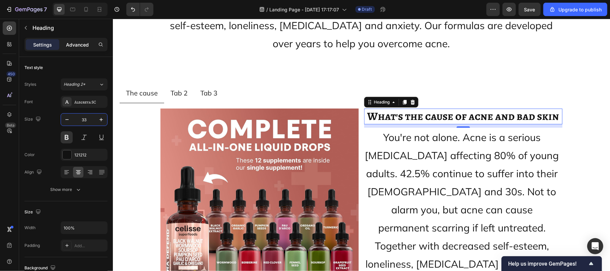
type input "33"
click at [78, 43] on p "Advanced" at bounding box center [77, 44] width 23 height 7
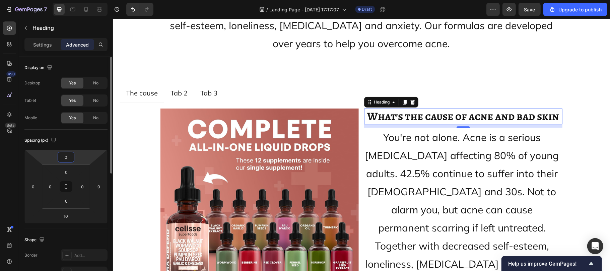
click at [70, 160] on input "0" at bounding box center [65, 157] width 13 height 10
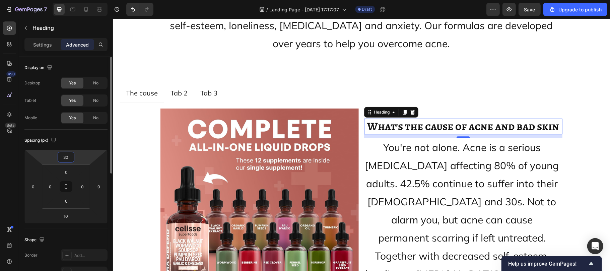
type input "3"
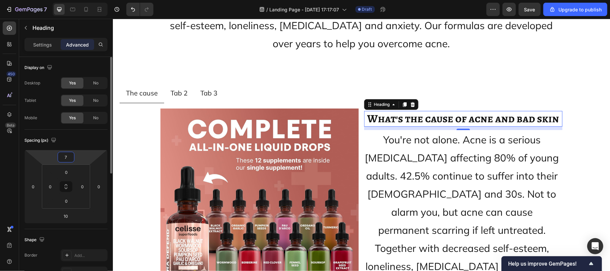
type input "70"
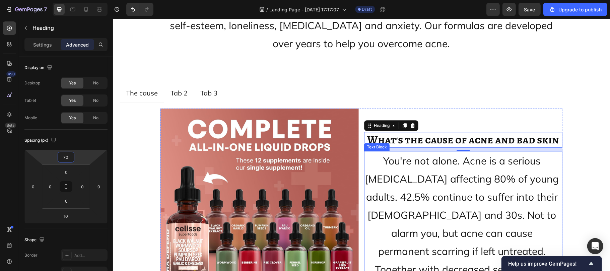
click at [432, 203] on span "You're not alone. Acne is a serious [MEDICAL_DATA] affecting 80% of young adult…" at bounding box center [463, 241] width 196 height 175
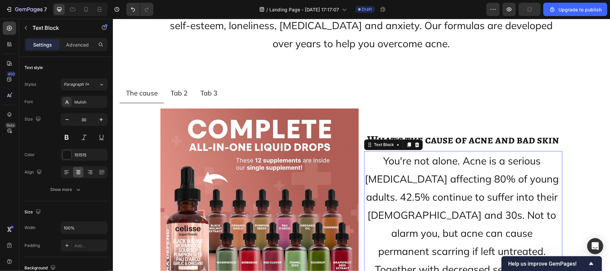
click at [394, 209] on p "You're not alone. Acne is a serious [MEDICAL_DATA] affecting 80% of young adult…" at bounding box center [462, 241] width 197 height 181
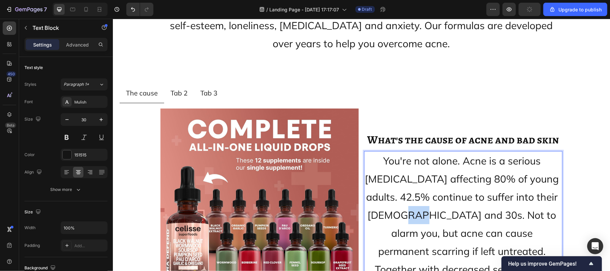
click at [394, 209] on p "You're not alone. Acne is a serious [MEDICAL_DATA] affecting 80% of young adult…" at bounding box center [462, 241] width 197 height 181
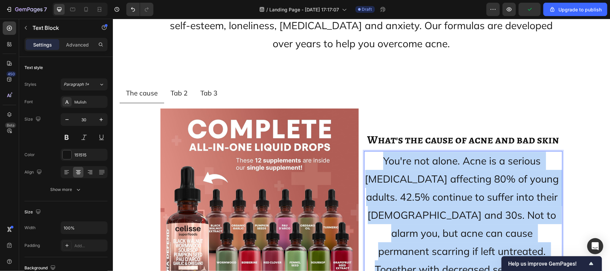
click at [394, 209] on p "You're not alone. Acne is a serious [MEDICAL_DATA] affecting 80% of young adult…" at bounding box center [462, 241] width 197 height 181
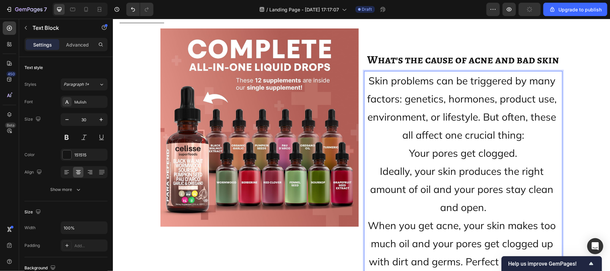
scroll to position [3337, 0]
click at [404, 133] on span "Skin problems can be triggered by many factors: genetics, hormones, product use…" at bounding box center [463, 107] width 192 height 67
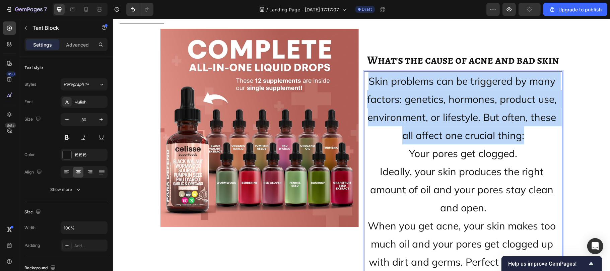
click at [404, 133] on span "Skin problems can be triggered by many factors: genetics, hormones, product use…" at bounding box center [463, 107] width 192 height 67
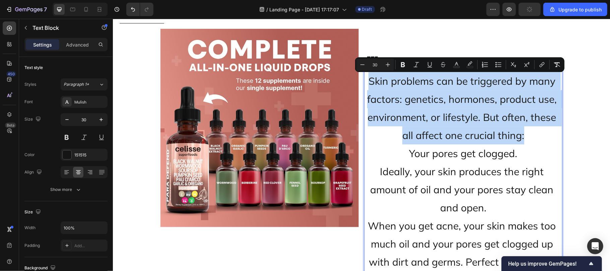
click at [404, 133] on span "Skin problems can be triggered by many factors: genetics, hormones, product use…" at bounding box center [463, 107] width 192 height 67
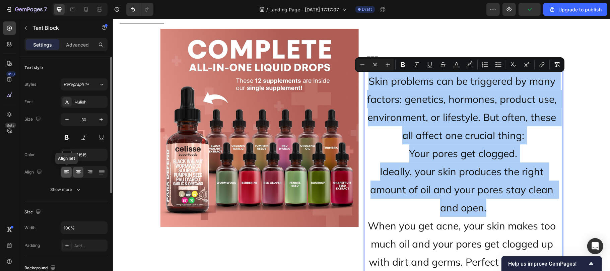
click at [66, 174] on icon at bounding box center [65, 174] width 3 height 1
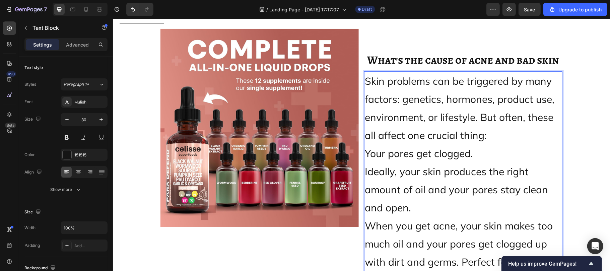
click at [486, 141] on p "Skin problems can be triggered by many factors: genetics, hormones, product use…" at bounding box center [462, 108] width 197 height 72
click at [474, 151] on p "Your pores get clogged." at bounding box center [462, 153] width 197 height 18
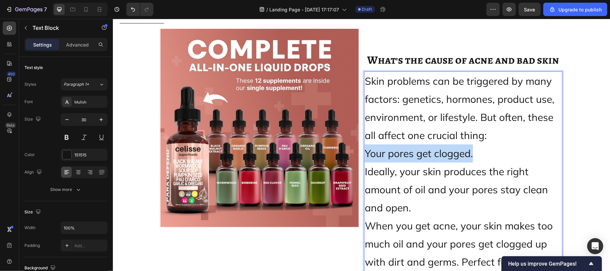
click at [474, 151] on p "Your pores get clogged." at bounding box center [462, 153] width 197 height 18
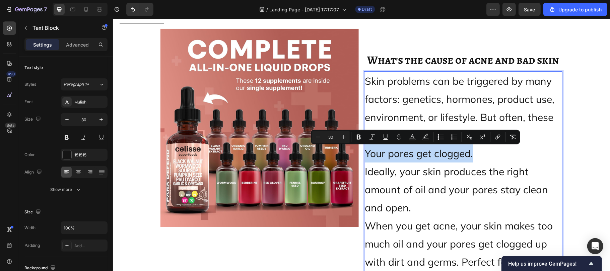
click at [474, 151] on p "Your pores get clogged." at bounding box center [462, 153] width 197 height 18
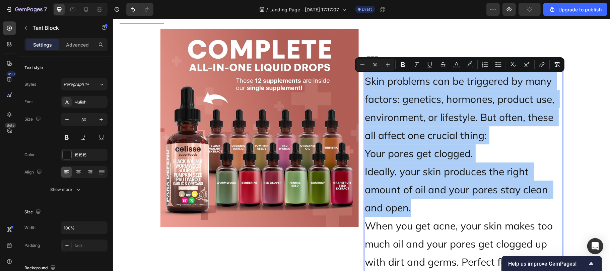
click at [379, 61] on input "30" at bounding box center [374, 65] width 13 height 8
type input "20"
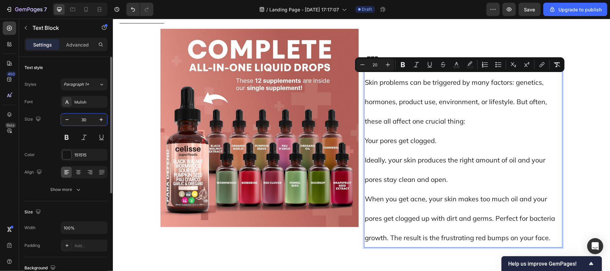
click at [87, 117] on input "30" at bounding box center [84, 119] width 22 height 12
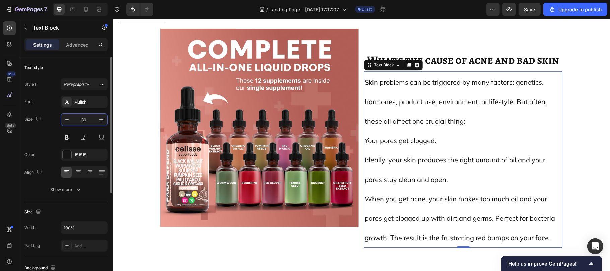
click at [87, 117] on input "30" at bounding box center [84, 119] width 22 height 12
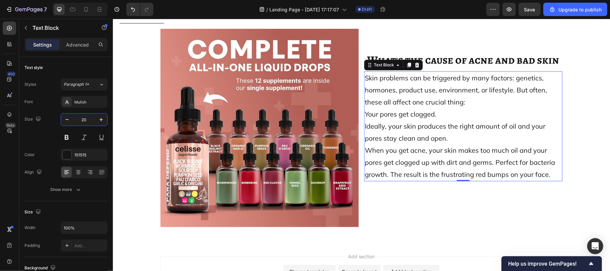
type input "20"
click at [438, 59] on span "What's the cause of acne and bad skin" at bounding box center [463, 59] width 192 height 15
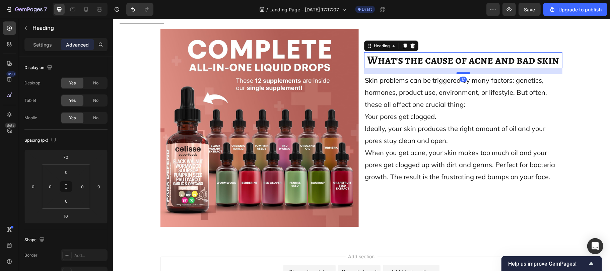
click at [463, 73] on div at bounding box center [462, 72] width 13 height 2
type input "17"
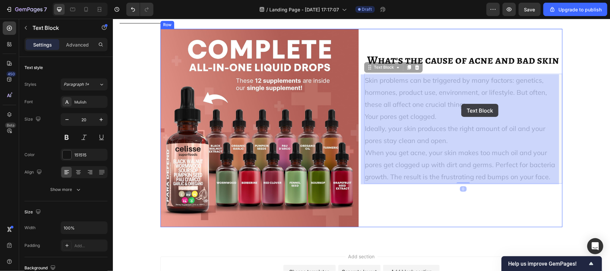
drag, startPoint x: 461, startPoint y: 99, endPoint x: 461, endPoint y: 105, distance: 5.4
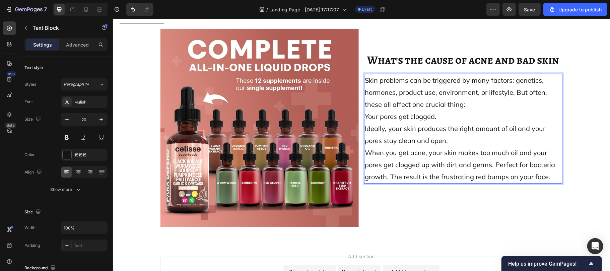
click at [461, 105] on p "Skin problems can be triggered by many factors: genetics, hormones, product use…" at bounding box center [462, 92] width 197 height 36
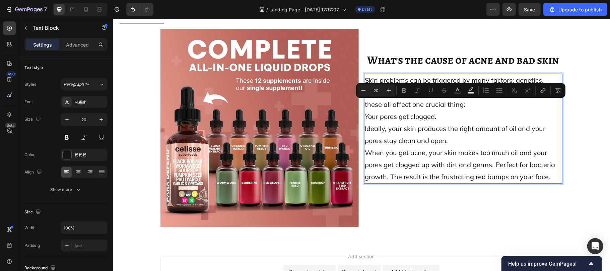
click at [467, 104] on p "Skin problems can be triggered by many factors: genetics, hormones, product use…" at bounding box center [462, 92] width 197 height 36
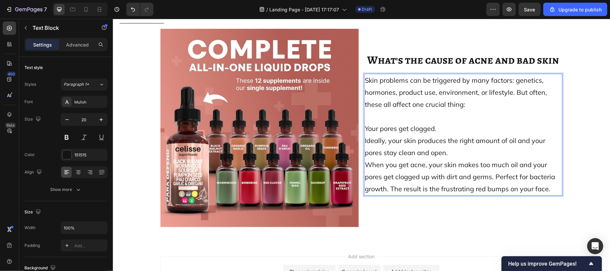
click at [434, 127] on p "Your pores get clogged." at bounding box center [462, 128] width 197 height 12
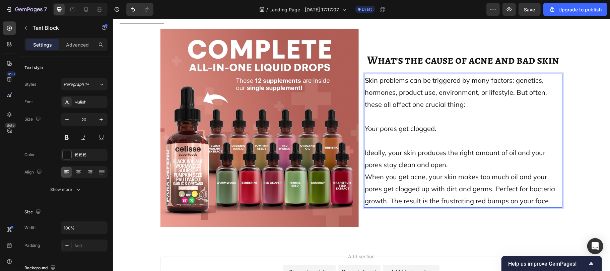
click at [434, 127] on p "Your pores get clogged." at bounding box center [462, 128] width 197 height 12
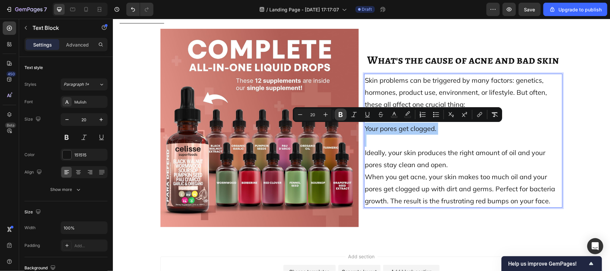
click at [338, 117] on icon "Editor contextual toolbar" at bounding box center [340, 114] width 7 height 7
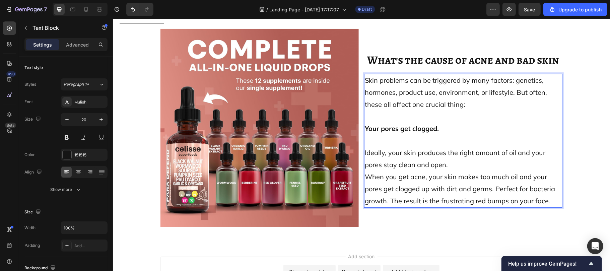
click at [445, 165] on p "Ideally, your skin produces the right amount of oil and your pores stay clean a…" at bounding box center [462, 158] width 197 height 24
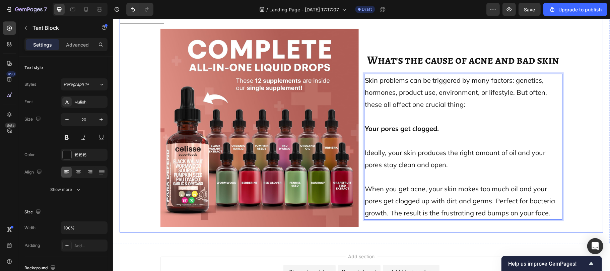
scroll to position [3269, 0]
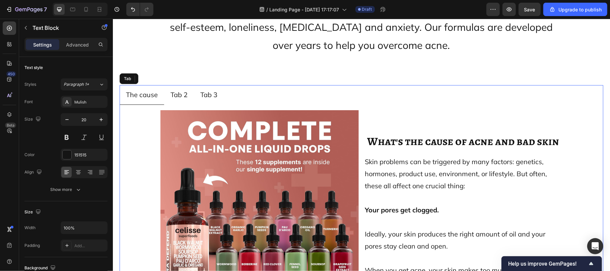
click at [182, 88] on p "Tab 2" at bounding box center [178, 94] width 17 height 12
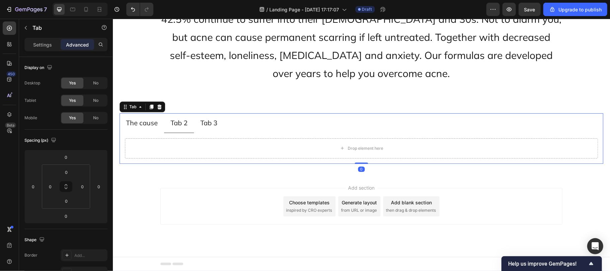
scroll to position [3228, 0]
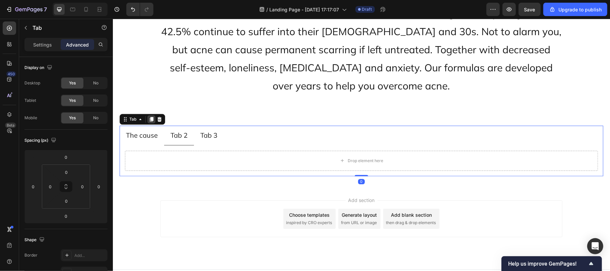
click at [150, 116] on icon at bounding box center [151, 118] width 4 height 5
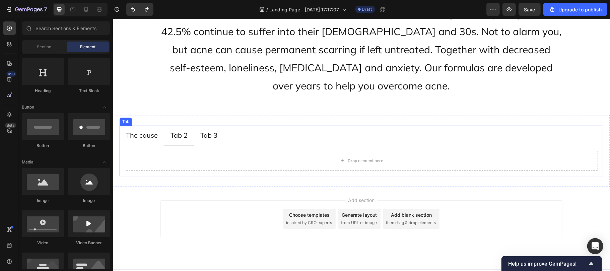
click at [181, 129] on p "Tab 2" at bounding box center [178, 135] width 17 height 12
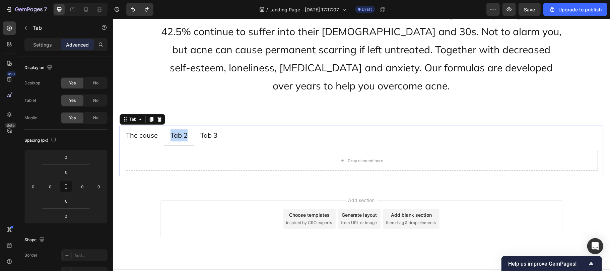
click at [181, 129] on p "Tab 2" at bounding box center [178, 135] width 17 height 12
click at [155, 129] on p "The cause" at bounding box center [142, 135] width 32 height 12
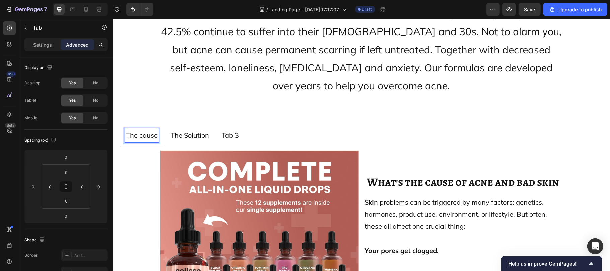
click at [155, 129] on p "The cause" at bounding box center [142, 135] width 32 height 12
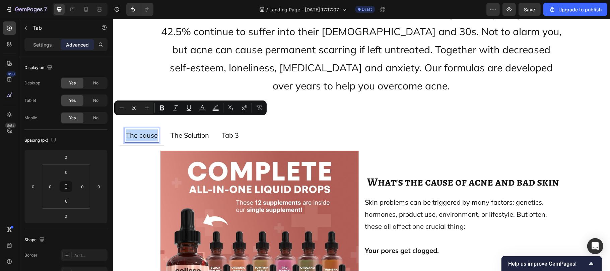
click at [155, 129] on p "The cause" at bounding box center [142, 135] width 32 height 12
click at [138, 105] on input "20" at bounding box center [134, 108] width 13 height 8
click at [149, 106] on icon "Editor contextual toolbar" at bounding box center [147, 107] width 7 height 7
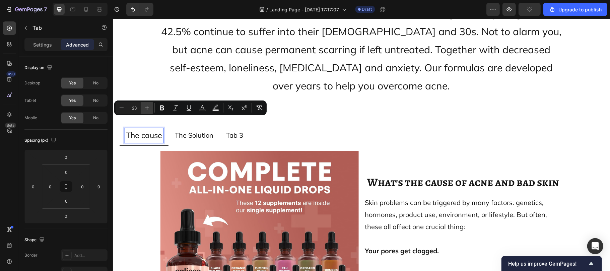
click at [149, 106] on icon "Editor contextual toolbar" at bounding box center [147, 107] width 7 height 7
type input "25"
click at [195, 129] on p "The Solution" at bounding box center [197, 135] width 38 height 12
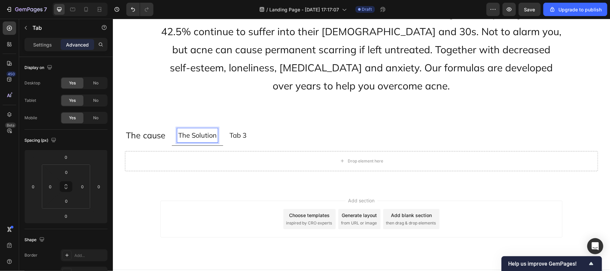
click at [186, 129] on p "The Solution" at bounding box center [197, 135] width 38 height 12
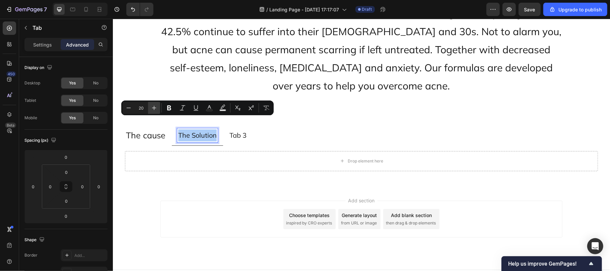
click at [152, 106] on icon "Editor contextual toolbar" at bounding box center [154, 107] width 7 height 7
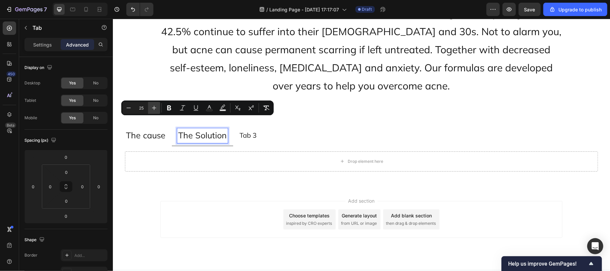
click at [152, 106] on icon "Editor contextual toolbar" at bounding box center [154, 107] width 7 height 7
click at [131, 106] on icon "Editor contextual toolbar" at bounding box center [128, 107] width 7 height 7
type input "25"
click at [186, 151] on div "Drop element here" at bounding box center [361, 161] width 473 height 20
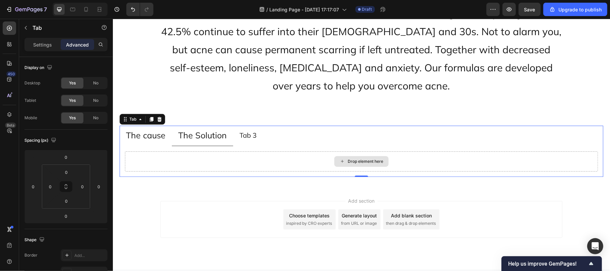
click at [339, 158] on icon at bounding box center [341, 161] width 5 height 6
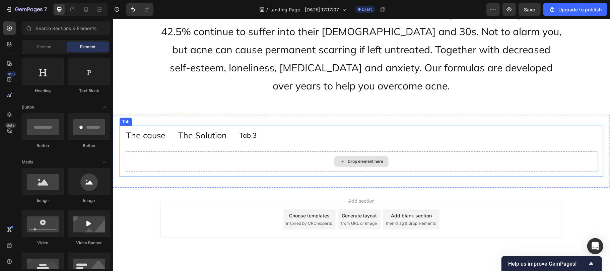
click at [339, 158] on icon at bounding box center [341, 161] width 5 height 6
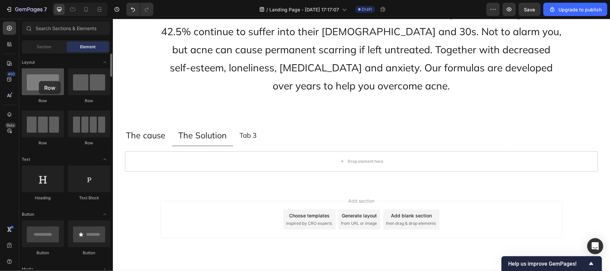
drag, startPoint x: 48, startPoint y: 86, endPoint x: 38, endPoint y: 80, distance: 12.0
click at [38, 80] on div at bounding box center [43, 81] width 42 height 27
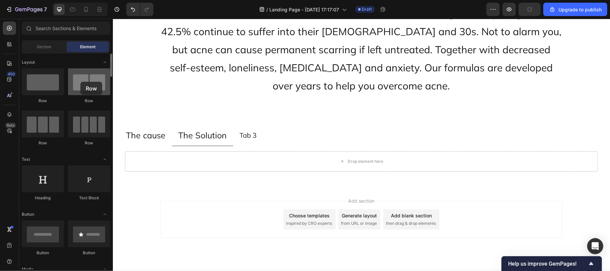
click at [80, 82] on div at bounding box center [89, 81] width 42 height 27
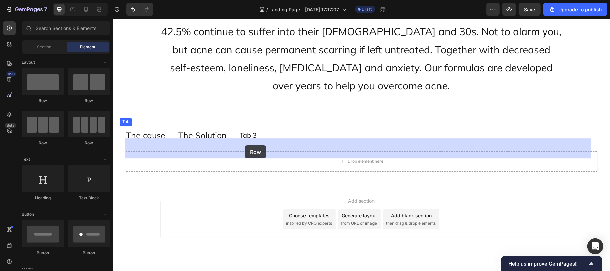
drag, startPoint x: 197, startPoint y: 103, endPoint x: 244, endPoint y: 145, distance: 63.1
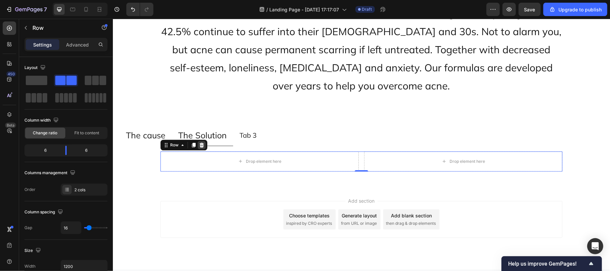
click at [199, 142] on icon at bounding box center [201, 144] width 4 height 5
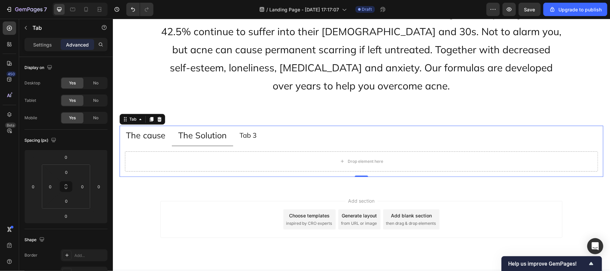
click at [155, 130] on span "The cause" at bounding box center [145, 135] width 39 height 10
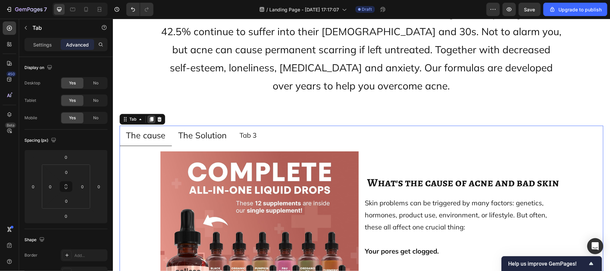
click at [149, 116] on icon at bounding box center [150, 118] width 5 height 5
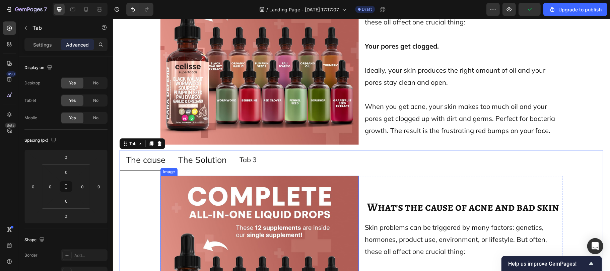
scroll to position [3439, 0]
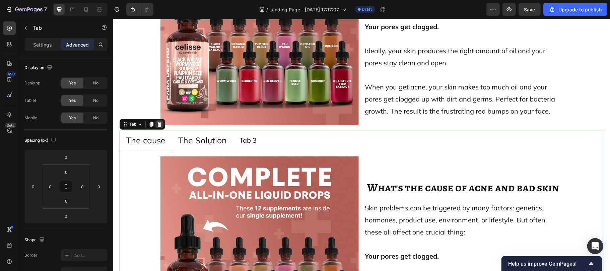
click at [158, 122] on icon at bounding box center [158, 123] width 5 height 5
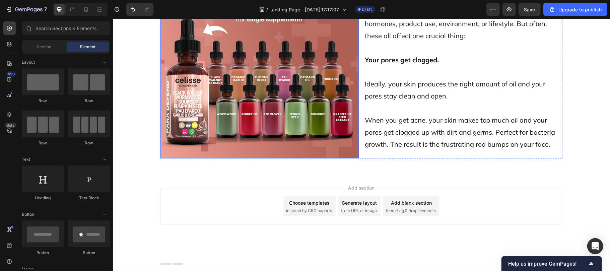
scroll to position [3274, 0]
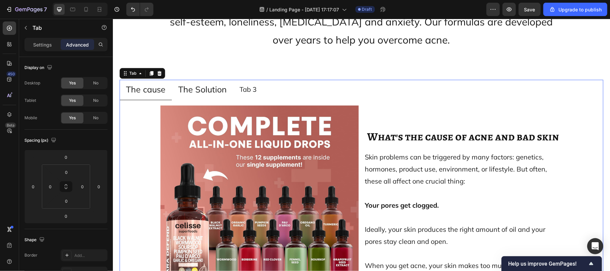
click at [201, 84] on span "The Solution" at bounding box center [202, 89] width 49 height 10
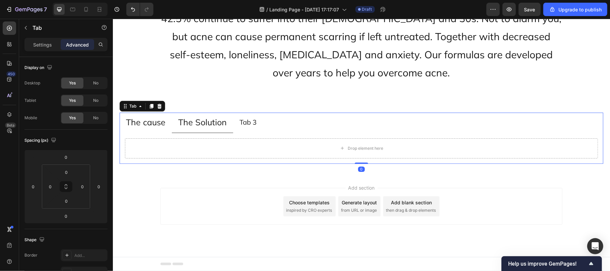
scroll to position [3229, 0]
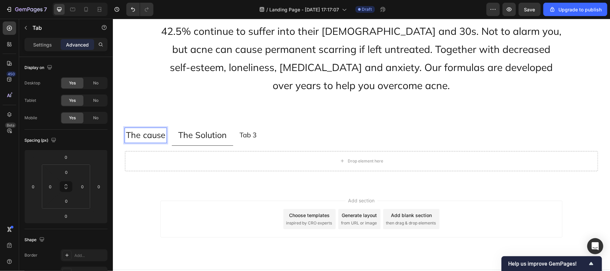
click at [155, 129] on span "The cause" at bounding box center [145, 134] width 39 height 10
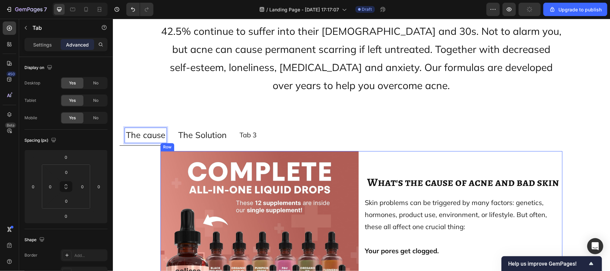
click at [358, 151] on div "Image ⁠⁠⁠⁠⁠⁠⁠ What's the cause of acne and bad skin Heading Skin problems can b…" at bounding box center [361, 250] width 402 height 198
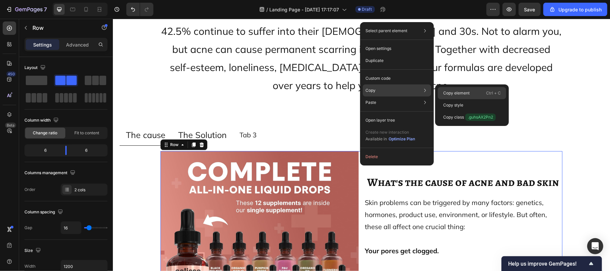
click at [449, 93] on p "Copy element" at bounding box center [456, 93] width 26 height 6
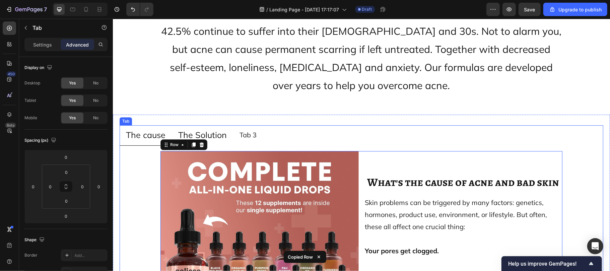
click at [203, 129] on span "The Solution" at bounding box center [202, 134] width 49 height 10
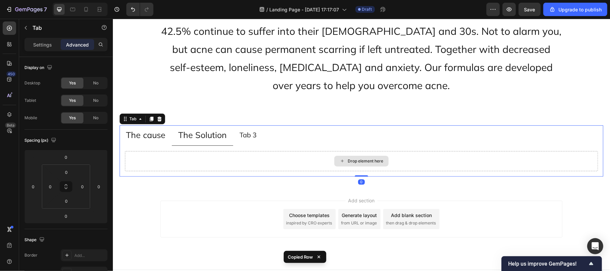
click at [347, 158] on div "Drop element here" at bounding box center [364, 160] width 35 height 5
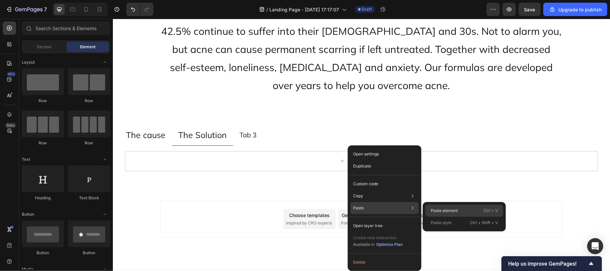
click at [444, 206] on div "Paste element Ctrl + V" at bounding box center [464, 211] width 78 height 12
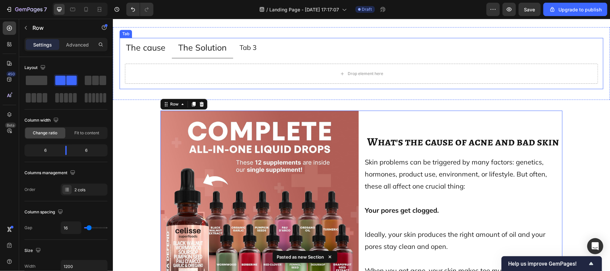
scroll to position [3274, 0]
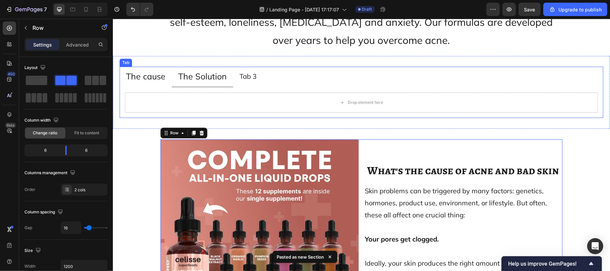
click at [264, 76] on ul "The cause The Solution Tab 3" at bounding box center [360, 76] width 483 height 20
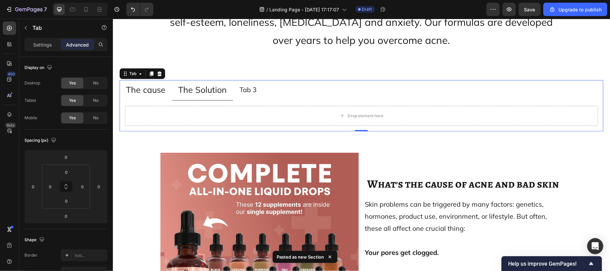
click at [264, 80] on ul "The cause The Solution Tab 3" at bounding box center [360, 90] width 483 height 20
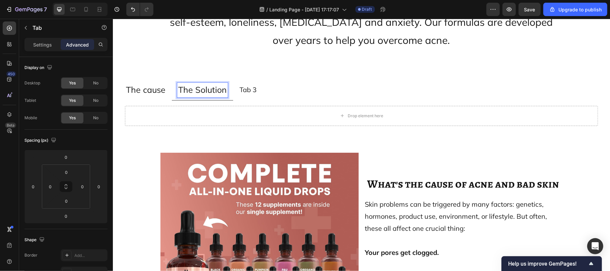
click at [195, 84] on span "The Solution" at bounding box center [202, 89] width 49 height 10
click at [166, 100] on div "Image ⁠⁠⁠⁠⁠⁠⁠ What's the cause of acne and bad skin Heading Skin problems can b…" at bounding box center [360, 115] width 483 height 31
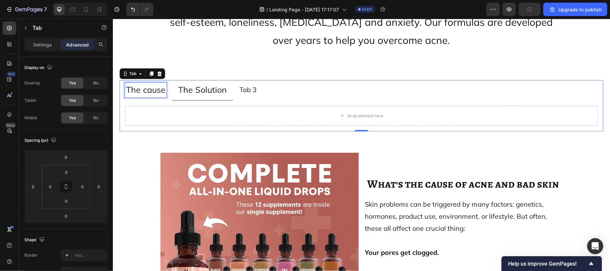
click at [148, 84] on span "The cause" at bounding box center [145, 89] width 39 height 10
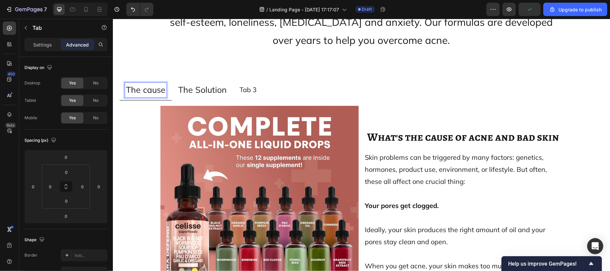
click at [193, 84] on span "The Solution" at bounding box center [202, 89] width 49 height 10
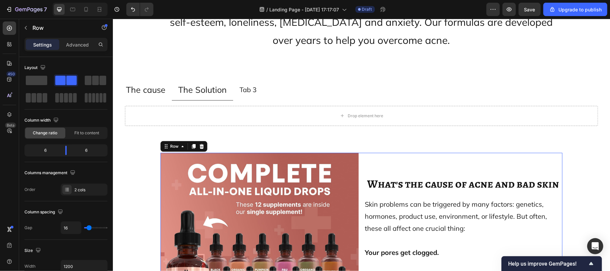
click at [355, 152] on div "Image What's the cause of acne and bad skin Heading Skin problems can be trigge…" at bounding box center [361, 251] width 402 height 198
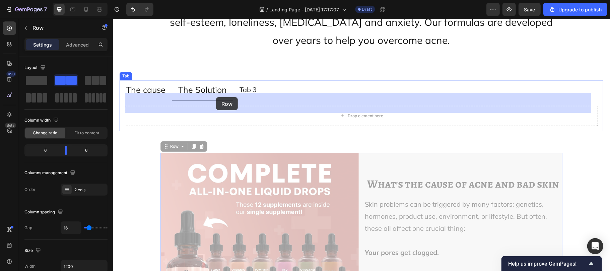
drag, startPoint x: 169, startPoint y: 134, endPoint x: 216, endPoint y: 97, distance: 59.6
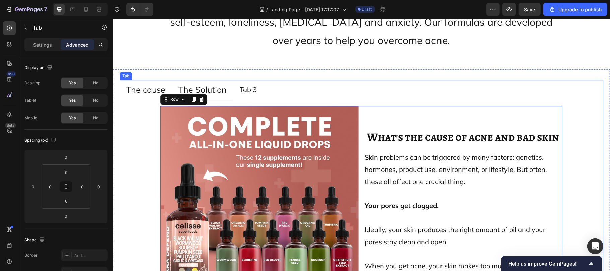
click at [150, 107] on div "Image What's the cause of acne and bad skin Heading Skin problems can be trigge…" at bounding box center [361, 204] width 473 height 198
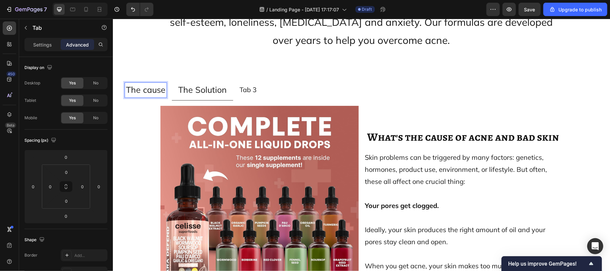
click at [148, 83] on p "The cause" at bounding box center [145, 89] width 39 height 13
click at [185, 83] on p "The Solution" at bounding box center [202, 89] width 49 height 13
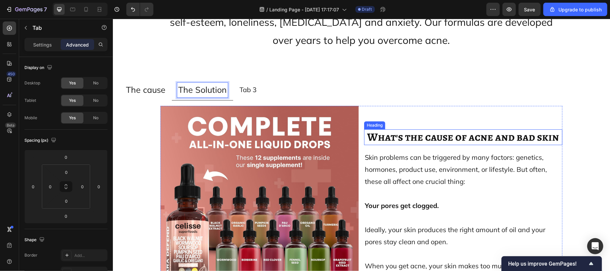
click at [390, 129] on span "What's the cause of acne and bad skin" at bounding box center [463, 136] width 192 height 15
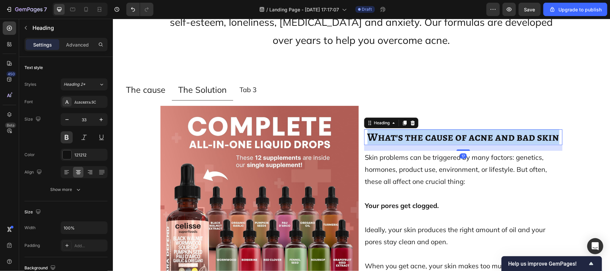
click at [390, 129] on span "What's the cause of acne and bad skin" at bounding box center [463, 136] width 192 height 15
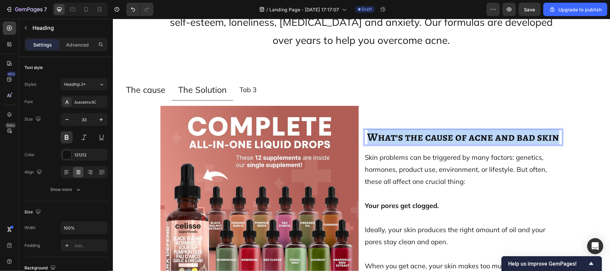
click at [390, 129] on span "What's the cause of acne and bad skin" at bounding box center [463, 136] width 192 height 15
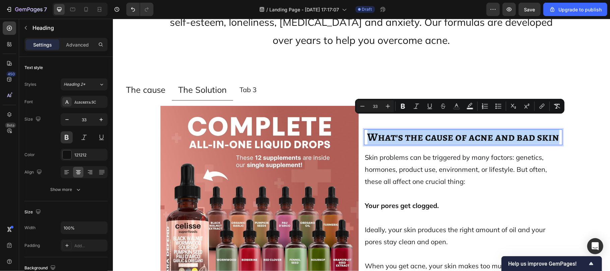
click at [390, 129] on span "What's the cause of acne and bad skin" at bounding box center [463, 136] width 192 height 15
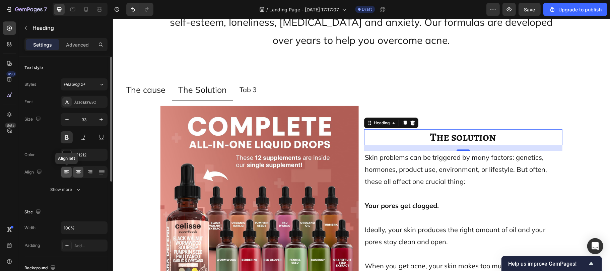
click at [66, 173] on icon at bounding box center [66, 172] width 7 height 7
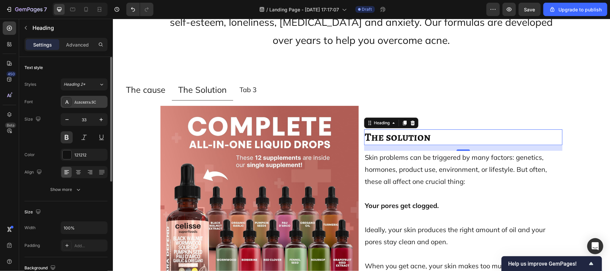
click at [81, 100] on div "Alegreya SC" at bounding box center [89, 102] width 31 height 6
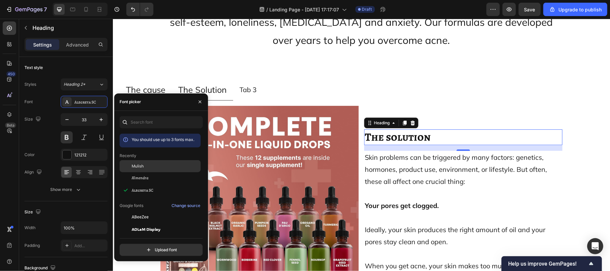
click at [139, 167] on span "Mulish" at bounding box center [138, 166] width 12 height 6
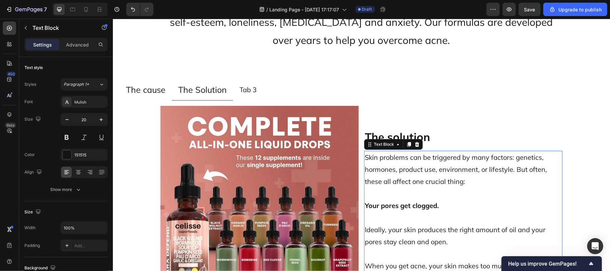
click at [387, 158] on span "Skin problems can be triggered by many factors: genetics, hormones, product use…" at bounding box center [456, 169] width 184 height 32
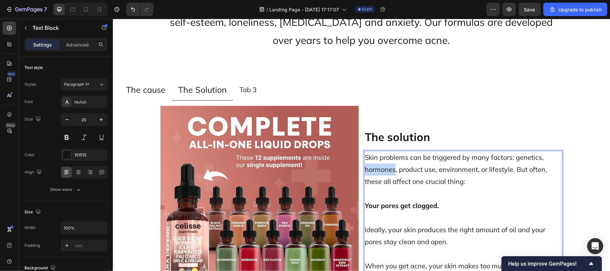
click at [387, 158] on span "Skin problems can be triggered by many factors: genetics, hormones, product use…" at bounding box center [456, 169] width 184 height 32
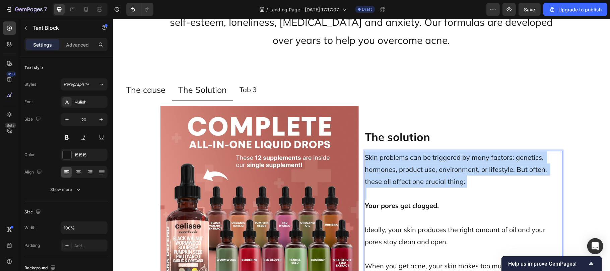
click at [387, 158] on span "Skin problems can be triggered by many factors: genetics, hormones, product use…" at bounding box center [456, 169] width 184 height 32
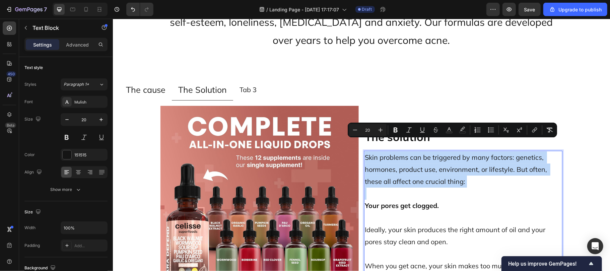
click at [387, 158] on span "Skin problems can be triggered by many factors: genetics, hormones, product use…" at bounding box center [456, 169] width 184 height 32
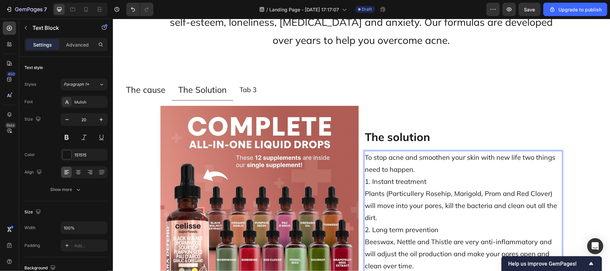
click at [421, 158] on p "To stop acne and smoothen your skin with new life two things need to happen." at bounding box center [462, 163] width 197 height 24
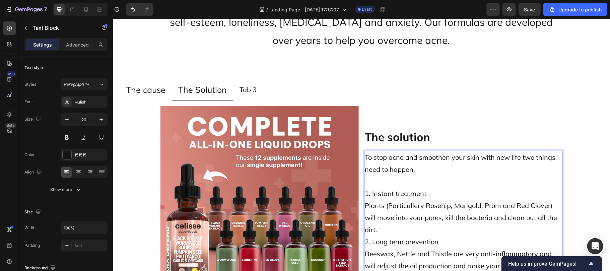
click at [381, 214] on p "1. Instant treatment Plants (Particullery Rosehip, Marigold, Prom and Red Clove…" at bounding box center [462, 211] width 197 height 48
click at [373, 189] on span "1. Instant treatment" at bounding box center [395, 193] width 62 height 8
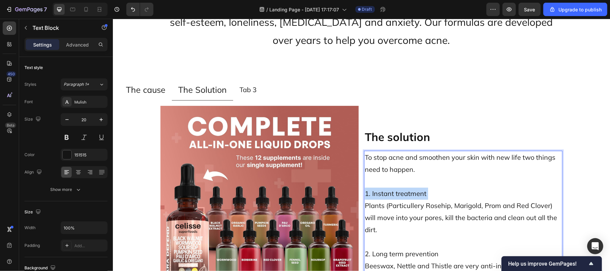
click at [373, 189] on span "1. Instant treatment" at bounding box center [395, 193] width 62 height 8
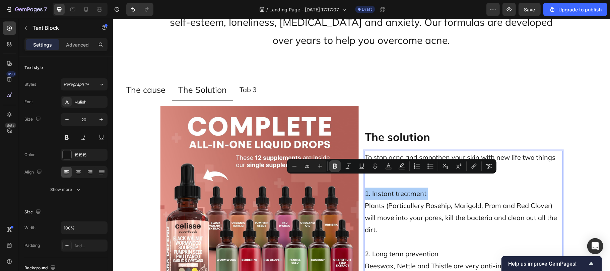
click at [332, 168] on icon "Editor contextual toolbar" at bounding box center [334, 166] width 7 height 7
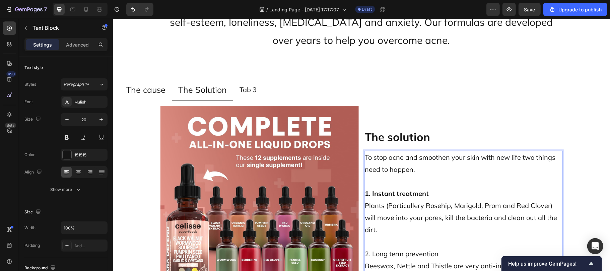
click at [396, 249] on span "2. Long term prevention" at bounding box center [401, 253] width 74 height 8
click at [383, 212] on p "1. Instant treatment Plants (Particullery Rosehip, Marigold, Prom and Red Clove…" at bounding box center [462, 211] width 197 height 48
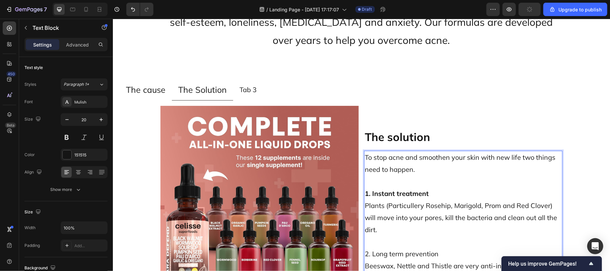
scroll to position [3309, 0]
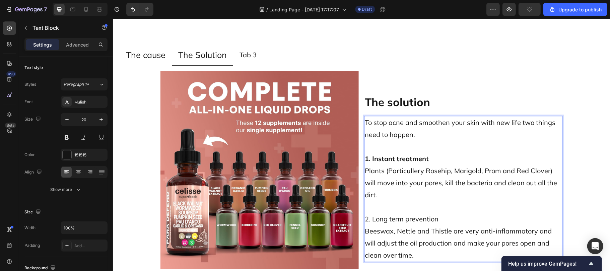
click at [384, 214] on span "2. Long term prevention" at bounding box center [401, 218] width 74 height 8
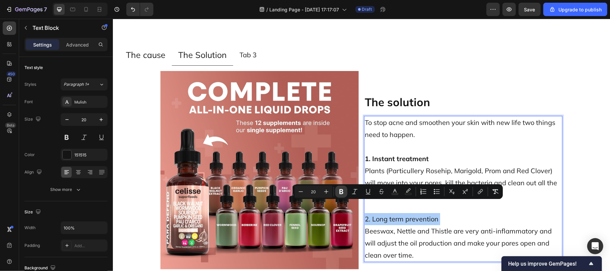
click at [338, 190] on icon "Editor contextual toolbar" at bounding box center [341, 191] width 7 height 7
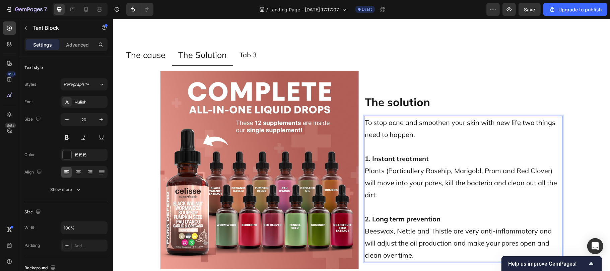
click at [426, 169] on span "Plants (Particullery Rosehip, Marigold, Prom and Red Clover) will move into you…" at bounding box center [461, 182] width 194 height 32
click at [398, 140] on p "Rich Text Editor. Editing area: main" at bounding box center [462, 146] width 197 height 12
click at [396, 95] on span "The solution" at bounding box center [396, 102] width 65 height 14
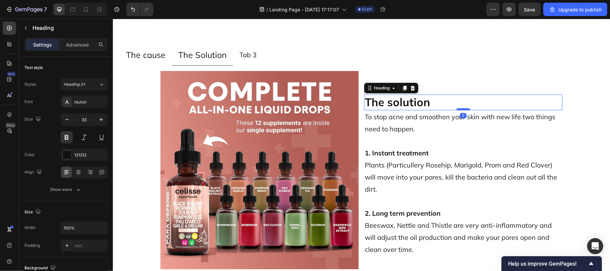
drag, startPoint x: 460, startPoint y: 101, endPoint x: 460, endPoint y: 95, distance: 6.0
click at [460, 108] on div at bounding box center [462, 109] width 13 height 2
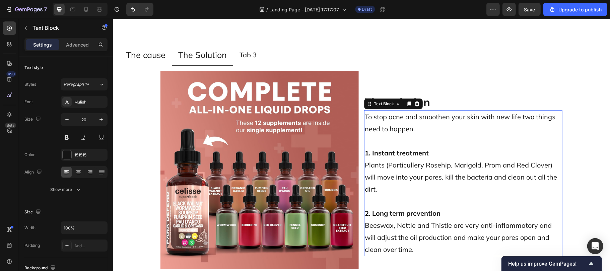
click at [460, 112] on span "To stop acne and smoothen your skin with new life two things need to happen." at bounding box center [460, 122] width 192 height 20
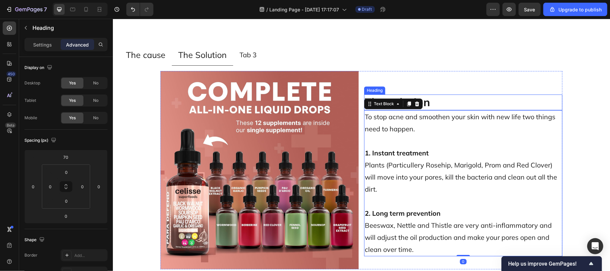
click at [478, 94] on h2 "⁠⁠⁠⁠⁠⁠⁠ The solution" at bounding box center [463, 102] width 198 height 16
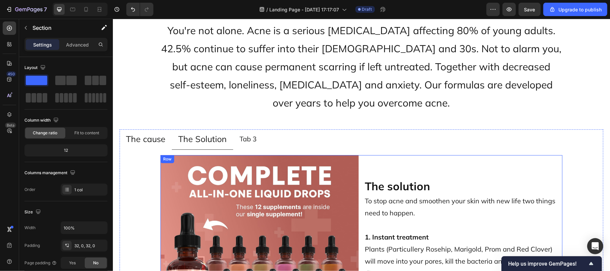
scroll to position [3203, 0]
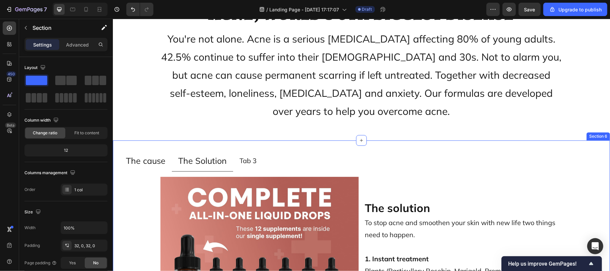
click at [256, 140] on div "The cause The Solution Tab 3 Image ⁠⁠⁠⁠⁠⁠⁠ What's the cause of acne and bad ski…" at bounding box center [360, 265] width 497 height 251
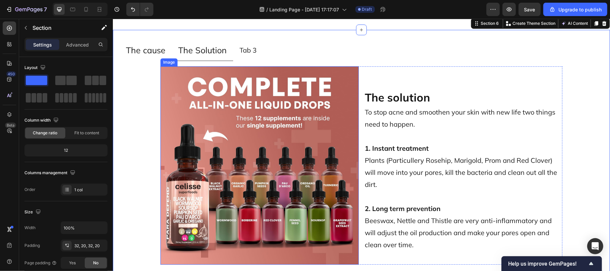
scroll to position [3363, 0]
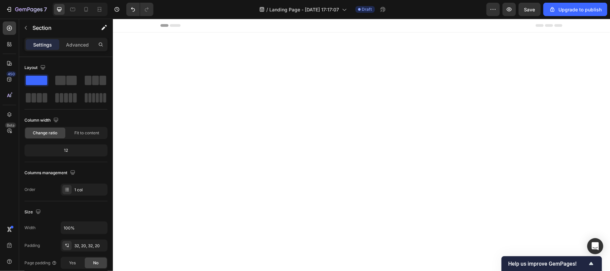
scroll to position [3244, 0]
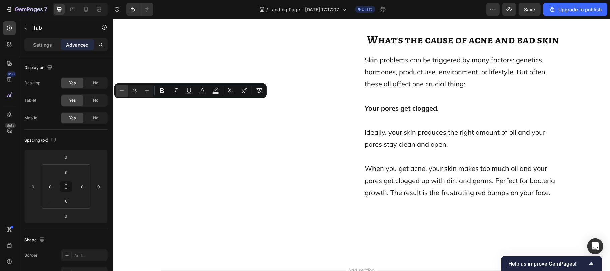
click at [121, 86] on button "Minus" at bounding box center [121, 91] width 12 height 12
type input "22"
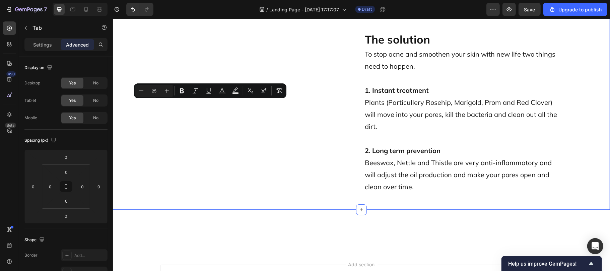
drag, startPoint x: 202, startPoint y: 103, endPoint x: 156, endPoint y: 90, distance: 48.3
click at [156, 90] on div "THE CAUSE THE SOLUTION Tab 3 Image ⁠⁠⁠⁠⁠⁠⁠ What's the cause of acne and bad ski…" at bounding box center [360, 91] width 497 height 238
click at [156, 90] on input "25" at bounding box center [153, 91] width 13 height 8
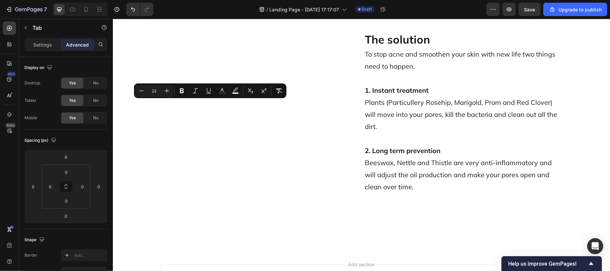
type input "22"
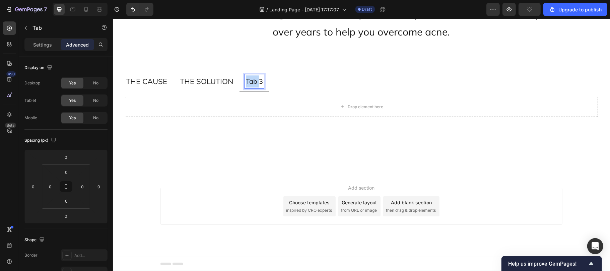
click at [251, 87] on p "Tab 3" at bounding box center [253, 81] width 17 height 12
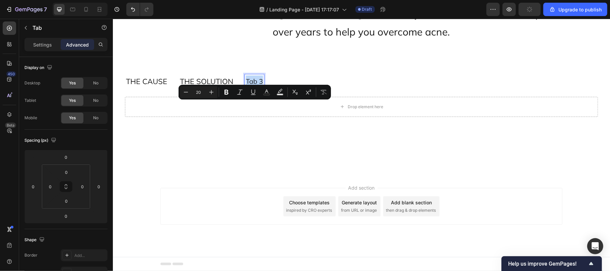
click at [251, 87] on p "Tab 3" at bounding box center [253, 81] width 17 height 12
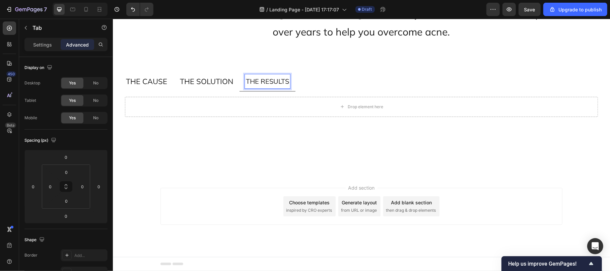
click at [252, 87] on p "THE RESULTS" at bounding box center [266, 81] width 43 height 12
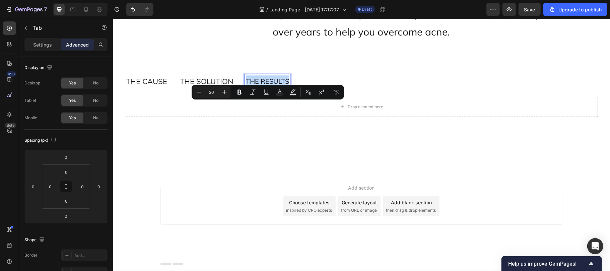
click at [252, 87] on p "THE RESULTS" at bounding box center [266, 81] width 43 height 12
click at [224, 91] on icon "Editor contextual toolbar" at bounding box center [224, 92] width 7 height 7
type input "22"
click at [212, 85] on span "THE SOLUTION" at bounding box center [205, 80] width 53 height 9
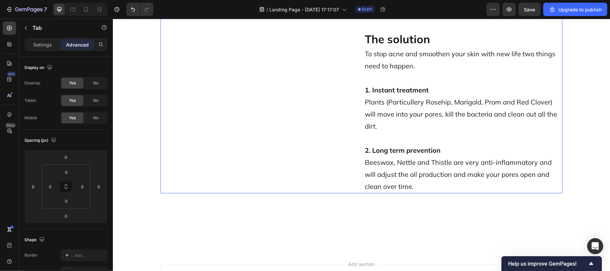
click at [357, 125] on div "Image ⁠⁠⁠⁠⁠⁠⁠ The solution Heading To stop acne and smoothen your skin with new…" at bounding box center [361, 100] width 402 height 185
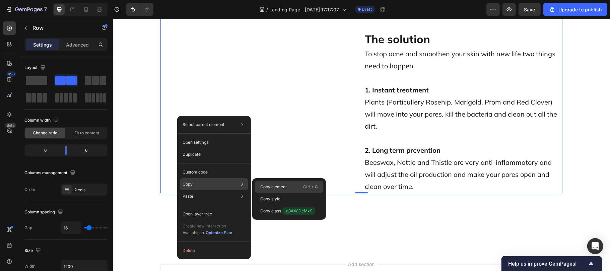
click at [288, 188] on div "Copy element Ctrl + C" at bounding box center [289, 187] width 68 height 12
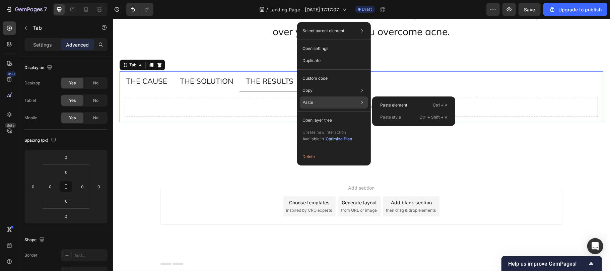
click at [317, 108] on div "Paste Paste element Ctrl + V Paste style Ctrl + Shift + V" at bounding box center [334, 102] width 68 height 12
click at [382, 102] on p "Paste element" at bounding box center [393, 105] width 27 height 6
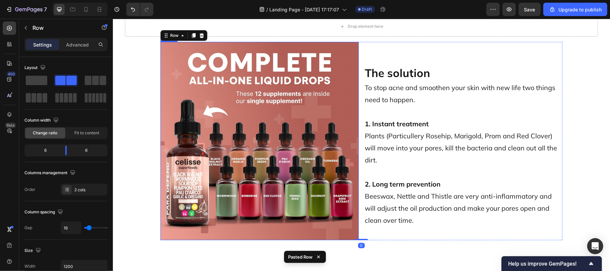
scroll to position [3211, 0]
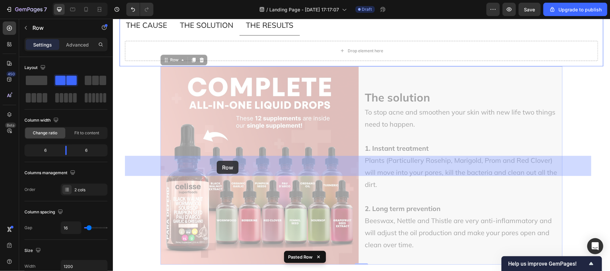
drag, startPoint x: 172, startPoint y: 174, endPoint x: 217, endPoint y: 160, distance: 47.1
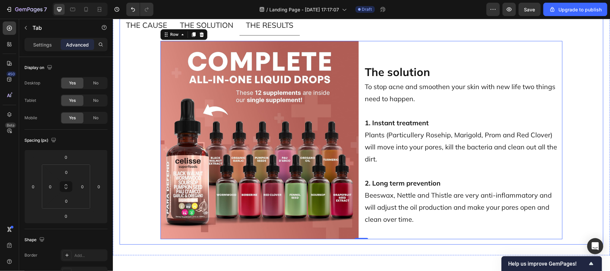
click at [205, 29] on span "THE SOLUTION" at bounding box center [205, 24] width 53 height 9
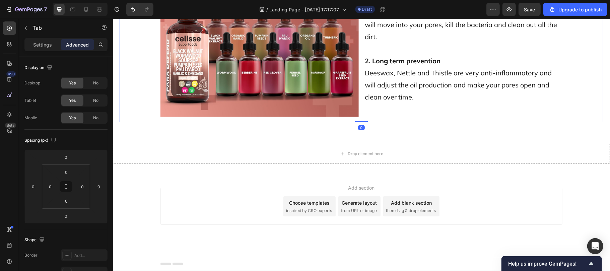
scroll to position [3448, 0]
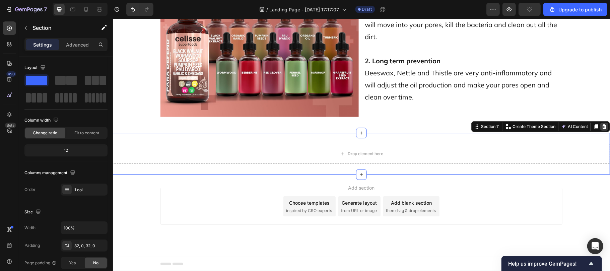
click at [600, 122] on div at bounding box center [604, 126] width 8 height 8
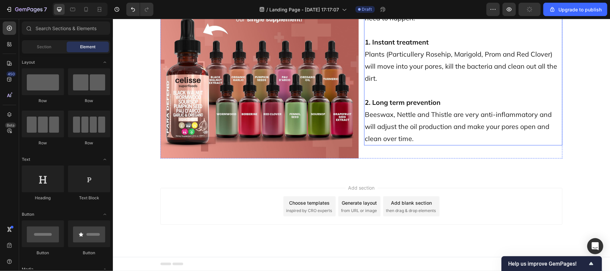
scroll to position [3244, 0]
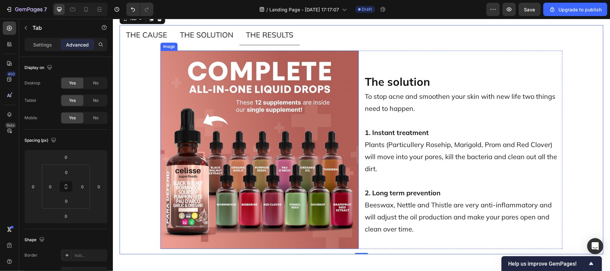
scroll to position [3316, 0]
click at [402, 81] on span "The solution" at bounding box center [396, 81] width 65 height 14
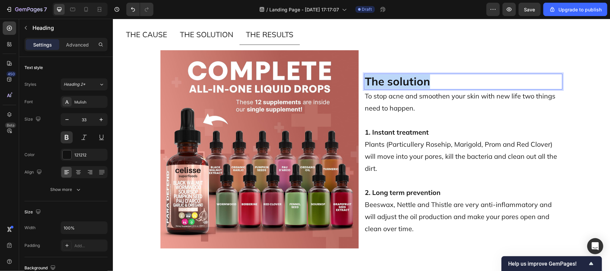
click at [402, 81] on span "The solution" at bounding box center [396, 81] width 65 height 14
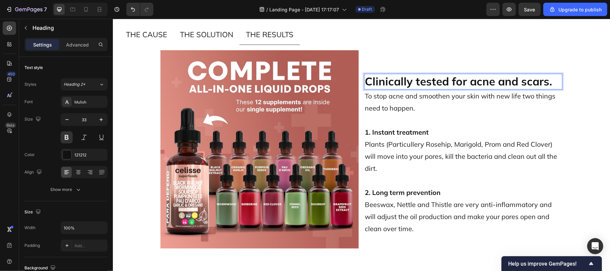
click at [402, 82] on span "Clinically tested for acne and scars." at bounding box center [457, 81] width 187 height 14
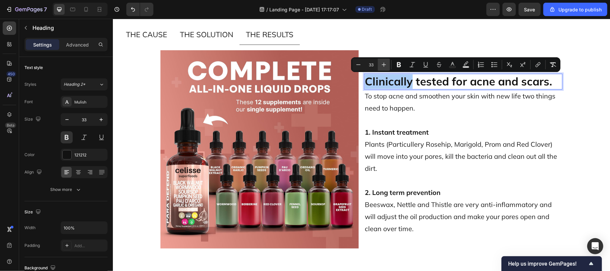
click at [382, 61] on icon "Editor contextual toolbar" at bounding box center [383, 64] width 7 height 7
type input "35"
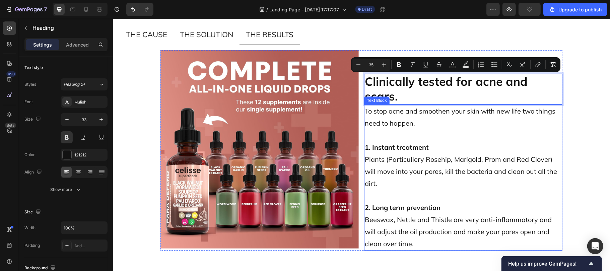
click at [425, 148] on p "1. Instant treatment Plants (Particullery Rosehip, Marigold, Prom and Red Clove…" at bounding box center [462, 165] width 197 height 48
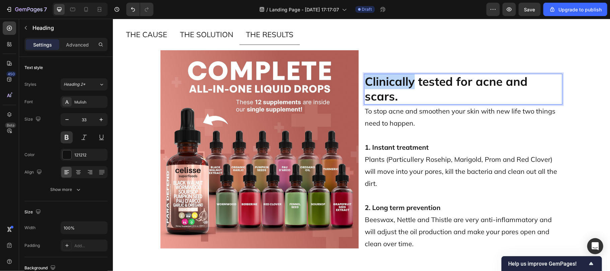
click at [395, 78] on span "Clinically tested for acne and scars." at bounding box center [447, 88] width 166 height 29
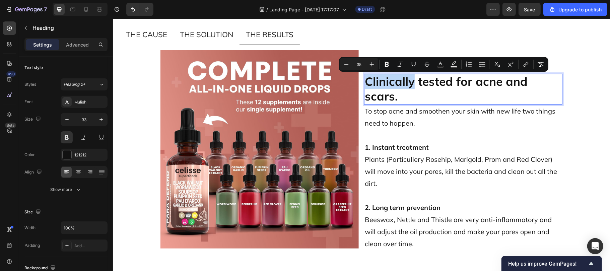
click at [395, 78] on span "Clinically tested for acne and scars." at bounding box center [447, 88] width 166 height 29
click at [99, 120] on icon "button" at bounding box center [100, 119] width 3 height 3
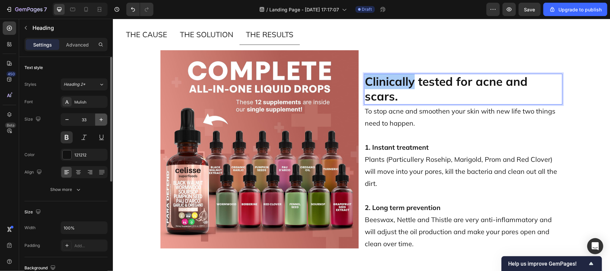
click at [99, 120] on icon "button" at bounding box center [100, 119] width 3 height 3
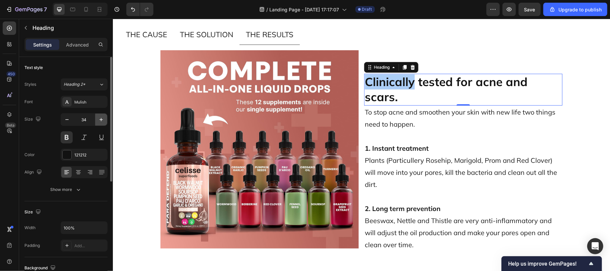
type input "35"
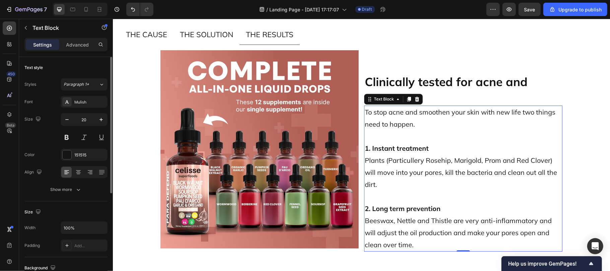
click at [378, 163] on span "Plants (Particullery Rosehip, Marigold, Prom and Red Clover) will move into you…" at bounding box center [461, 172] width 194 height 32
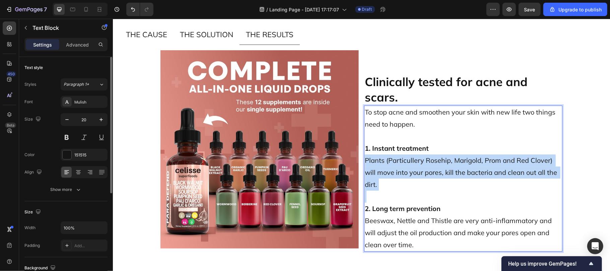
click at [378, 163] on span "Plants (Particullery Rosehip, Marigold, Prom and Red Clover) will move into you…" at bounding box center [461, 172] width 194 height 32
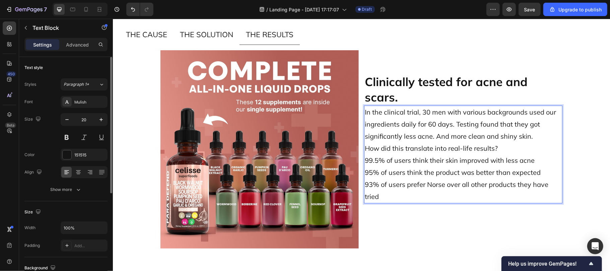
click at [533, 136] on p "In the clinical trial, 30 men with various backgrounds used our ingredients dai…" at bounding box center [462, 124] width 197 height 36
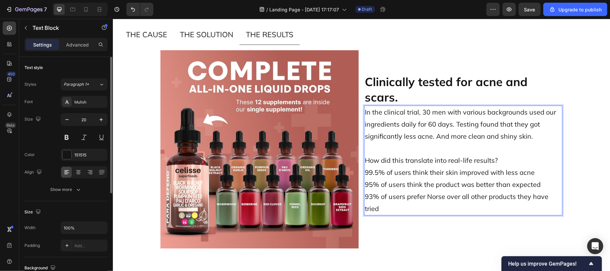
click at [496, 162] on p "How did this translate into real-life results?" at bounding box center [462, 160] width 197 height 12
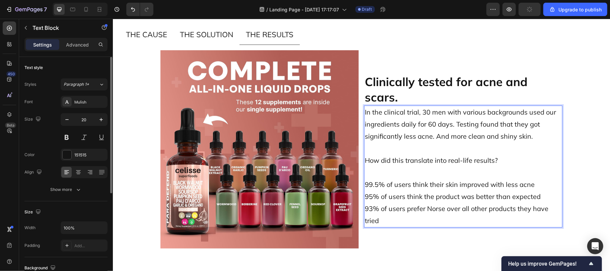
click at [477, 161] on span "How did this translate into real-life results?" at bounding box center [430, 160] width 133 height 8
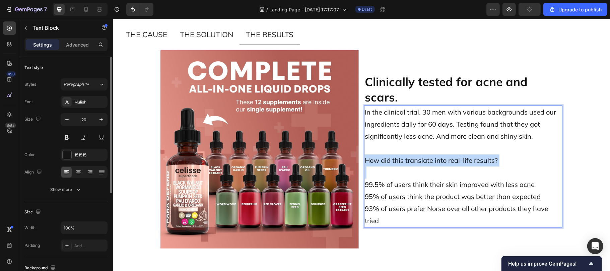
click at [477, 161] on span "How did this translate into real-life results?" at bounding box center [430, 160] width 133 height 8
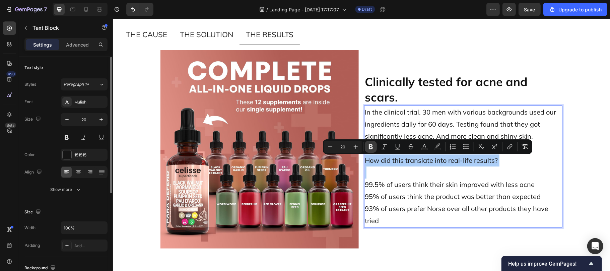
click at [369, 147] on icon "Editor contextual toolbar" at bounding box center [371, 146] width 4 height 5
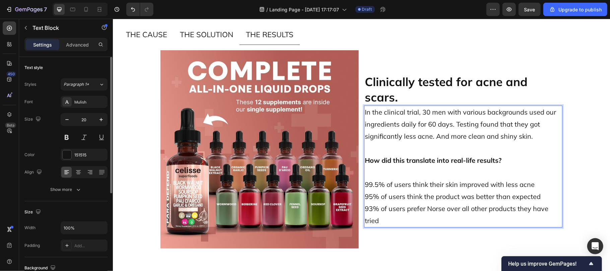
click at [381, 185] on span "99.5% of users think their skin improved with less acne" at bounding box center [449, 184] width 170 height 8
drag, startPoint x: 381, startPoint y: 185, endPoint x: 361, endPoint y: 186, distance: 19.8
click at [364, 186] on span "99.5% of users think their skin improved with less acne" at bounding box center [449, 184] width 170 height 8
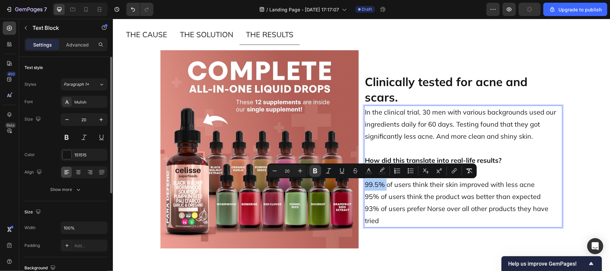
click at [312, 171] on icon "Editor contextual toolbar" at bounding box center [315, 170] width 7 height 7
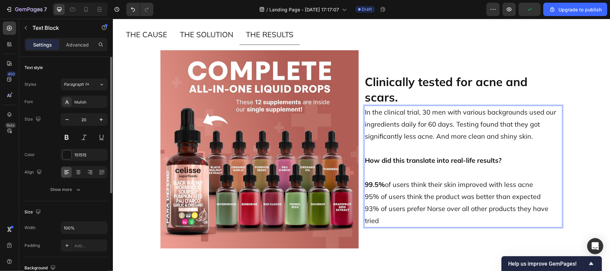
click at [374, 194] on span "95% of users think the product was better than expected" at bounding box center [452, 196] width 176 height 8
drag, startPoint x: 374, startPoint y: 194, endPoint x: 362, endPoint y: 194, distance: 12.4
click at [364, 194] on span "95% of users think the product was better than expected" at bounding box center [452, 196] width 176 height 8
click at [372, 192] on span "95% of users think the product was better than expected" at bounding box center [452, 196] width 176 height 8
drag, startPoint x: 374, startPoint y: 196, endPoint x: 361, endPoint y: 196, distance: 13.4
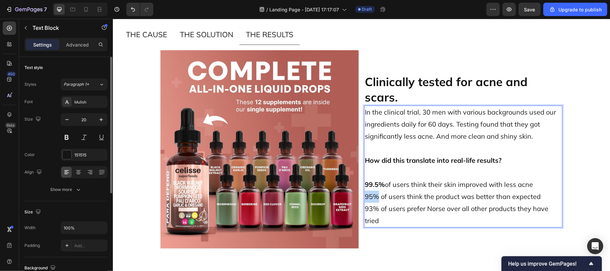
click at [364, 196] on span "95% of users think the product was better than expected" at bounding box center [452, 196] width 176 height 8
click at [373, 205] on span "93% of users prefer Norse over all other products they have tried" at bounding box center [456, 214] width 185 height 20
drag, startPoint x: 374, startPoint y: 209, endPoint x: 361, endPoint y: 210, distance: 13.1
click at [364, 210] on span "93% of users prefer Norse over all other products they have tried" at bounding box center [456, 214] width 185 height 20
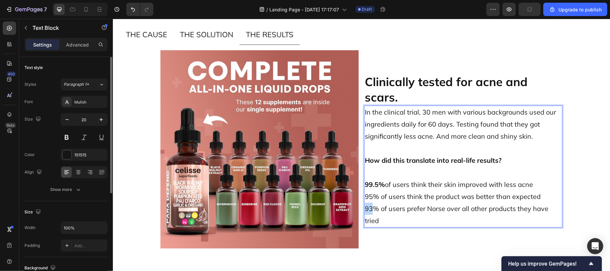
click at [364, 210] on span "93% of users prefer Norse over all other products they have tried" at bounding box center [456, 214] width 185 height 20
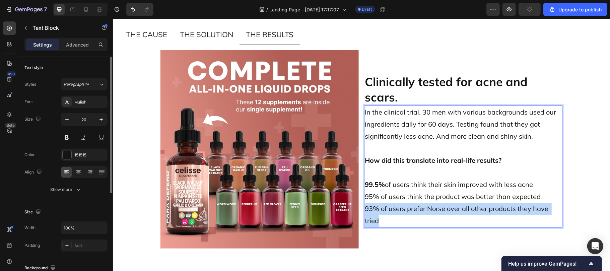
click at [364, 210] on span "93% of users prefer Norse over all other products they have tried" at bounding box center [456, 214] width 185 height 20
click at [377, 216] on p "99.5% of users think their skin improved with less acne 95% of users think the …" at bounding box center [462, 202] width 197 height 48
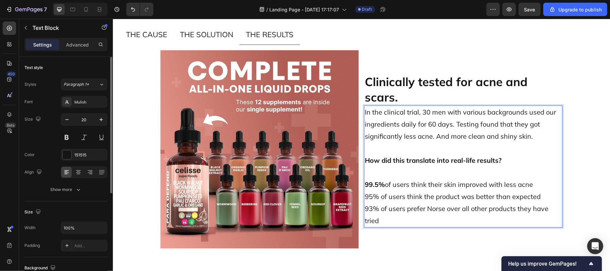
click at [374, 195] on span "95% of users think the product was better than expected" at bounding box center [452, 196] width 176 height 8
drag, startPoint x: 375, startPoint y: 197, endPoint x: 360, endPoint y: 199, distance: 15.5
click at [364, 199] on div "In the clinical trial, 30 men with various backgrounds used our ingredients dai…" at bounding box center [463, 166] width 198 height 122
click at [387, 190] on p "99.5% of users think their skin improved with less acne 95% of users think the …" at bounding box center [462, 202] width 197 height 48
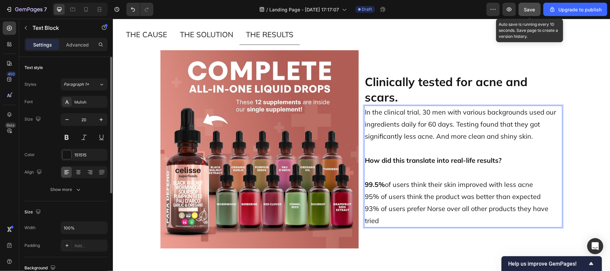
click at [530, 8] on span "Save" at bounding box center [529, 10] width 11 height 6
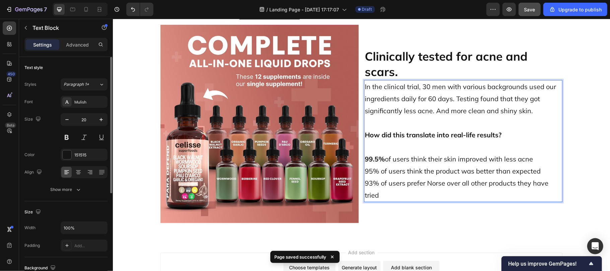
scroll to position [3349, 0]
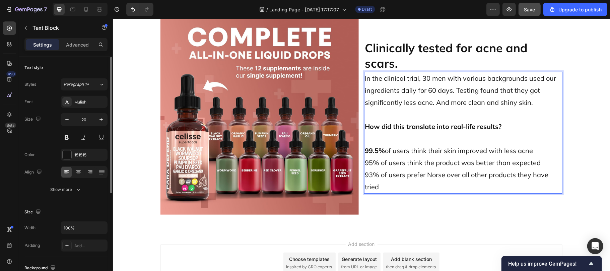
click at [376, 162] on span "95% of users think the product was better than expected" at bounding box center [452, 162] width 176 height 8
drag, startPoint x: 376, startPoint y: 162, endPoint x: 362, endPoint y: 163, distance: 14.1
click at [364, 163] on span "95% of users think the product was better than expected" at bounding box center [452, 162] width 176 height 8
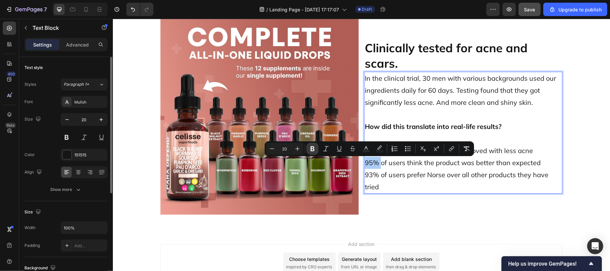
drag, startPoint x: 310, startPoint y: 150, endPoint x: 247, endPoint y: 149, distance: 63.3
click at [310, 150] on icon "Editor contextual toolbar" at bounding box center [312, 148] width 7 height 7
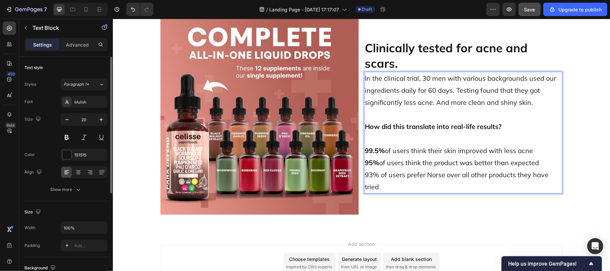
click at [374, 175] on span "93% of users prefer Norse over all other products they have tried" at bounding box center [456, 180] width 185 height 20
drag, startPoint x: 374, startPoint y: 175, endPoint x: 361, endPoint y: 175, distance: 12.7
click at [364, 175] on span "93% of users prefer Norse over all other products they have tried" at bounding box center [456, 180] width 185 height 20
click at [374, 185] on span "93% of users prefer Norse over all other products they have tried" at bounding box center [456, 180] width 185 height 20
click at [373, 176] on span "93% of users prefer Norse over all other products they have tried." at bounding box center [456, 180] width 185 height 20
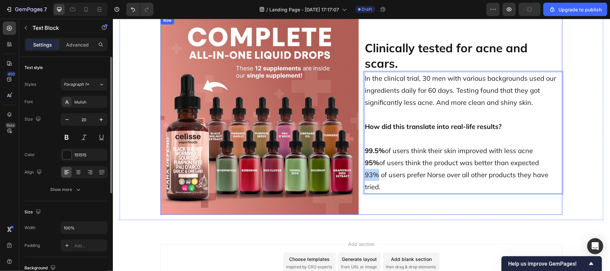
drag, startPoint x: 374, startPoint y: 175, endPoint x: 359, endPoint y: 174, distance: 15.1
click at [359, 174] on div "Image ⁠⁠⁠⁠⁠⁠⁠ Clinically tested for acne and scars. Heading In the clinical tri…" at bounding box center [361, 115] width 402 height 198
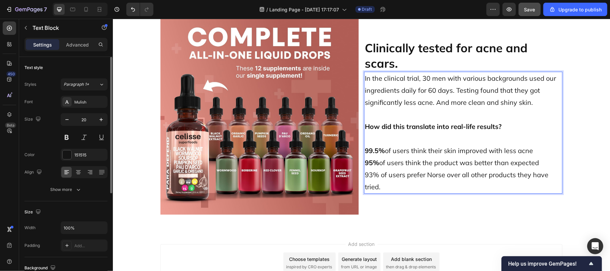
click at [396, 153] on span "99.5% of users think their skin improved with less acne" at bounding box center [448, 150] width 168 height 8
click at [525, 5] on button "Save" at bounding box center [529, 9] width 22 height 13
click at [375, 174] on span "93% of users prefer Norse over all other products they have tried." at bounding box center [456, 180] width 185 height 20
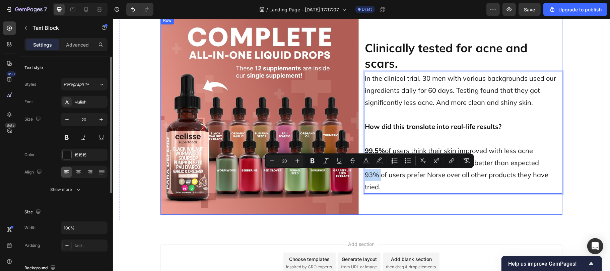
drag, startPoint x: 375, startPoint y: 174, endPoint x: 359, endPoint y: 176, distance: 16.1
click at [359, 176] on div "Image ⁠⁠⁠⁠⁠⁠⁠ Clinically tested for acne and scars. Heading In the clinical tri…" at bounding box center [361, 115] width 402 height 198
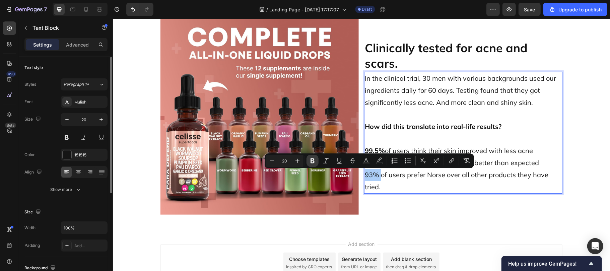
click at [312, 158] on icon "Editor contextual toolbar" at bounding box center [312, 160] width 7 height 7
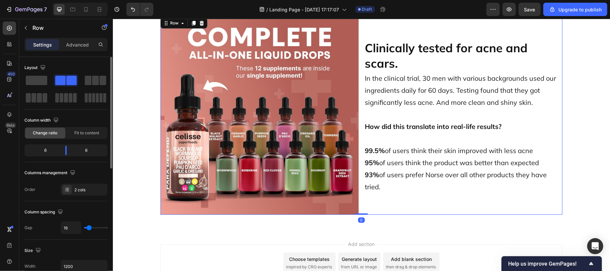
click at [379, 207] on div "⁠⁠⁠⁠⁠⁠⁠ Clinically tested for acne and scars. Heading In the clinical trial, 30…" at bounding box center [463, 115] width 198 height 198
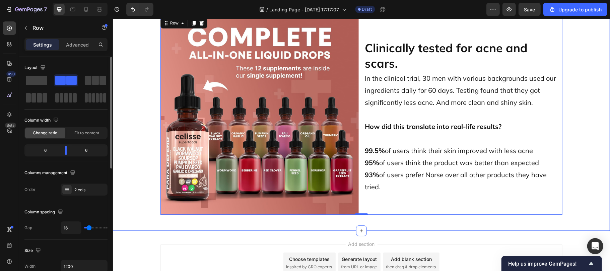
scroll to position [3285, 0]
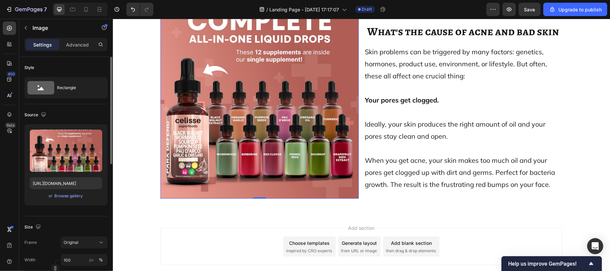
scroll to position [3262, 0]
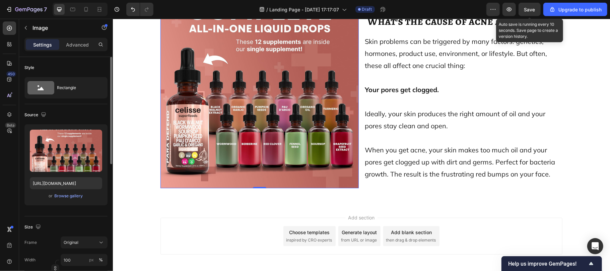
click at [533, 7] on span "Save" at bounding box center [529, 10] width 11 height 6
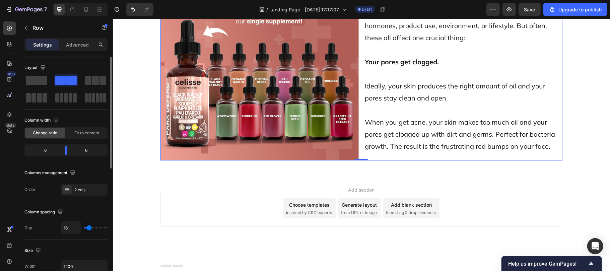
scroll to position [3171, 0]
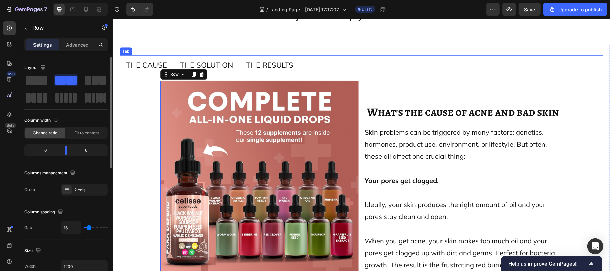
click at [125, 72] on div "THE CAUSE" at bounding box center [146, 65] width 43 height 14
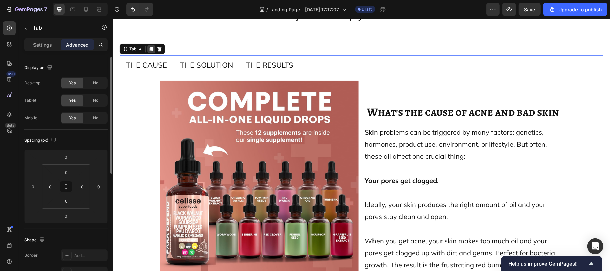
click at [150, 51] on icon at bounding box center [151, 48] width 4 height 5
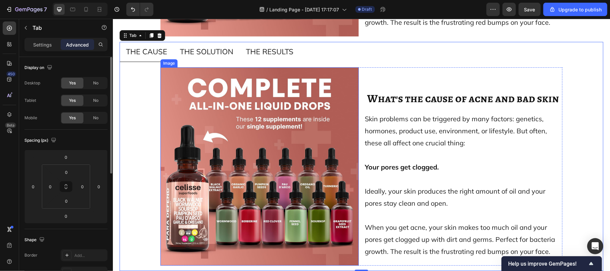
scroll to position [3460, 0]
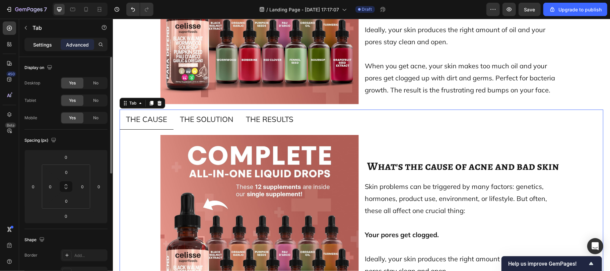
click at [43, 46] on p "Settings" at bounding box center [42, 44] width 19 height 7
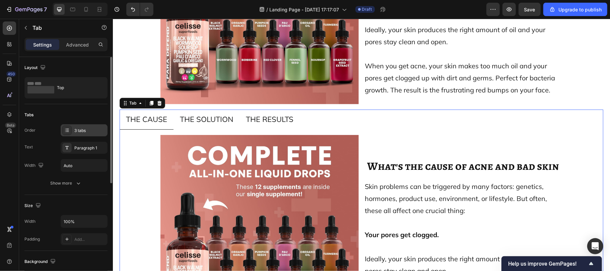
click at [85, 129] on div "3 tabs" at bounding box center [89, 131] width 31 height 6
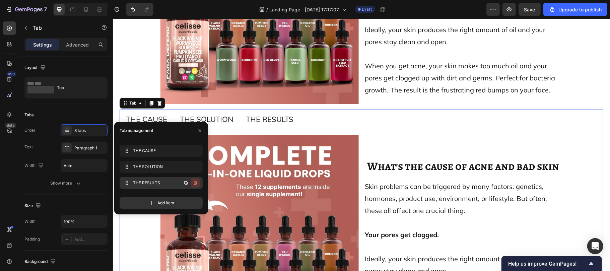
click at [196, 181] on icon "button" at bounding box center [194, 182] width 5 height 5
click at [192, 180] on div "Delete" at bounding box center [190, 183] width 12 height 6
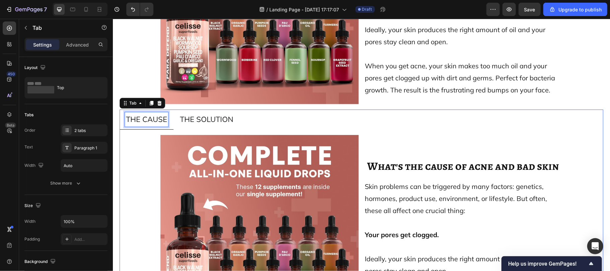
click at [150, 124] on span "THE CAUSE" at bounding box center [146, 118] width 41 height 9
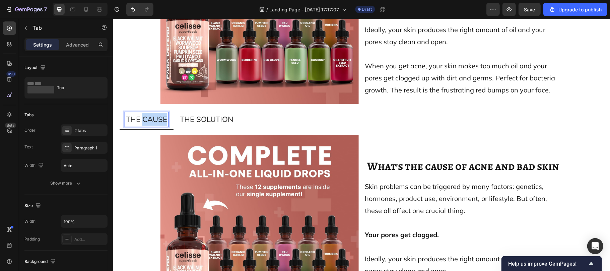
click at [150, 124] on span "THE CAUSE" at bounding box center [146, 118] width 41 height 9
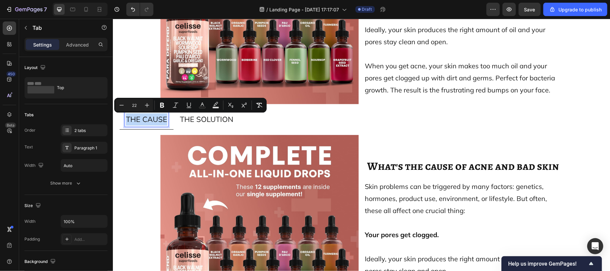
click at [150, 124] on span "THE CAUSE" at bounding box center [146, 118] width 41 height 9
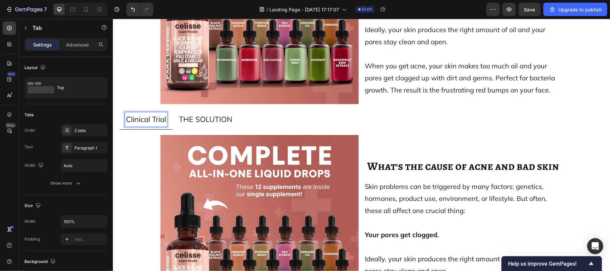
click at [150, 123] on span "Clinical Trial" at bounding box center [146, 118] width 40 height 9
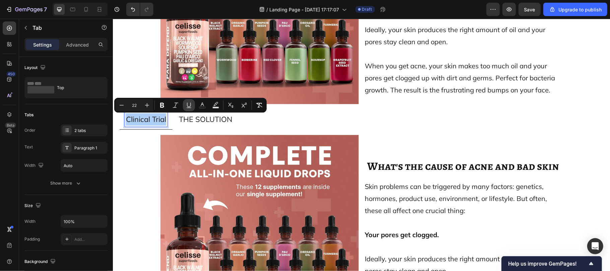
click at [188, 101] on button "Underline" at bounding box center [189, 105] width 12 height 12
click at [163, 105] on icon "Editor contextual toolbar" at bounding box center [162, 105] width 4 height 5
click at [127, 134] on div "Image What's the cause of acne and bad skin Heading Skin problems can be trigge…" at bounding box center [360, 233] width 483 height 209
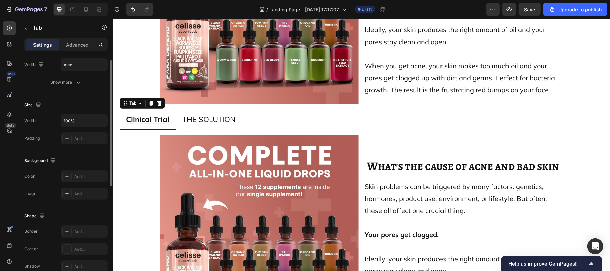
scroll to position [59, 0]
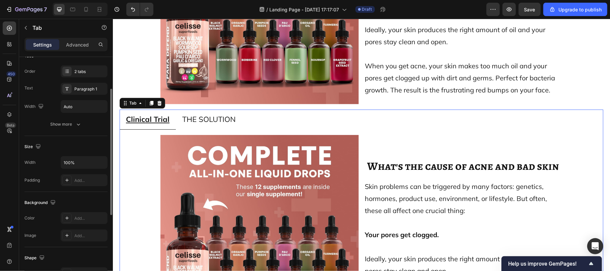
click at [60, 116] on div "Order 2 tabs Text Paragraph 1 Width Auto Show more" at bounding box center [65, 97] width 83 height 65
click at [60, 121] on button "Show more" at bounding box center [65, 124] width 83 height 12
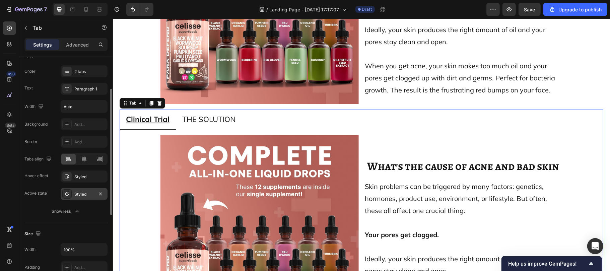
click at [82, 193] on div "Styled" at bounding box center [83, 194] width 19 height 6
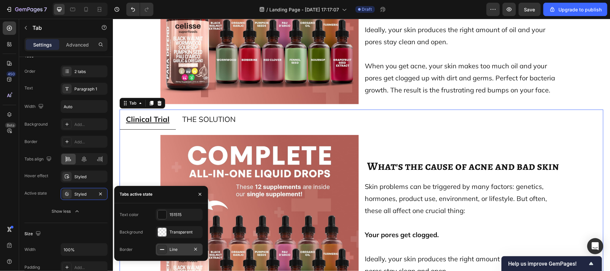
click at [162, 245] on div at bounding box center [161, 249] width 9 height 9
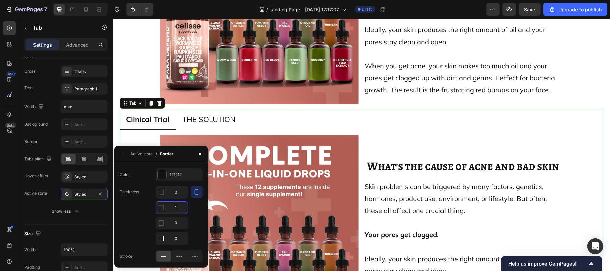
click at [179, 202] on input "1" at bounding box center [171, 208] width 31 height 12
type input "0"
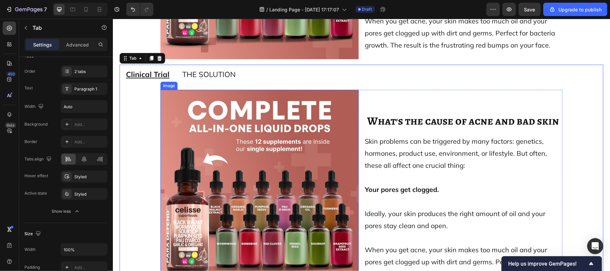
scroll to position [3505, 0]
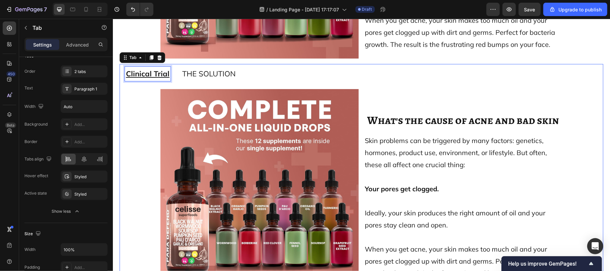
click at [141, 76] on u "Clinical Trial" at bounding box center [148, 73] width 44 height 9
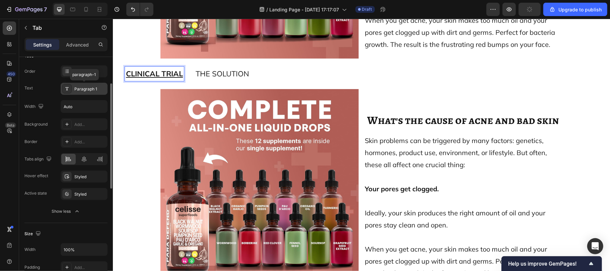
click at [78, 93] on div "Paragraph 1" at bounding box center [84, 89] width 47 height 12
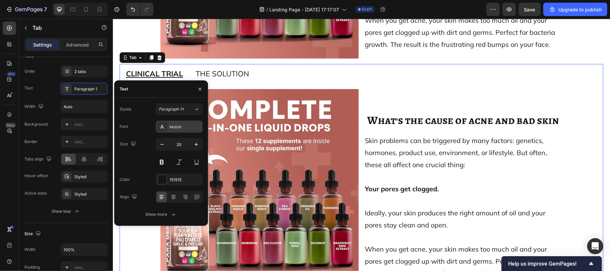
click at [183, 127] on div "Mulish" at bounding box center [184, 127] width 31 height 6
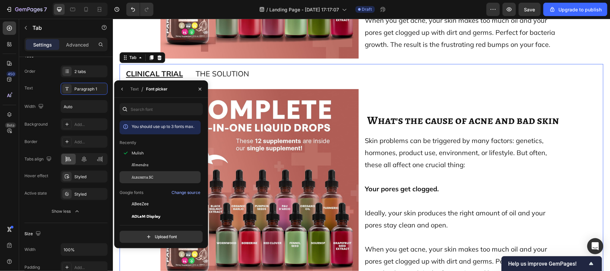
click at [150, 174] on span "Alegreya SC" at bounding box center [143, 177] width 22 height 6
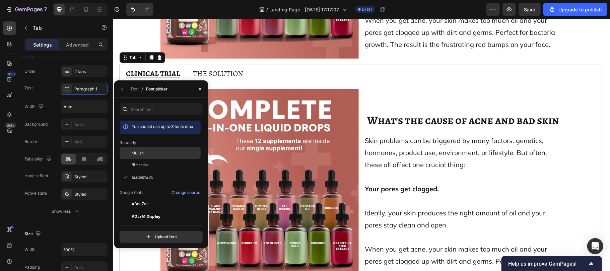
click at [145, 150] on div "Mulish" at bounding box center [166, 153] width 68 height 6
click at [276, 81] on ul "CLINICAL TRIAL THE SOLUTION" at bounding box center [360, 74] width 483 height 20
click at [199, 84] on button "button" at bounding box center [199, 89] width 11 height 11
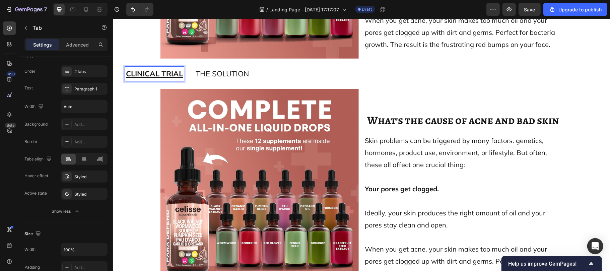
click at [156, 75] on u "CLINICAL TRIAL" at bounding box center [154, 73] width 57 height 9
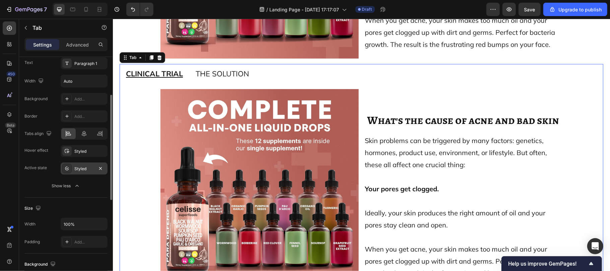
click at [81, 165] on div "Styled" at bounding box center [84, 168] width 47 height 12
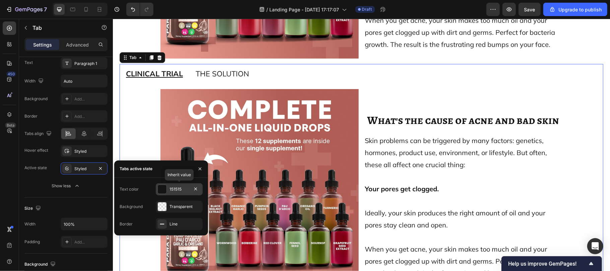
click at [162, 192] on div at bounding box center [162, 189] width 9 height 9
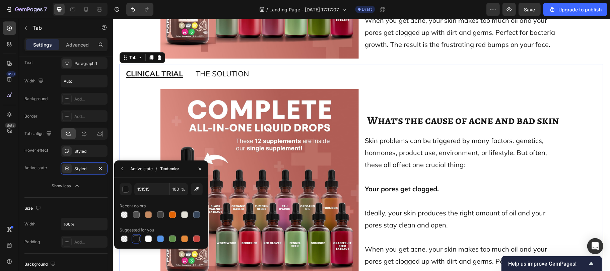
click at [138, 167] on div "Active state" at bounding box center [141, 169] width 22 height 6
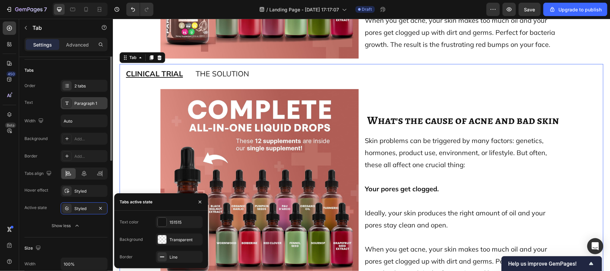
scroll to position [30, 0]
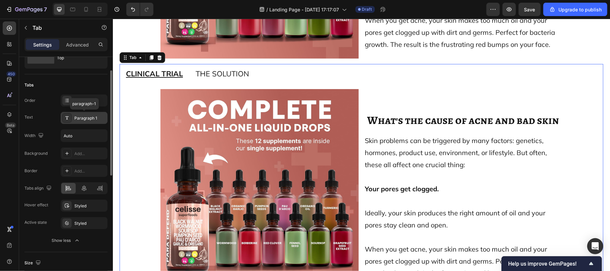
click at [79, 121] on div "Paragraph 1" at bounding box center [89, 118] width 31 height 6
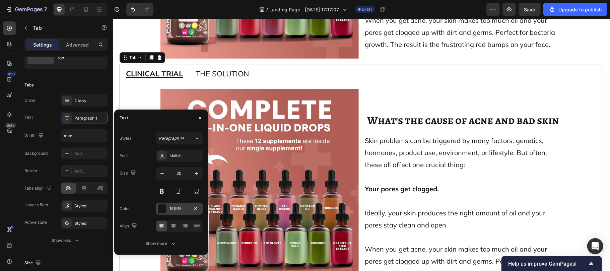
click at [163, 204] on div at bounding box center [162, 208] width 9 height 9
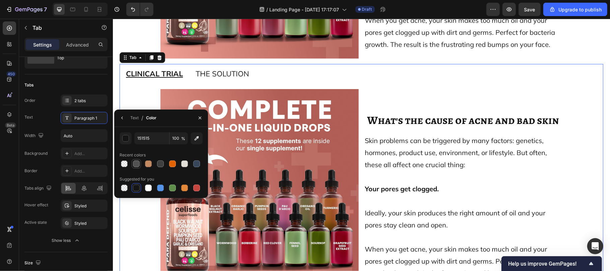
click at [136, 165] on div at bounding box center [136, 163] width 7 height 7
type input "525252"
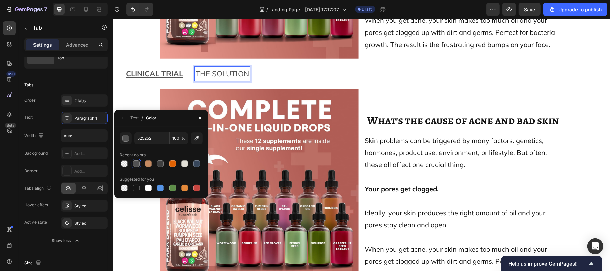
click at [197, 78] on span "THE SOLUTION" at bounding box center [221, 73] width 53 height 9
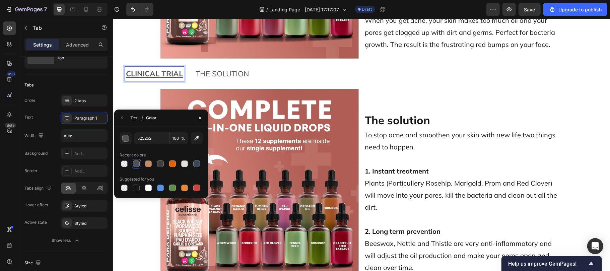
click at [169, 81] on div "CLINICAL TRIAL" at bounding box center [154, 73] width 59 height 14
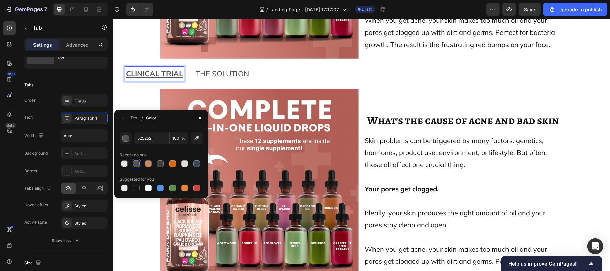
click at [186, 80] on li "CLINICAL TRIAL" at bounding box center [154, 74] width 70 height 20
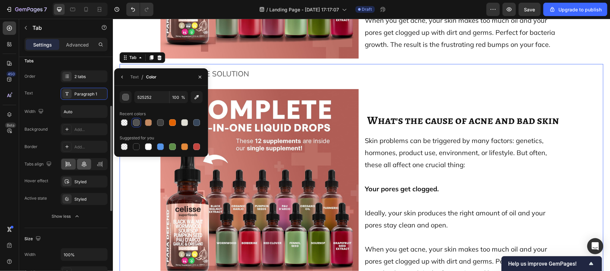
scroll to position [71, 0]
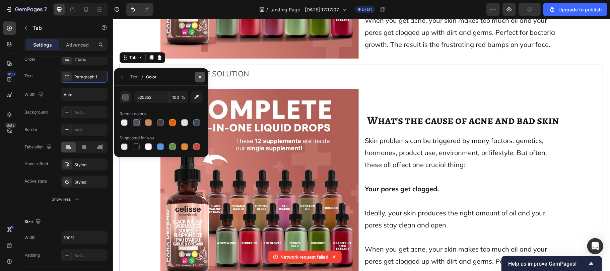
click at [199, 78] on icon "button" at bounding box center [199, 76] width 5 height 5
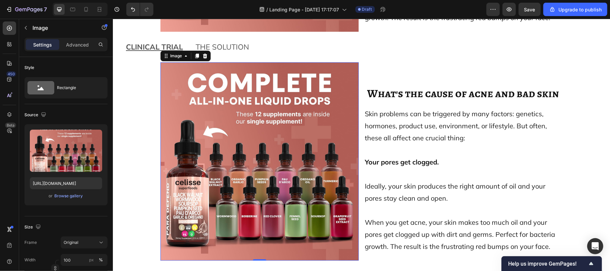
scroll to position [3520, 0]
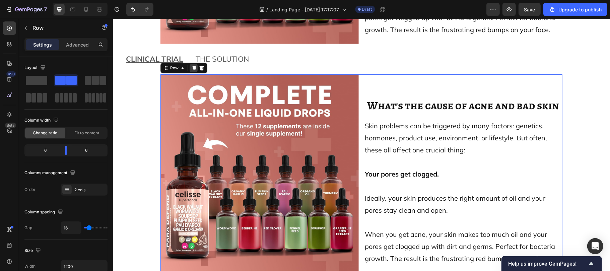
click at [191, 69] on icon at bounding box center [193, 67] width 4 height 5
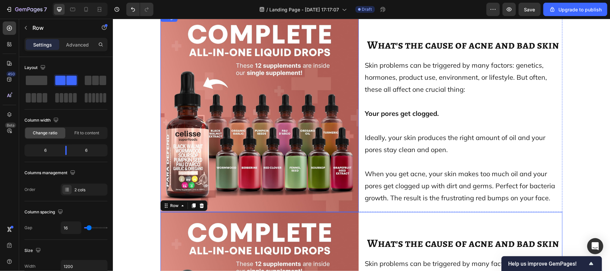
scroll to position [3580, 0]
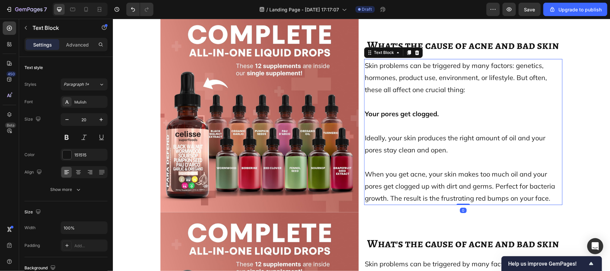
click at [392, 101] on p at bounding box center [462, 101] width 197 height 12
click at [414, 54] on icon at bounding box center [416, 52] width 4 height 5
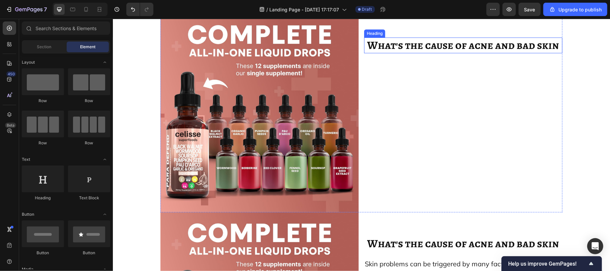
click at [408, 48] on span "What's the cause of acne and bad skin" at bounding box center [463, 44] width 192 height 15
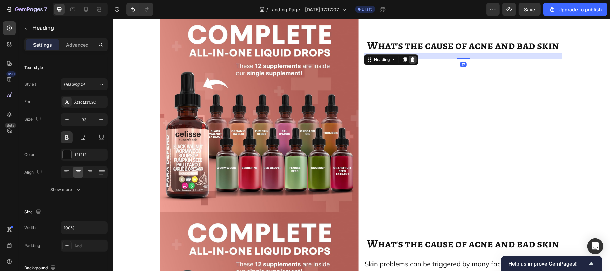
click at [410, 60] on icon at bounding box center [412, 59] width 4 height 5
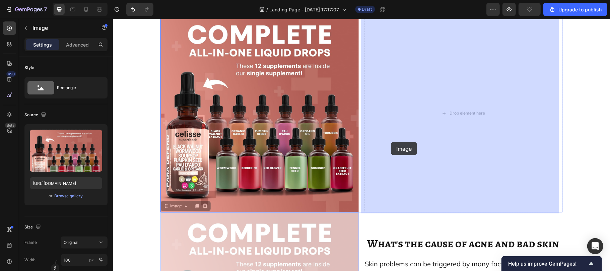
drag, startPoint x: 257, startPoint y: 237, endPoint x: 340, endPoint y: 189, distance: 95.7
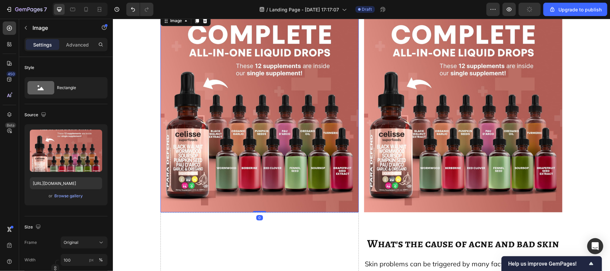
click at [299, 187] on img at bounding box center [259, 113] width 198 height 198
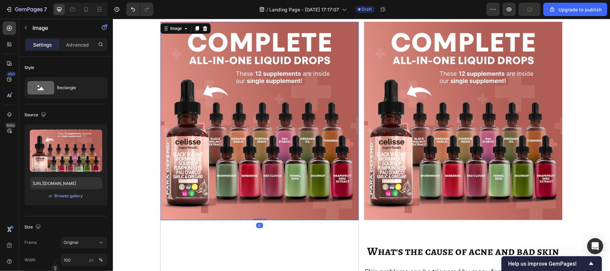
scroll to position [3526, 0]
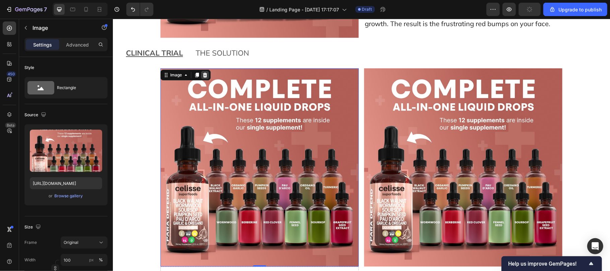
click at [204, 77] on icon at bounding box center [204, 74] width 5 height 5
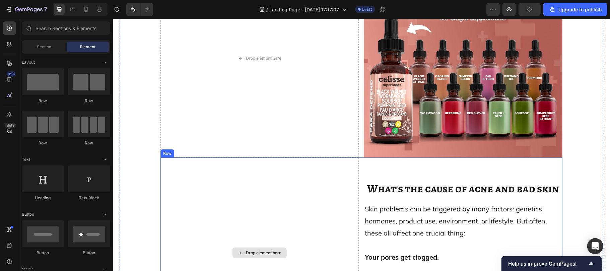
scroll to position [3636, 0]
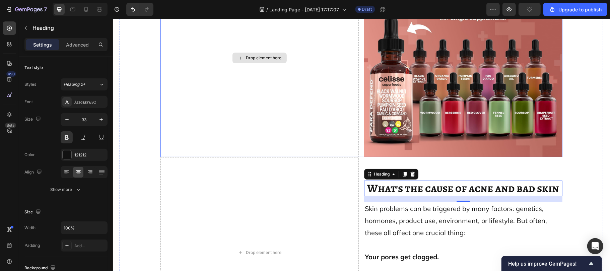
drag, startPoint x: 368, startPoint y: 186, endPoint x: 256, endPoint y: 85, distance: 150.3
click at [256, 85] on div "Drop element here Image Row Drop element here What's the cause of acne and bad …" at bounding box center [361, 152] width 473 height 389
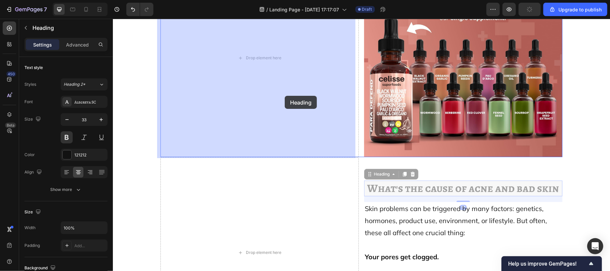
drag, startPoint x: 373, startPoint y: 183, endPoint x: 284, endPoint y: 95, distance: 124.5
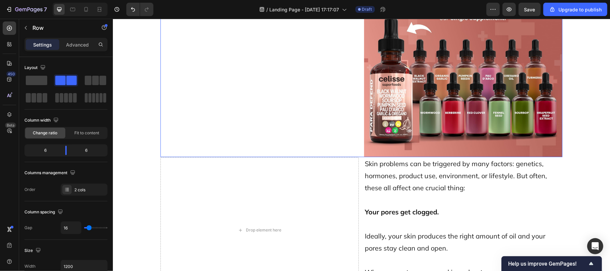
click at [284, 95] on div "What's the cause of acne and bad skin Heading" at bounding box center [259, 57] width 198 height 198
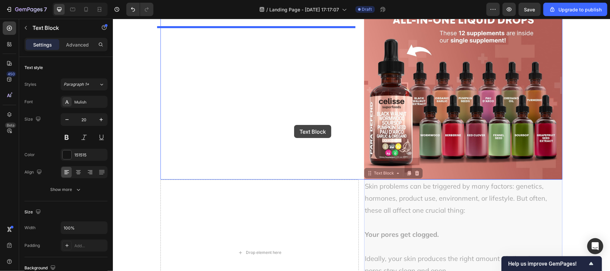
drag, startPoint x: 393, startPoint y: 201, endPoint x: 294, endPoint y: 125, distance: 124.9
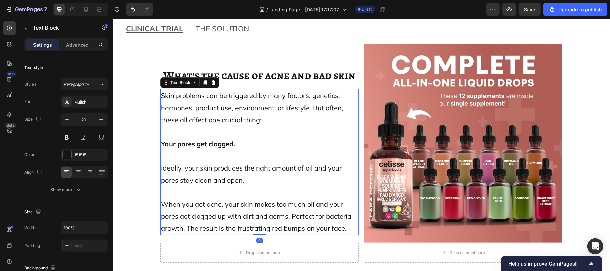
click at [294, 125] on p "Skin problems can be triggered by many factors: genetics, hormones, product use…" at bounding box center [259, 107] width 197 height 36
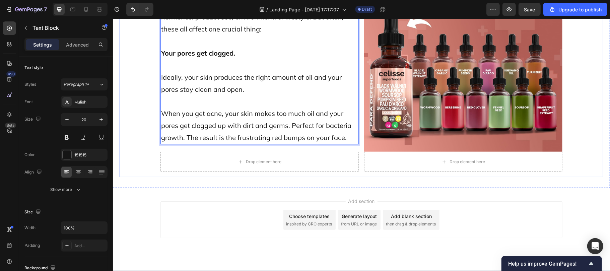
scroll to position [3645, 0]
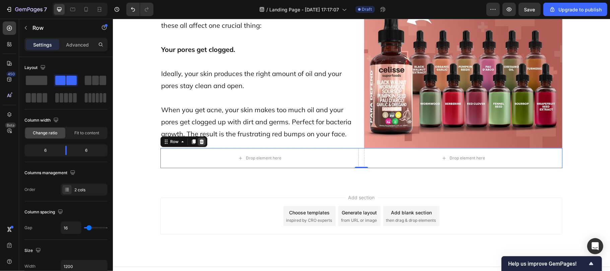
click at [199, 142] on icon at bounding box center [201, 141] width 4 height 5
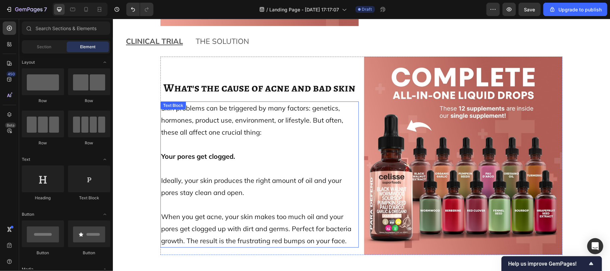
scroll to position [3510, 0]
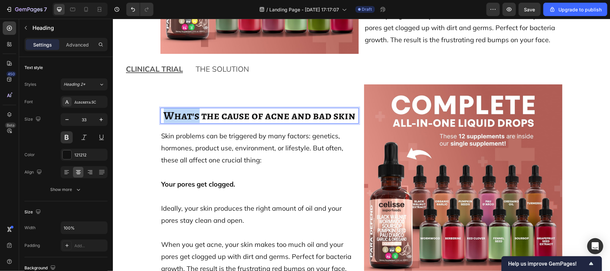
click at [191, 117] on span "What's the cause of acne and bad skin" at bounding box center [259, 114] width 192 height 15
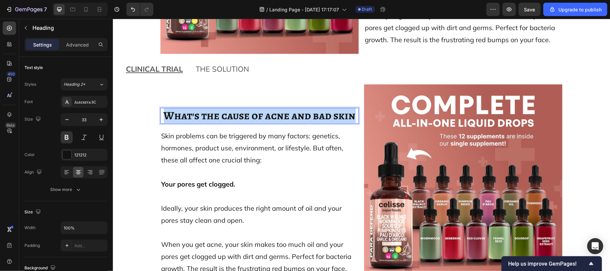
click at [191, 117] on span "What's the cause of acne and bad skin" at bounding box center [259, 114] width 192 height 15
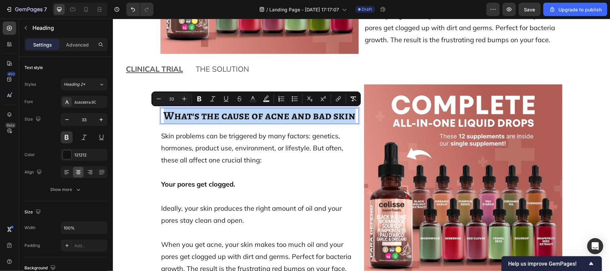
click at [191, 117] on span "What's the cause of acne and bad skin" at bounding box center [259, 114] width 192 height 15
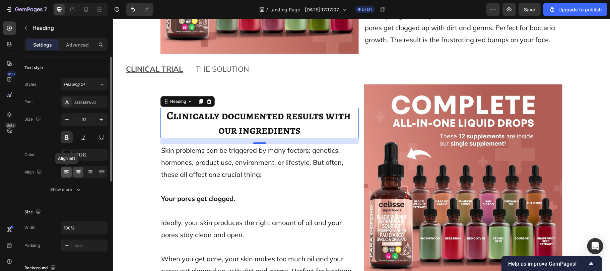
click at [65, 169] on icon at bounding box center [66, 172] width 7 height 7
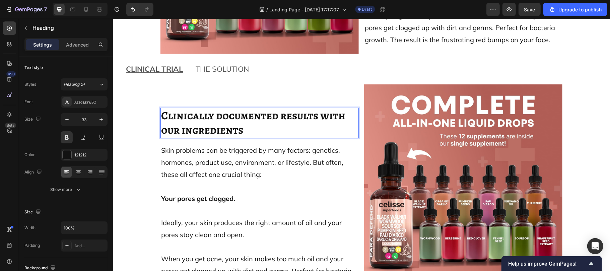
click at [237, 130] on span "Clinically documented results with our ingredients" at bounding box center [254, 121] width 186 height 29
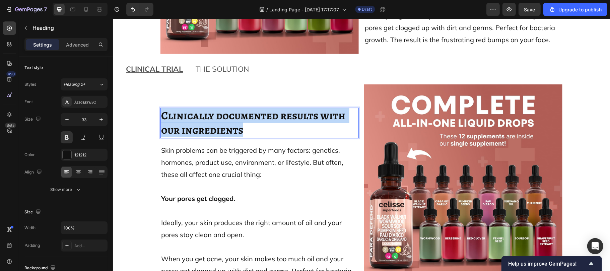
click at [237, 130] on span "Clinically documented results with our ingredients" at bounding box center [254, 121] width 186 height 29
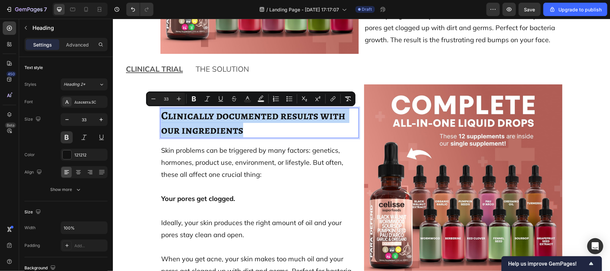
click at [237, 130] on span "Clinically documented results with our ingredients" at bounding box center [254, 121] width 186 height 29
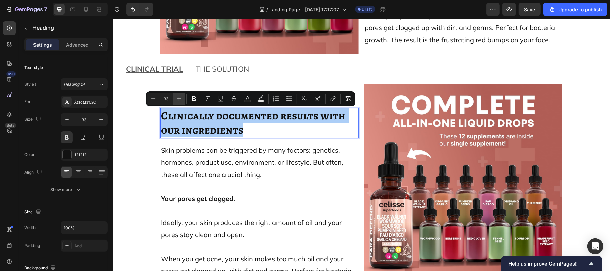
click at [176, 98] on icon "Editor contextual toolbar" at bounding box center [178, 98] width 7 height 7
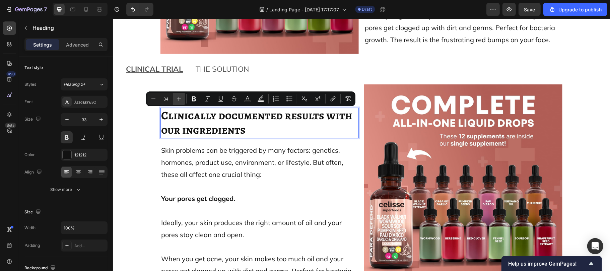
click at [176, 98] on icon "Editor contextual toolbar" at bounding box center [178, 98] width 7 height 7
click at [177, 98] on icon "Editor contextual toolbar" at bounding box center [178, 98] width 7 height 7
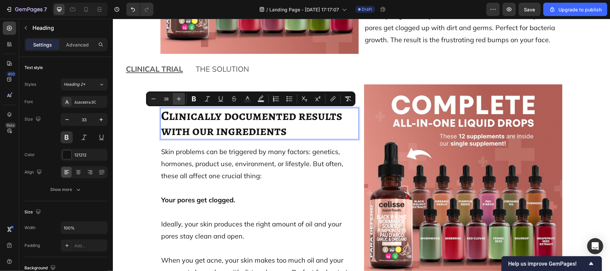
click at [177, 98] on icon "Editor contextual toolbar" at bounding box center [178, 98] width 7 height 7
type input "40"
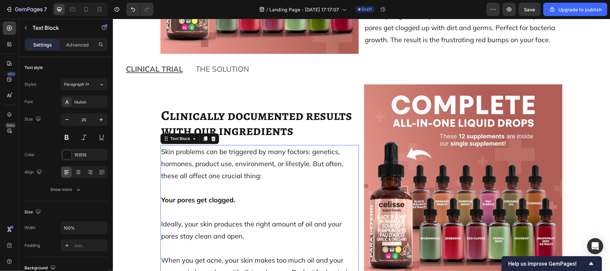
click at [234, 160] on span "Skin problems can be triggered by many factors: genetics, hormones, product use…" at bounding box center [253, 163] width 184 height 32
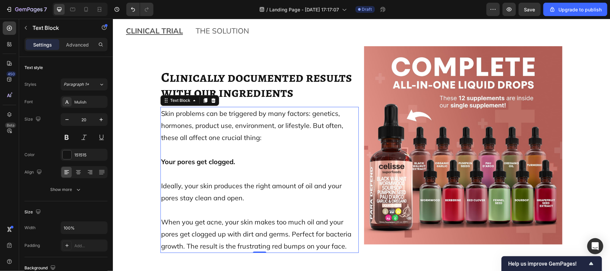
scroll to position [3549, 0]
click at [248, 138] on span "Skin problems can be triggered by many factors: genetics, hormones, product use…" at bounding box center [253, 124] width 184 height 32
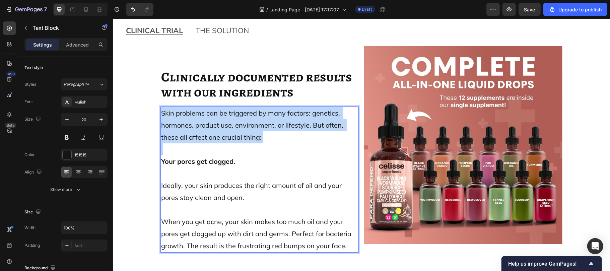
click at [248, 138] on span "Skin problems can be triggered by many factors: genetics, hormones, product use…" at bounding box center [253, 124] width 184 height 32
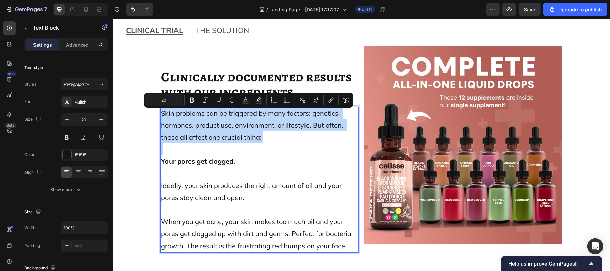
click at [248, 138] on span "Skin problems can be triggered by many factors: genetics, hormones, product use…" at bounding box center [253, 124] width 184 height 32
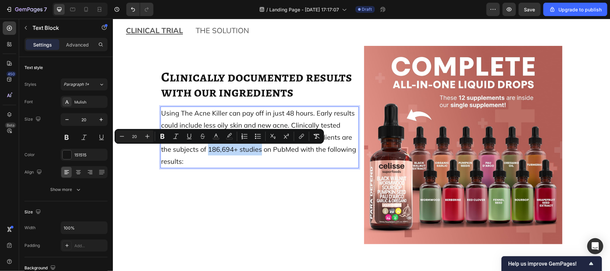
drag, startPoint x: 192, startPoint y: 150, endPoint x: 246, endPoint y: 150, distance: 54.2
click at [246, 150] on span "Using The Acne Killer can pay off in just 48 hours. Early results could include…" at bounding box center [259, 136] width 196 height 57
click at [165, 136] on button "Bold" at bounding box center [162, 136] width 12 height 12
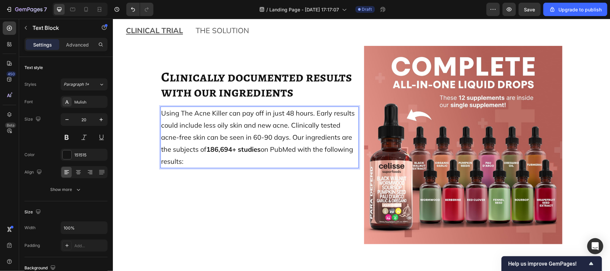
click at [189, 154] on span "Using The Acne Killer can pay off in just 48 hours. Early results could include…" at bounding box center [258, 136] width 195 height 57
click at [185, 127] on span "Using The Acne Killer can pay off in just 48 hours. Early results could include…" at bounding box center [258, 136] width 195 height 57
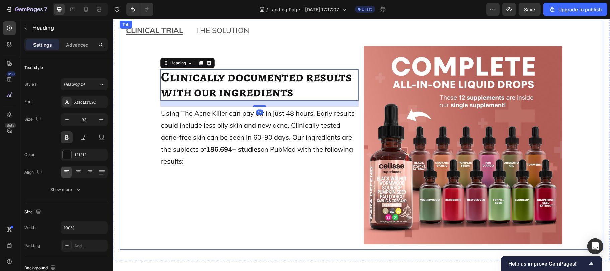
click at [125, 106] on div "⁠⁠⁠⁠⁠⁠⁠ Clinically documented results with our ingredients Heading 17 Using The…" at bounding box center [361, 145] width 473 height 198
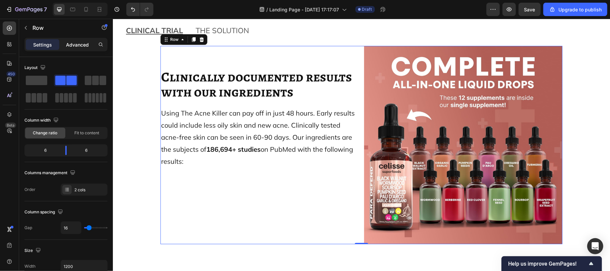
click at [75, 50] on div "Advanced" at bounding box center [77, 44] width 33 height 11
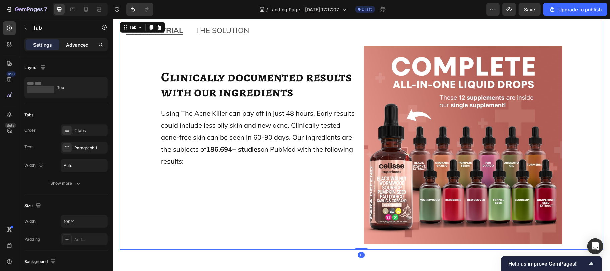
click at [66, 45] on p "Advanced" at bounding box center [77, 44] width 23 height 7
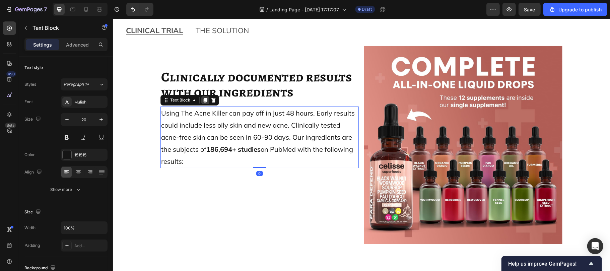
click at [203, 101] on icon at bounding box center [205, 99] width 4 height 5
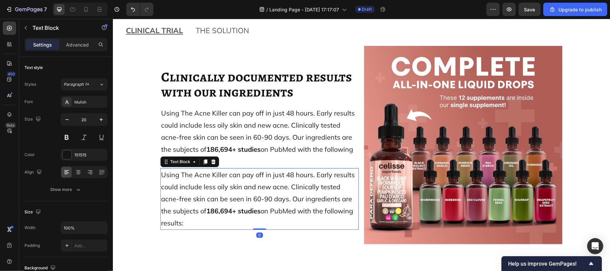
click at [240, 184] on span "Using The Acne Killer can pay off in just 48 hours. Early results could include…" at bounding box center [258, 198] width 195 height 57
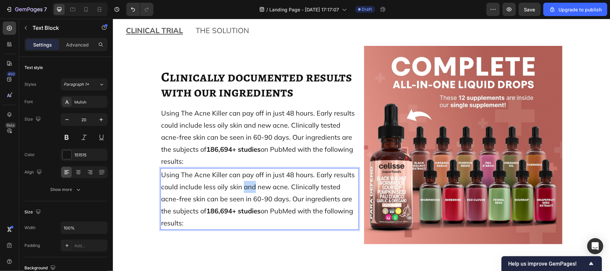
click at [240, 184] on span "Using The Acne Killer can pay off in just 48 hours. Early results could include…" at bounding box center [258, 198] width 195 height 57
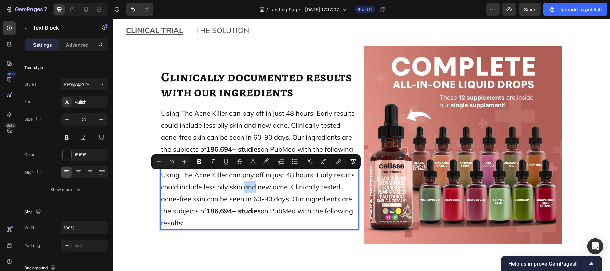
click at [240, 184] on span "Using The Acne Killer can pay off in just 48 hours. Early results could include…" at bounding box center [258, 198] width 195 height 57
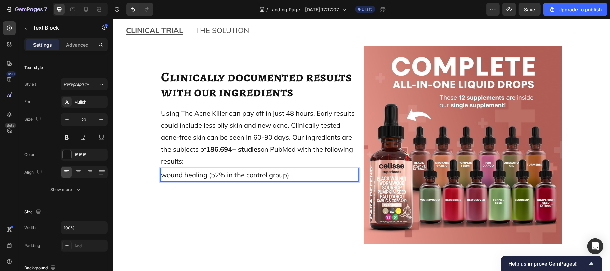
click at [161, 176] on span "wound healing (52% in the control group)" at bounding box center [225, 174] width 128 height 8
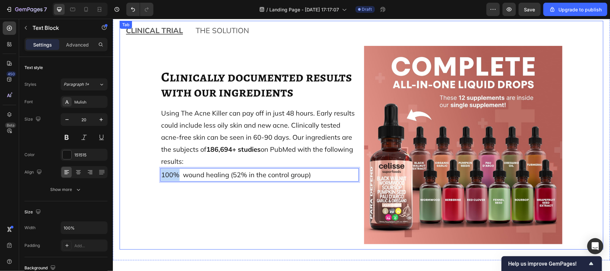
drag, startPoint x: 175, startPoint y: 174, endPoint x: 155, endPoint y: 174, distance: 20.8
click at [155, 174] on div "⁠⁠⁠⁠⁠⁠⁠ Clinically documented results with our ingredients Heading Using The Ac…" at bounding box center [361, 145] width 473 height 198
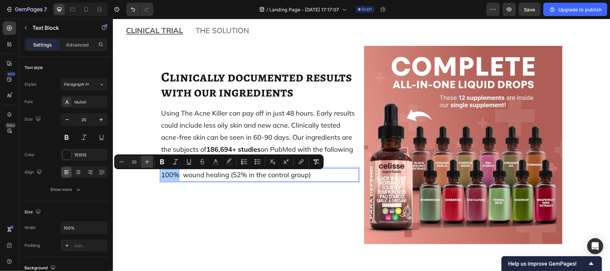
click at [145, 161] on icon "Editor contextual toolbar" at bounding box center [147, 161] width 7 height 7
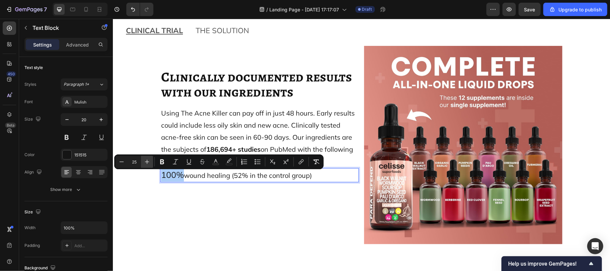
click at [145, 161] on icon "Editor contextual toolbar" at bounding box center [147, 161] width 7 height 7
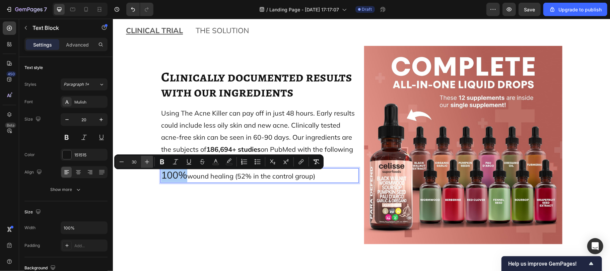
click at [145, 161] on icon "Editor contextual toolbar" at bounding box center [147, 161] width 7 height 7
type input "34"
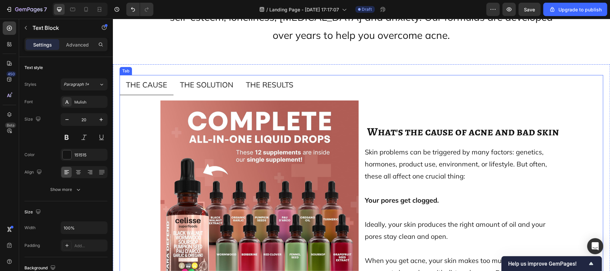
scroll to position [3117, 0]
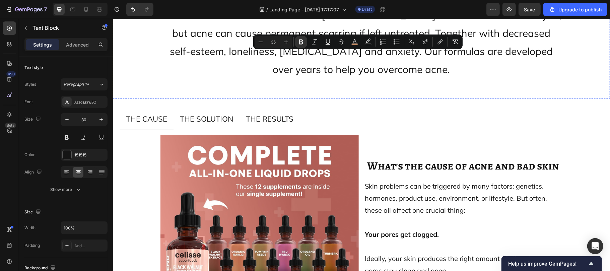
drag, startPoint x: 370, startPoint y: 58, endPoint x: 352, endPoint y: 40, distance: 24.6
click at [353, 41] on icon "Editor contextual toolbar" at bounding box center [354, 41] width 7 height 7
type input "C48A62"
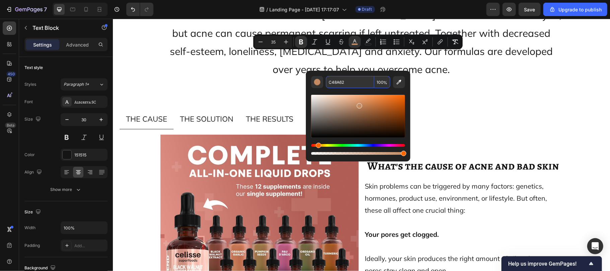
click at [346, 78] on input "C48A62" at bounding box center [350, 82] width 48 height 12
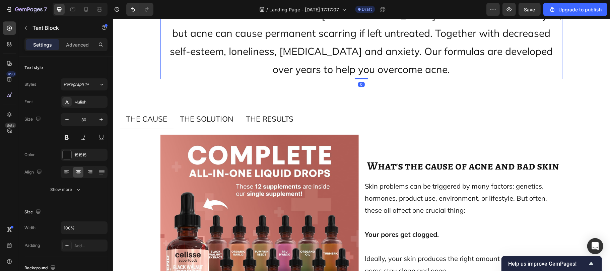
click at [265, 78] on p "You're not alone. Acne is a serious [MEDICAL_DATA] affecting 80% of young adult…" at bounding box center [361, 33] width 400 height 90
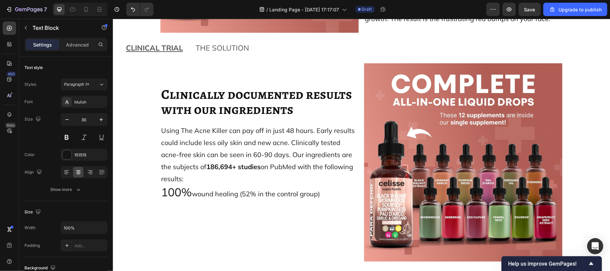
scroll to position [3636, 0]
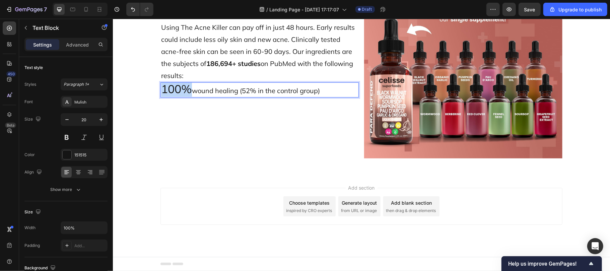
drag, startPoint x: 188, startPoint y: 92, endPoint x: 157, endPoint y: 88, distance: 31.4
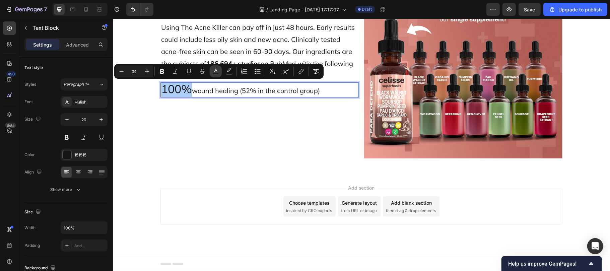
click at [212, 70] on button "Text Color" at bounding box center [216, 71] width 12 height 12
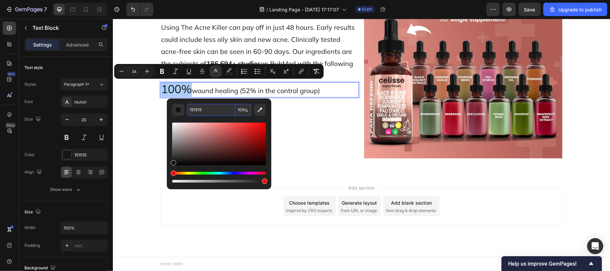
click at [213, 107] on input "151515" at bounding box center [211, 110] width 48 height 12
paste input "C48A62"
type input "C48A62"
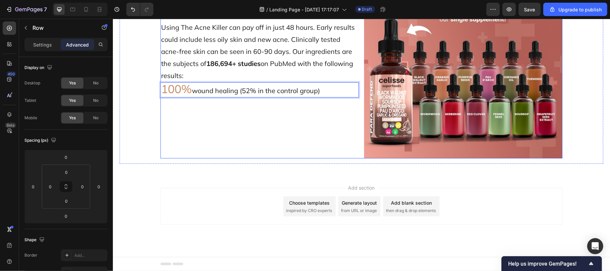
click at [164, 107] on div "⁠⁠⁠⁠⁠⁠⁠ Clinically documented results with our ingredients Heading Using The Ac…" at bounding box center [259, 59] width 198 height 198
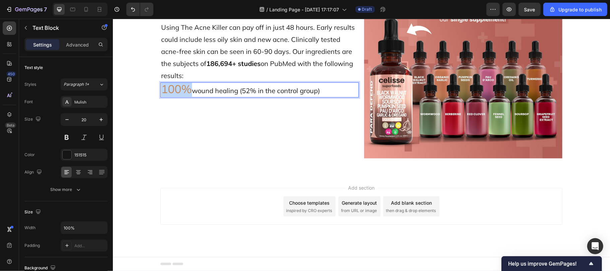
drag, startPoint x: 186, startPoint y: 89, endPoint x: 156, endPoint y: 89, distance: 30.8
click at [156, 89] on div "⁠⁠⁠⁠⁠⁠⁠ Clinically documented results with our ingredients Heading Using The Ac…" at bounding box center [361, 59] width 473 height 198
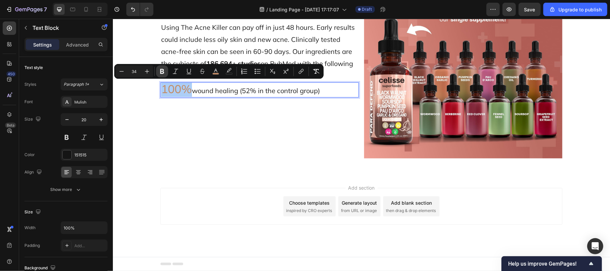
drag, startPoint x: 161, startPoint y: 70, endPoint x: 7, endPoint y: 66, distance: 153.7
click at [161, 70] on icon "Editor contextual toolbar" at bounding box center [162, 71] width 4 height 5
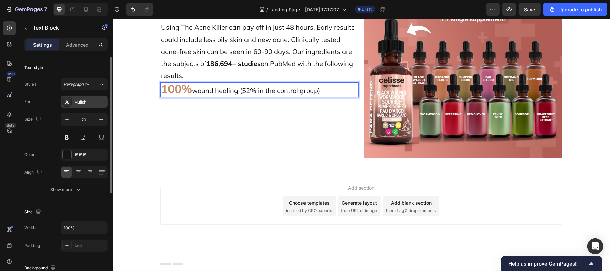
click at [78, 100] on div "Mulish" at bounding box center [89, 102] width 31 height 6
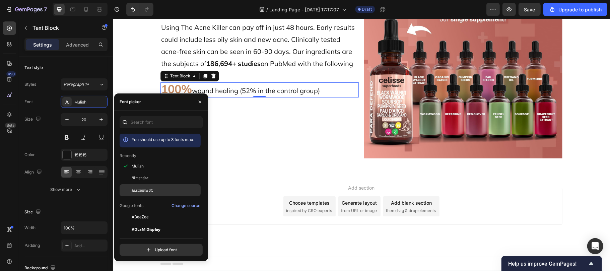
click at [138, 185] on div "Alegreya SC" at bounding box center [160, 190] width 81 height 12
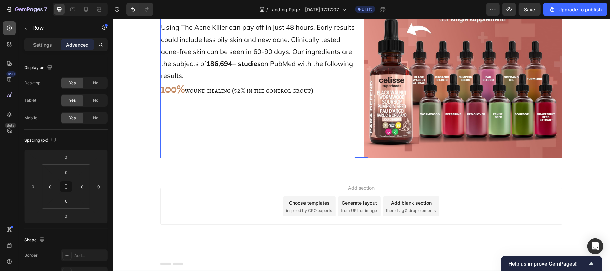
click at [9, 28] on icon at bounding box center [9, 28] width 7 height 7
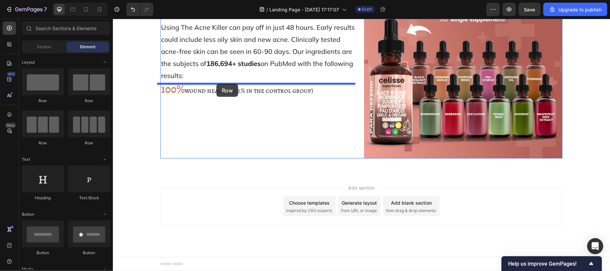
drag, startPoint x: 194, startPoint y: 101, endPoint x: 216, endPoint y: 83, distance: 28.0
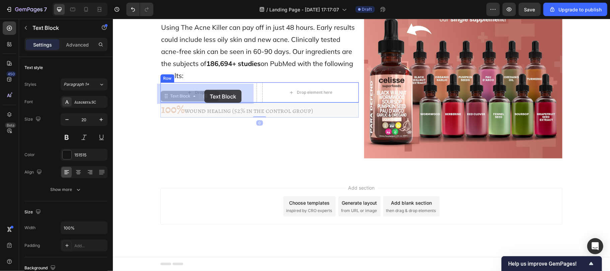
drag, startPoint x: 183, startPoint y: 110, endPoint x: 204, endPoint y: 89, distance: 29.6
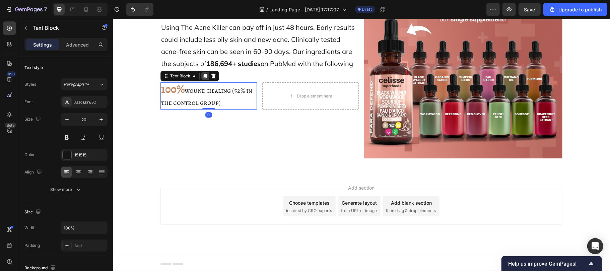
click at [203, 76] on icon at bounding box center [205, 75] width 4 height 5
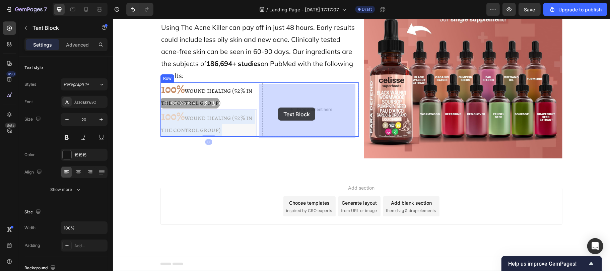
drag, startPoint x: 200, startPoint y: 116, endPoint x: 276, endPoint y: 107, distance: 77.2
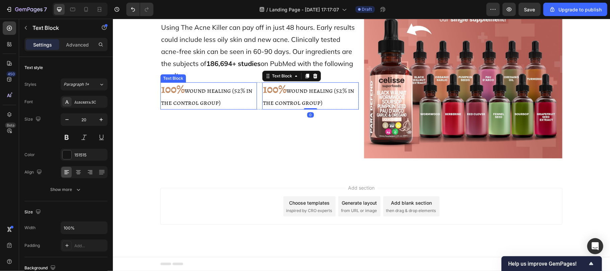
click at [194, 92] on span "wound healing (52% in the control group)" at bounding box center [207, 96] width 92 height 21
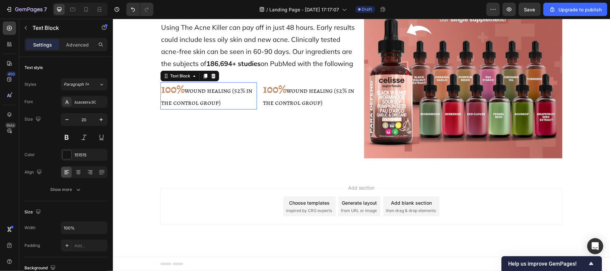
drag, startPoint x: 194, startPoint y: 92, endPoint x: 183, endPoint y: 89, distance: 11.5
click at [183, 89] on span "wound healing (52% in the control group)" at bounding box center [207, 96] width 92 height 21
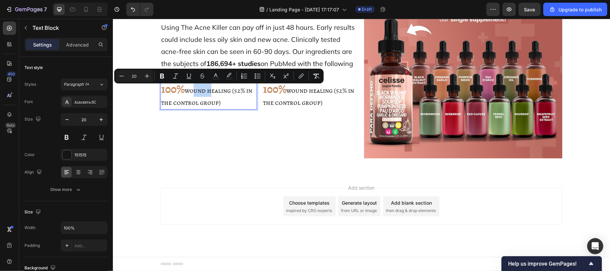
click at [183, 89] on span "wound healing (52% in the control group)" at bounding box center [207, 96] width 92 height 21
drag, startPoint x: 183, startPoint y: 89, endPoint x: 228, endPoint y: 102, distance: 46.2
click at [228, 102] on p "100% wound healing (52% in the control group)" at bounding box center [208, 96] width 95 height 26
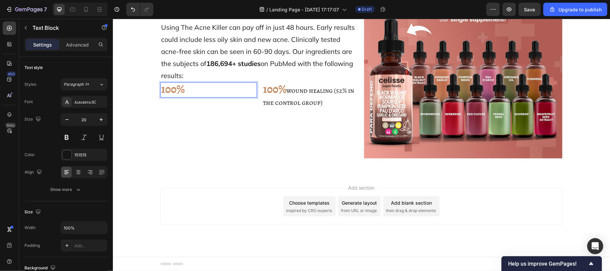
click at [248, 88] on p "100%" at bounding box center [208, 90] width 95 height 14
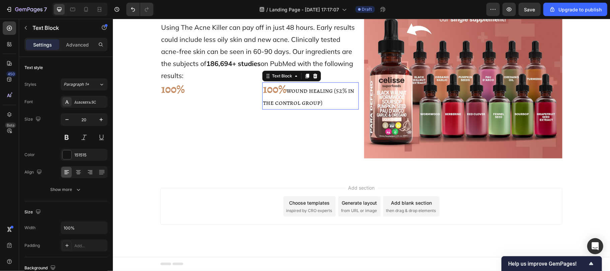
click at [285, 87] on span "wound healing (52% in the control group)" at bounding box center [308, 96] width 92 height 21
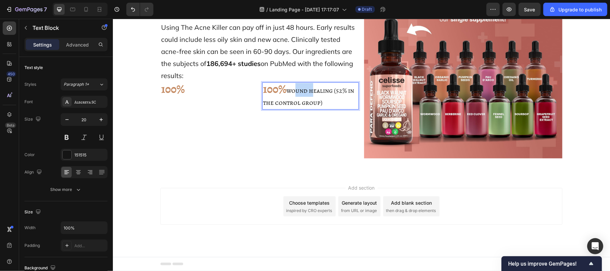
click at [285, 87] on span "wound healing (52% in the control group)" at bounding box center [308, 96] width 92 height 21
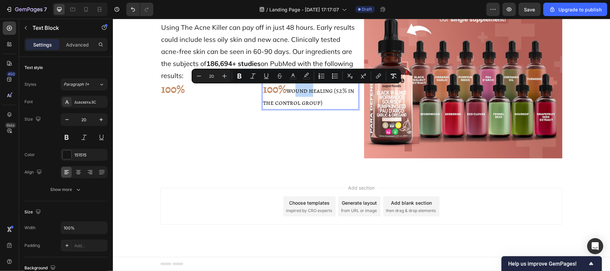
click at [285, 87] on span "wound healing (52% in the control group)" at bounding box center [308, 96] width 92 height 21
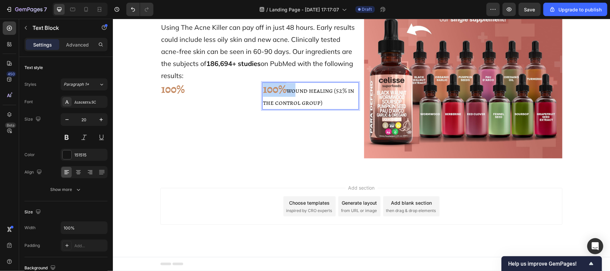
drag, startPoint x: 285, startPoint y: 87, endPoint x: 253, endPoint y: 91, distance: 31.7
click at [253, 91] on div "100% Text Block 100% wound healing (52% in the control group) Text Block 0 Row" at bounding box center [259, 95] width 198 height 27
click at [286, 100] on span "wound healing (52% in the control group)" at bounding box center [302, 94] width 81 height 21
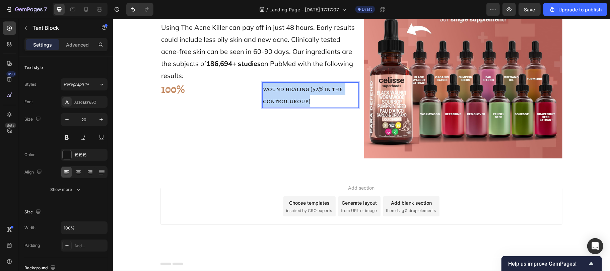
click at [286, 100] on span "wound healing (52% in the control group)" at bounding box center [302, 94] width 81 height 21
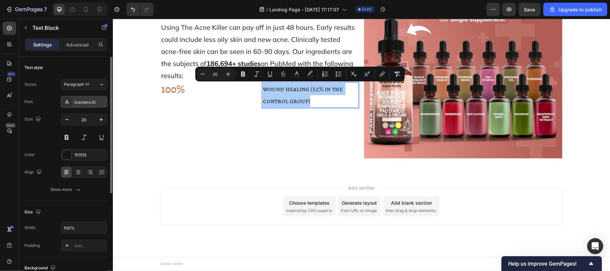
click at [78, 103] on div "Alegreya SC" at bounding box center [89, 102] width 31 height 6
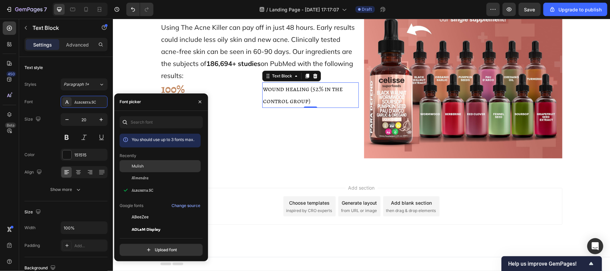
click at [143, 162] on div "Mulish" at bounding box center [160, 166] width 81 height 12
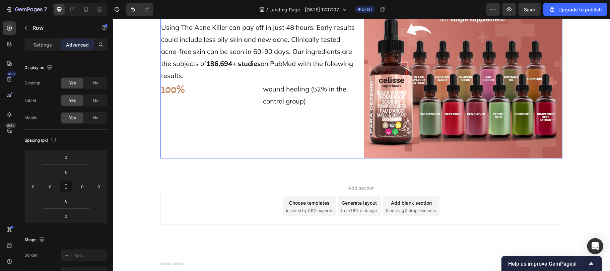
click at [228, 148] on div "⁠⁠⁠⁠⁠⁠⁠ Clinically documented results with our ingredients Heading Using The Ac…" at bounding box center [259, 59] width 198 height 198
click at [229, 103] on div "100% Text Block" at bounding box center [208, 94] width 96 height 25
click at [42, 44] on p "Settings" at bounding box center [42, 44] width 19 height 7
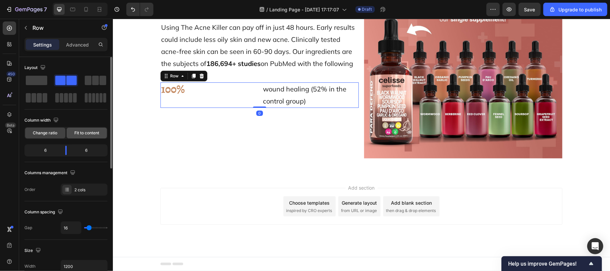
click at [80, 135] on span "Fit to content" at bounding box center [86, 133] width 25 height 6
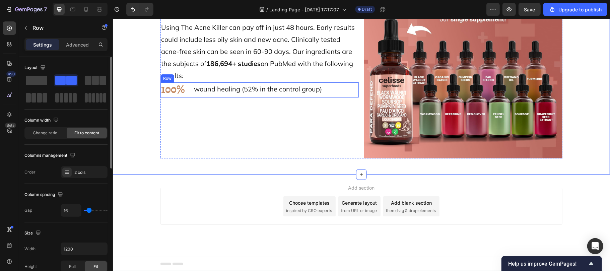
click at [193, 96] on div "wound healing (52% in the control group) Text Block" at bounding box center [257, 89] width 129 height 15
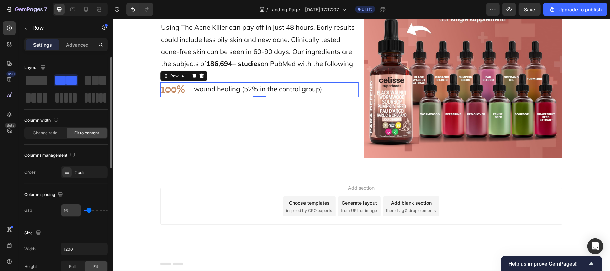
click at [71, 205] on input "16" at bounding box center [71, 210] width 20 height 12
type input "1"
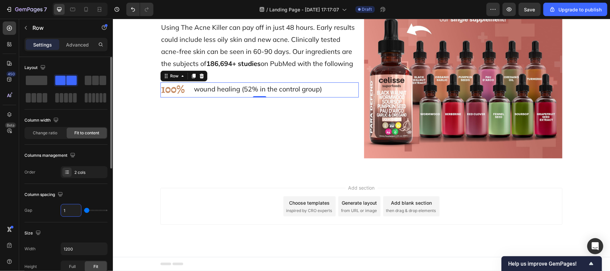
type input "10"
type input "1"
type input "0"
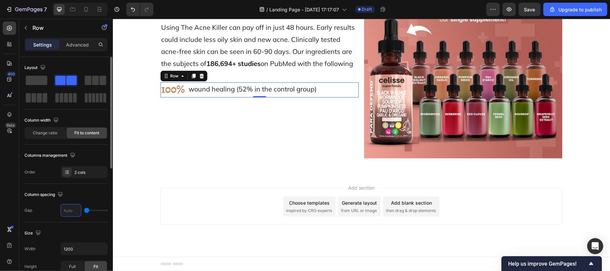
type input "4"
type input "0"
type input "3"
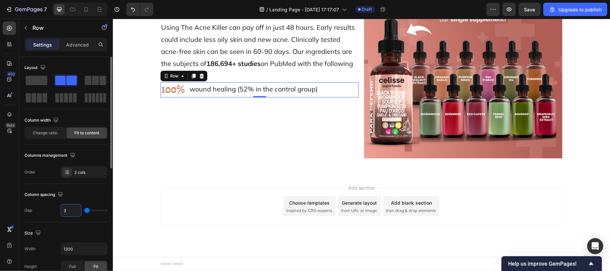
type input "0"
type input "2"
type input "0"
type input "1"
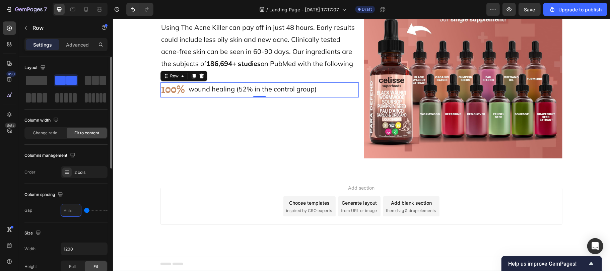
type input "1"
type input "0"
type input "2"
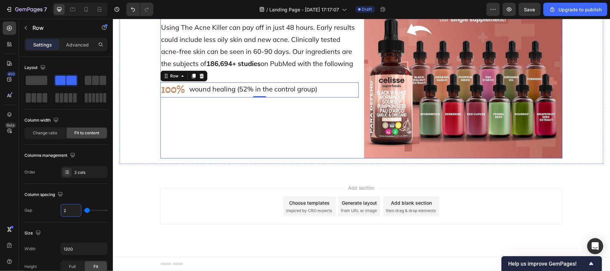
click at [260, 150] on div "⁠⁠⁠⁠⁠⁠⁠ Clinically documented results with our ingredients Heading Using The Ac…" at bounding box center [259, 59] width 198 height 198
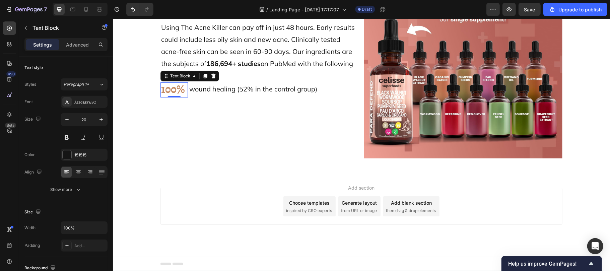
click at [184, 95] on div "100%" at bounding box center [173, 89] width 27 height 15
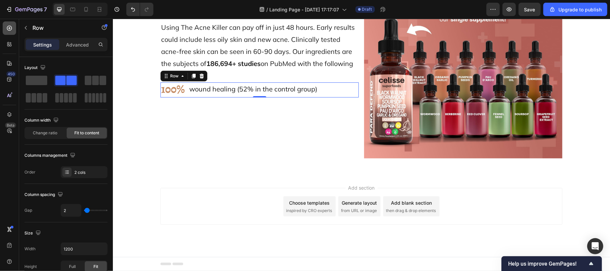
click at [7, 32] on div at bounding box center [9, 27] width 13 height 13
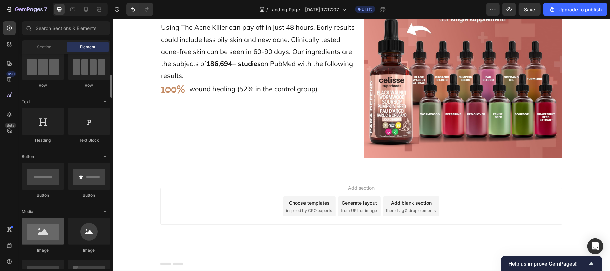
scroll to position [76, 0]
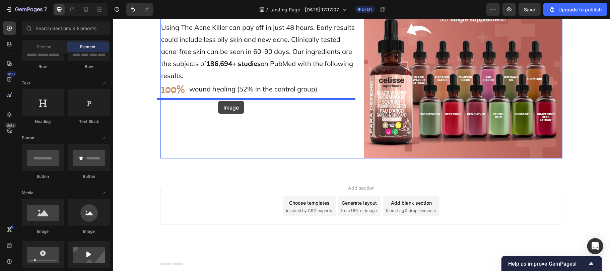
drag, startPoint x: 155, startPoint y: 232, endPoint x: 218, endPoint y: 100, distance: 145.5
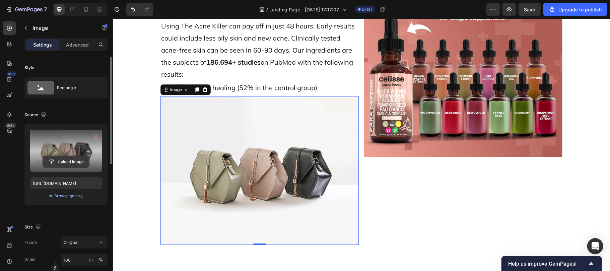
click at [59, 162] on input "file" at bounding box center [66, 161] width 46 height 11
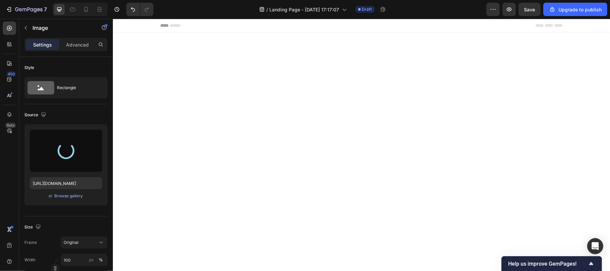
scroll to position [3636, 0]
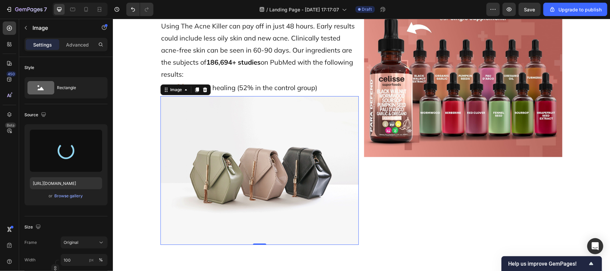
type input "[URL][DOMAIN_NAME]"
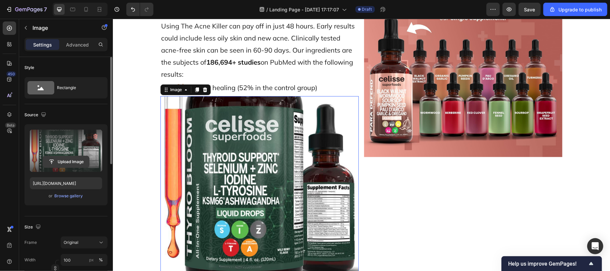
click at [67, 162] on input "file" at bounding box center [66, 161] width 46 height 11
click at [65, 160] on input "file" at bounding box center [66, 161] width 46 height 11
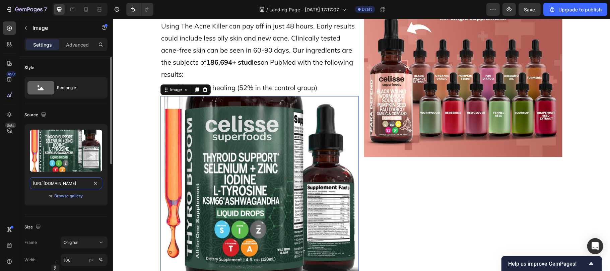
click at [67, 186] on input "[URL][DOMAIN_NAME]" at bounding box center [66, 183] width 72 height 12
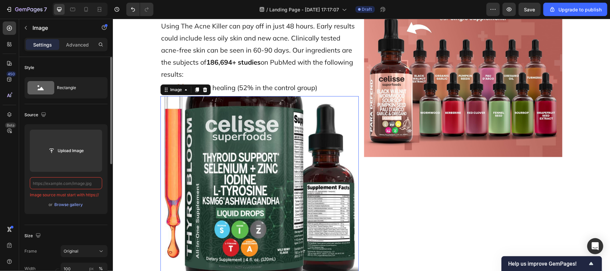
paste input "[URL][DOMAIN_NAME]"
type input "[URL][DOMAIN_NAME]"
paste input "[URL][DOMAIN_NAME]"
type input "[URL][DOMAIN_NAME]"
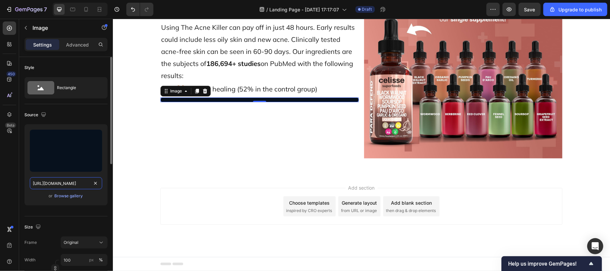
scroll to position [0, 105]
click at [206, 100] on img at bounding box center [259, 99] width 198 height 5
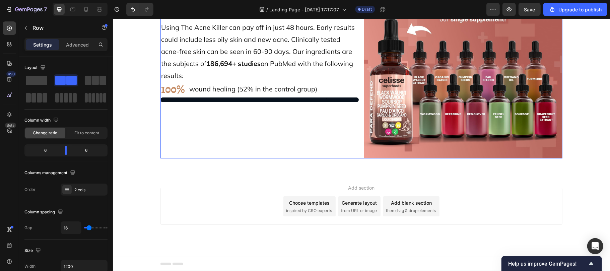
click at [166, 115] on div "⁠⁠⁠⁠⁠⁠⁠ Clinically documented results with our ingredients Heading Using The Ac…" at bounding box center [259, 59] width 198 height 198
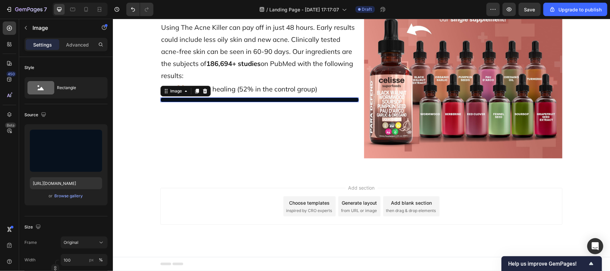
click at [172, 98] on img at bounding box center [259, 99] width 198 height 5
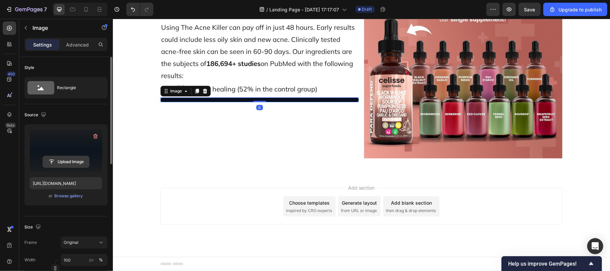
click at [69, 163] on input "file" at bounding box center [66, 161] width 46 height 11
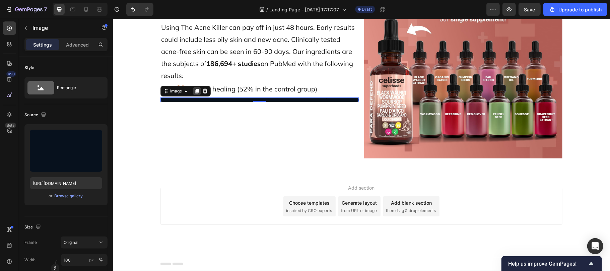
click at [194, 88] on icon at bounding box center [196, 90] width 5 height 5
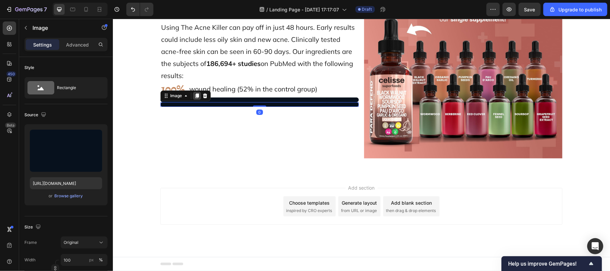
click at [195, 95] on icon at bounding box center [197, 95] width 4 height 5
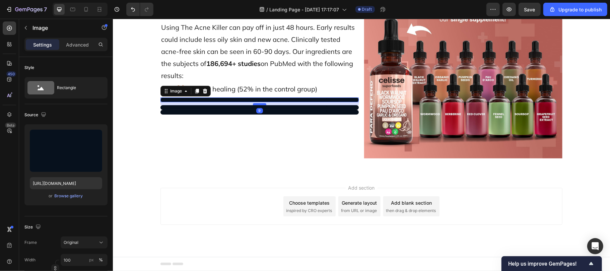
drag, startPoint x: 255, startPoint y: 100, endPoint x: 257, endPoint y: 103, distance: 3.6
click at [257, 103] on div at bounding box center [258, 104] width 13 height 2
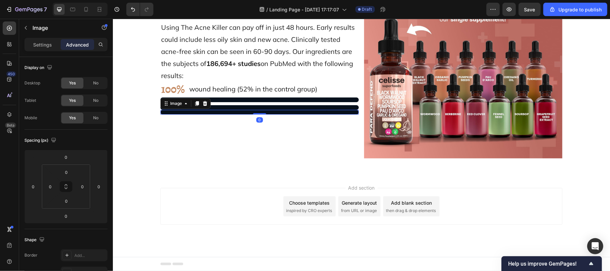
click at [241, 113] on img at bounding box center [259, 111] width 198 height 5
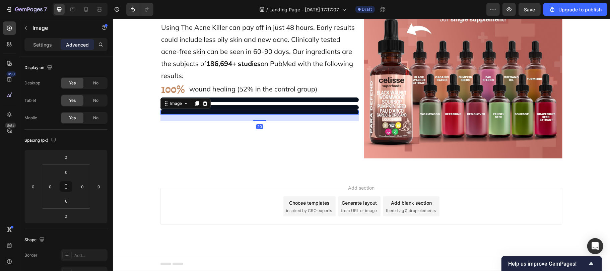
drag, startPoint x: 259, startPoint y: 114, endPoint x: 259, endPoint y: 121, distance: 6.7
click at [259, 121] on div at bounding box center [258, 120] width 13 height 1
type input "20"
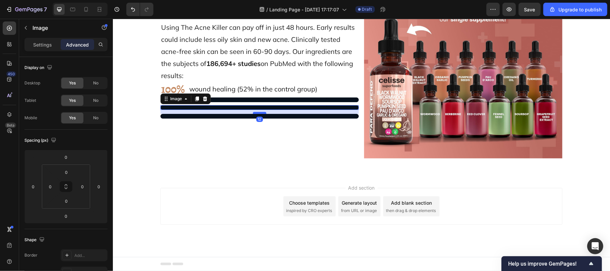
drag, startPoint x: 256, startPoint y: 108, endPoint x: 256, endPoint y: 112, distance: 4.0
click at [256, 112] on div at bounding box center [258, 112] width 13 height 2
type input "12"
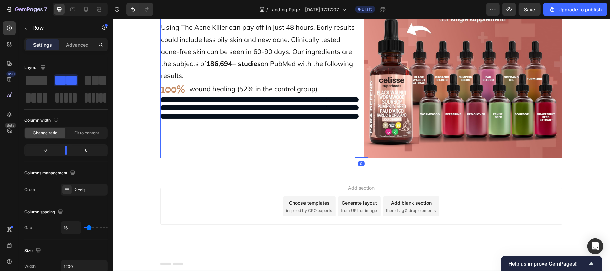
click at [275, 130] on div "⁠⁠⁠⁠⁠⁠⁠ Clinically documented results with our ingredients Heading Using The Ac…" at bounding box center [259, 59] width 198 height 198
click at [8, 28] on icon at bounding box center [9, 28] width 3 height 3
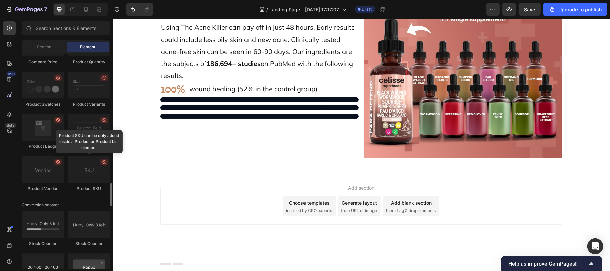
scroll to position [1184, 0]
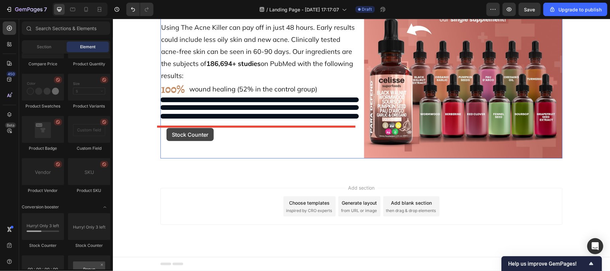
drag, startPoint x: 165, startPoint y: 249, endPoint x: 165, endPoint y: 129, distance: 120.8
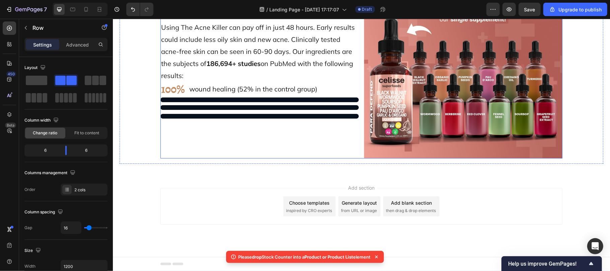
click at [165, 129] on div "⁠⁠⁠⁠⁠⁠⁠ Clinically documented results with our ingredients Heading Using The Ac…" at bounding box center [259, 59] width 198 height 198
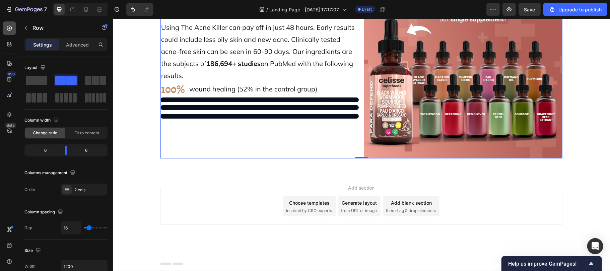
click at [9, 27] on icon at bounding box center [9, 28] width 3 height 3
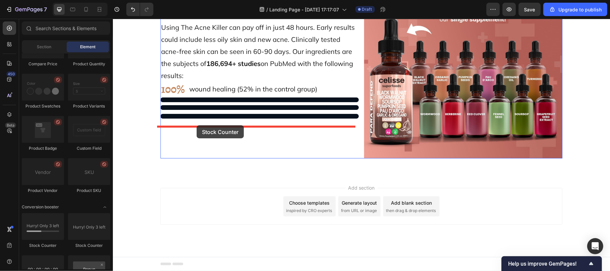
drag, startPoint x: 145, startPoint y: 244, endPoint x: 195, endPoint y: 126, distance: 128.7
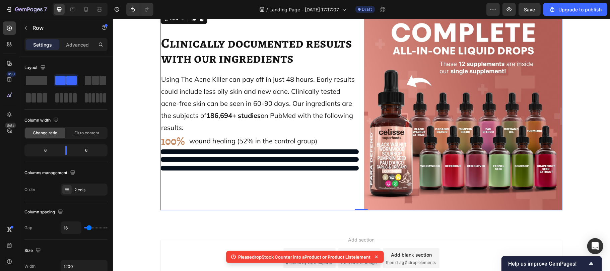
scroll to position [3571, 0]
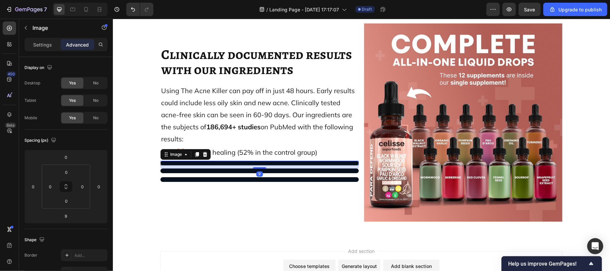
click at [218, 163] on img at bounding box center [259, 162] width 198 height 5
click at [264, 269] on div "Add section Choose templates inspired by CRO experts Generate layout from URL o…" at bounding box center [361, 269] width 402 height 37
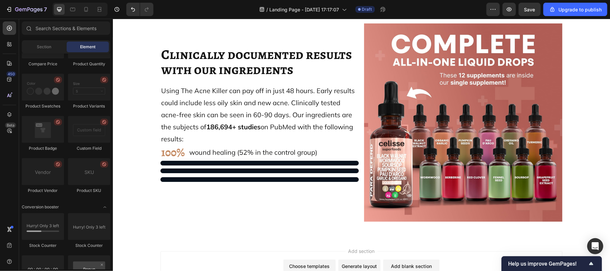
click at [264, 269] on div "Add section Choose templates inspired by CRO experts Generate layout from URL o…" at bounding box center [361, 269] width 402 height 37
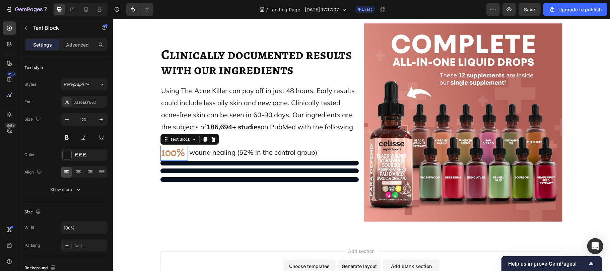
click at [184, 155] on span "Rich Text Editor. Editing area: main" at bounding box center [185, 153] width 3 height 9
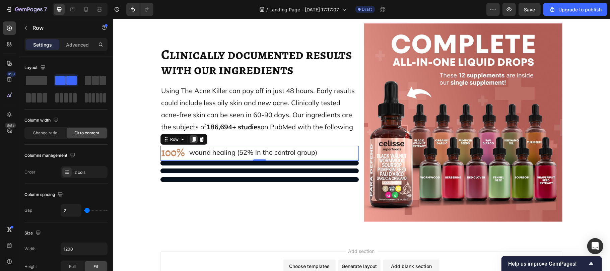
click at [191, 140] on icon at bounding box center [193, 139] width 4 height 5
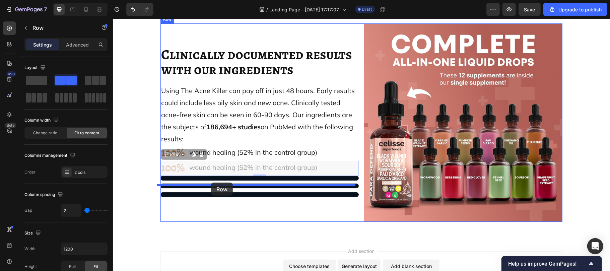
drag, startPoint x: 168, startPoint y: 153, endPoint x: 211, endPoint y: 182, distance: 51.5
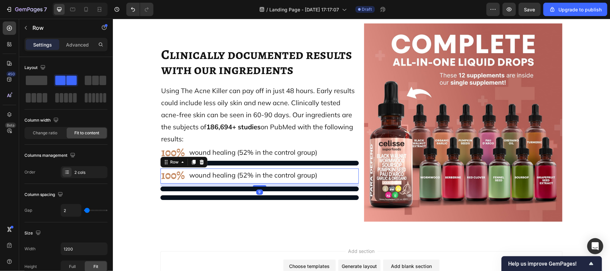
click at [188, 183] on div "100% Text Block wound healing (52% in the control group) Text Block Row 9" at bounding box center [259, 175] width 198 height 15
click at [190, 160] on icon at bounding box center [192, 161] width 5 height 5
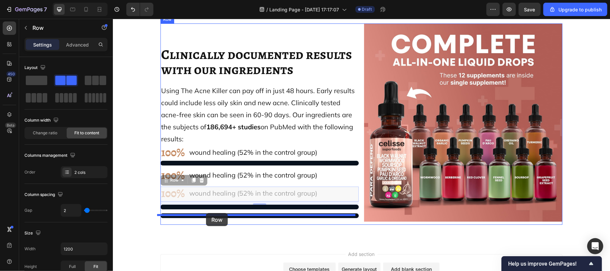
drag, startPoint x: 171, startPoint y: 179, endPoint x: 206, endPoint y: 213, distance: 47.8
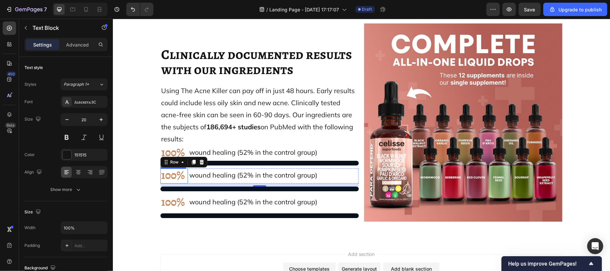
click at [168, 177] on strong "100%" at bounding box center [172, 175] width 23 height 16
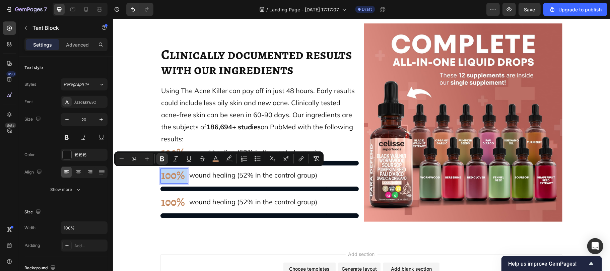
click at [168, 177] on strong "100%" at bounding box center [172, 175] width 23 height 16
click at [172, 177] on strong "100%" at bounding box center [172, 175] width 23 height 16
drag, startPoint x: 172, startPoint y: 177, endPoint x: 157, endPoint y: 179, distance: 14.9
click at [161, 179] on strong "100%" at bounding box center [172, 175] width 23 height 16
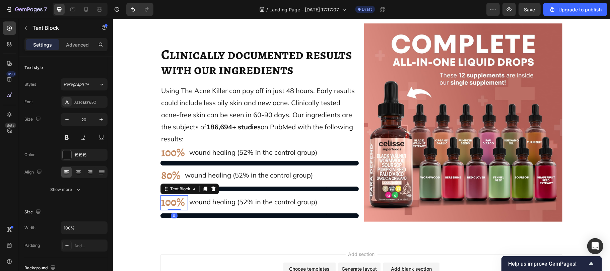
click at [173, 201] on strong "100%" at bounding box center [172, 201] width 23 height 16
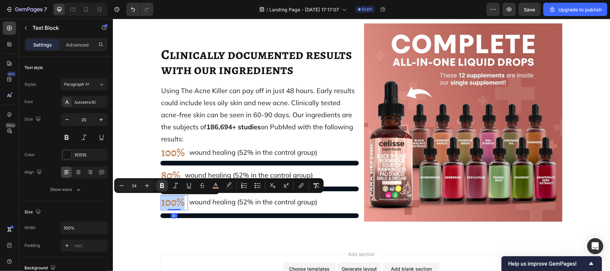
drag, startPoint x: 173, startPoint y: 202, endPoint x: 151, endPoint y: 205, distance: 22.7
click at [151, 205] on div "⁠⁠⁠⁠⁠⁠⁠ Clinically documented results with our ingredients Heading Using The Ac…" at bounding box center [361, 123] width 473 height 201
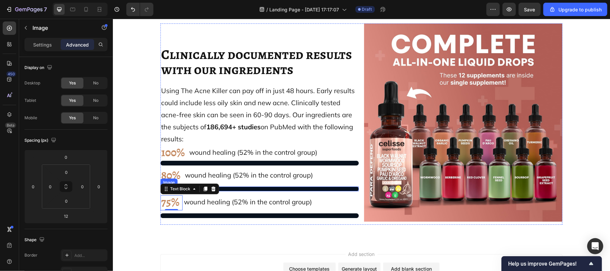
click at [321, 189] on img at bounding box center [259, 188] width 198 height 5
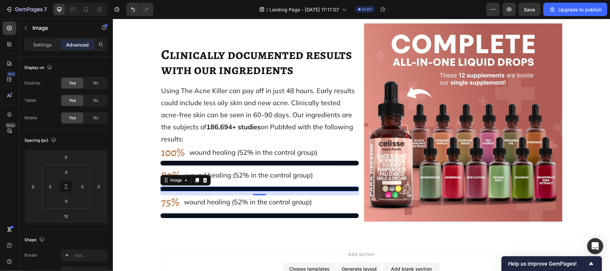
click at [161, 194] on div "12" at bounding box center [259, 193] width 198 height 4
click at [41, 47] on p "Settings" at bounding box center [42, 44] width 19 height 7
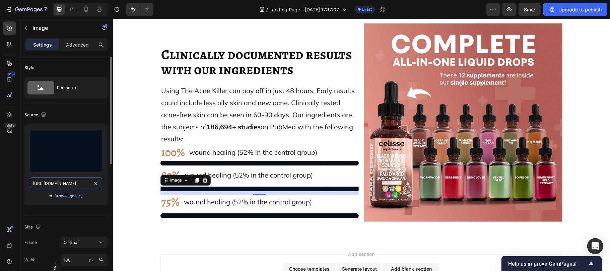
click at [74, 186] on input "[URL][DOMAIN_NAME]" at bounding box center [66, 183] width 72 height 12
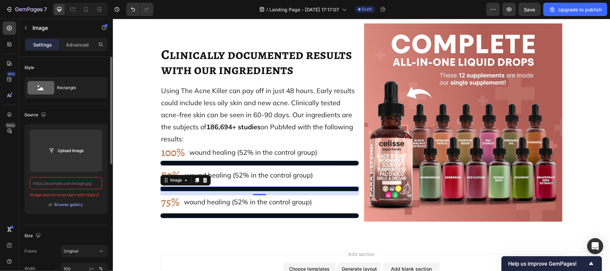
paste input "[URL][DOMAIN_NAME]"
type input "[URL][DOMAIN_NAME]"
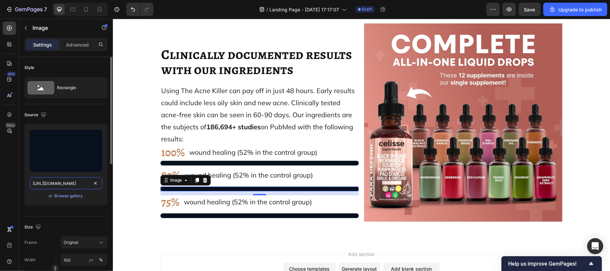
scroll to position [0, 186]
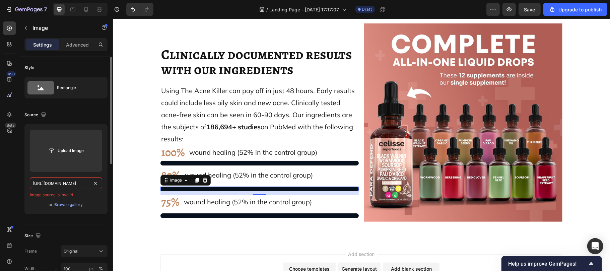
click at [74, 186] on input "[URL][DOMAIN_NAME]" at bounding box center [66, 183] width 72 height 12
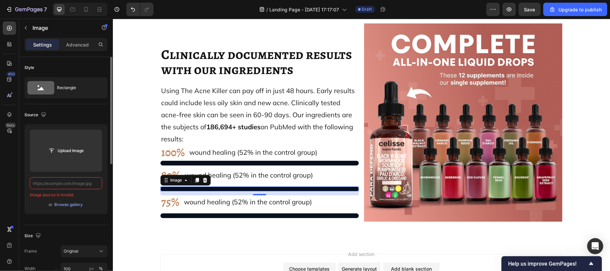
paste input "[URL][DOMAIN_NAME]"
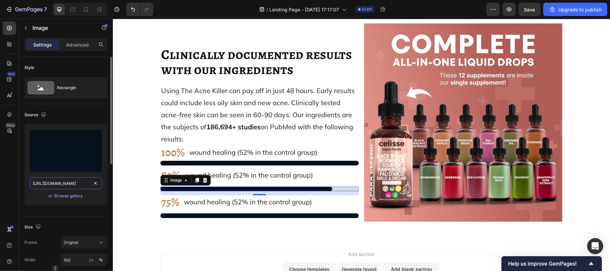
scroll to position [0, 186]
type input "[URL][DOMAIN_NAME]"
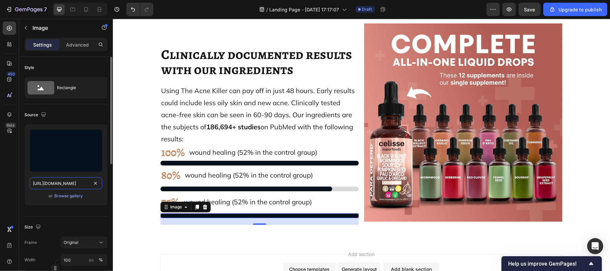
click at [66, 184] on input "[URL][DOMAIN_NAME]" at bounding box center [66, 183] width 72 height 12
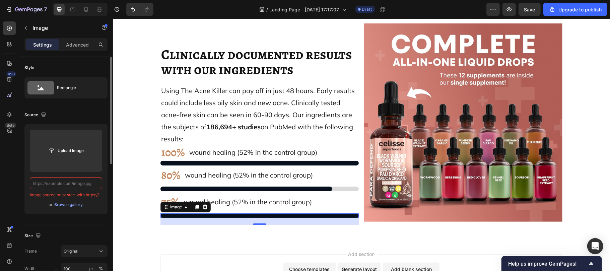
paste input "[URL][DOMAIN_NAME]"
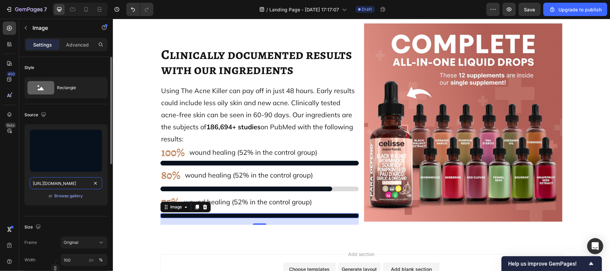
type input "[URL][DOMAIN_NAME]"
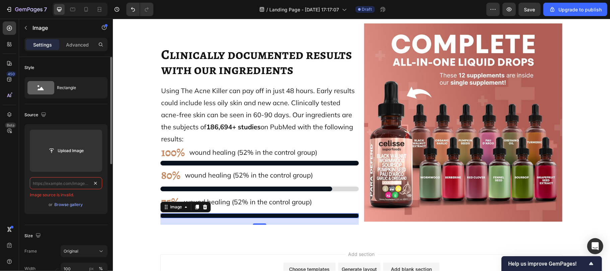
scroll to position [0, 0]
paste input "[URL][DOMAIN_NAME]"
type input "[URL][DOMAIN_NAME]"
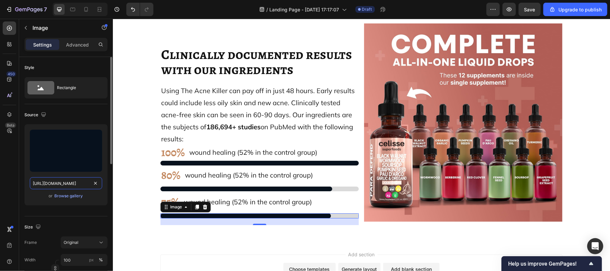
scroll to position [0, 187]
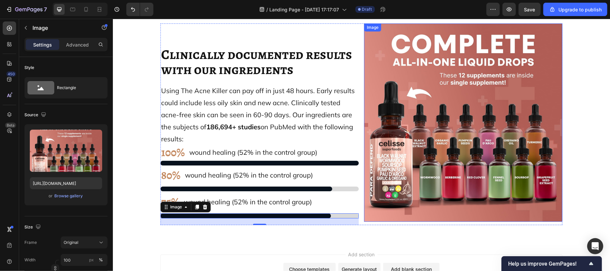
click at [364, 176] on img at bounding box center [463, 122] width 198 height 198
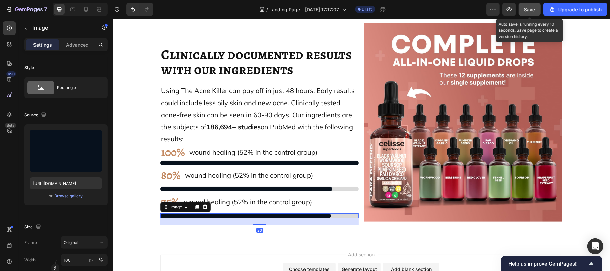
click at [527, 7] on span "Save" at bounding box center [529, 10] width 11 height 6
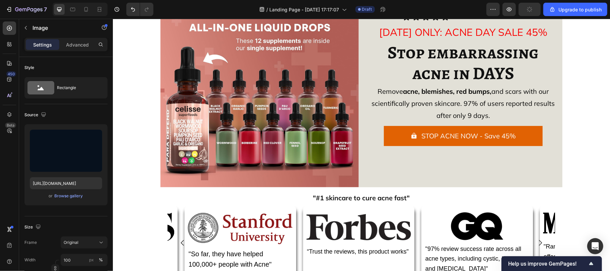
scroll to position [0, 0]
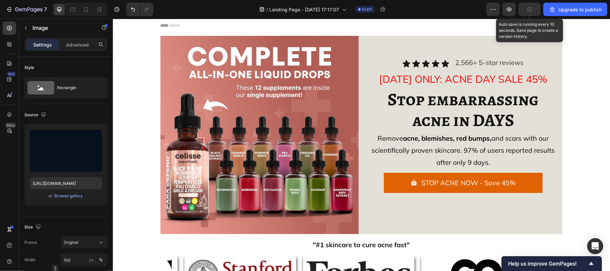
click at [529, 9] on icon "button" at bounding box center [529, 9] width 7 height 7
click at [529, 9] on icon "button" at bounding box center [529, 9] width 6 height 6
click at [529, 9] on icon "button" at bounding box center [529, 9] width 7 height 7
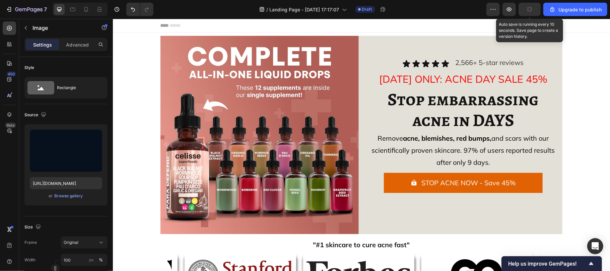
click at [529, 9] on icon "button" at bounding box center [529, 9] width 6 height 6
click at [529, 9] on icon "button" at bounding box center [529, 9] width 7 height 7
click at [529, 9] on icon "button" at bounding box center [529, 9] width 6 height 6
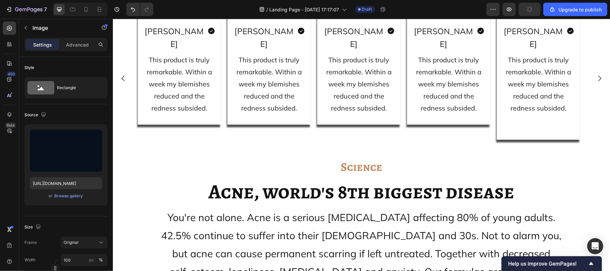
scroll to position [5096, 0]
click at [146, 8] on img at bounding box center [178, 8] width 83 height 0
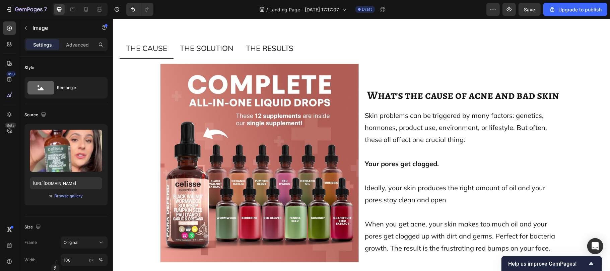
scroll to position [5416, 0]
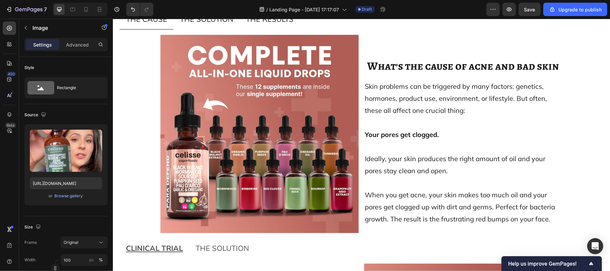
click at [200, 23] on span "THE SOLUTION" at bounding box center [205, 18] width 53 height 9
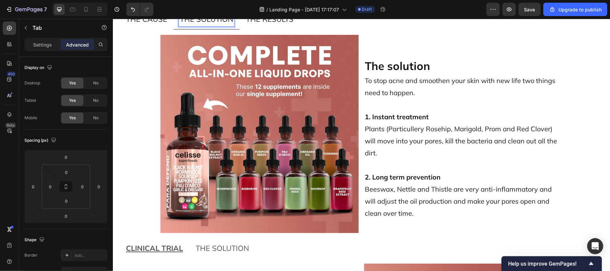
click at [264, 29] on li "THE RESULTS" at bounding box center [269, 19] width 60 height 20
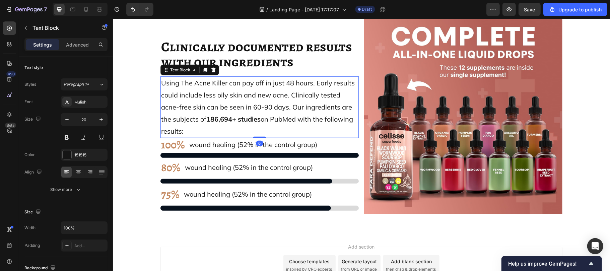
scroll to position [5778, 0]
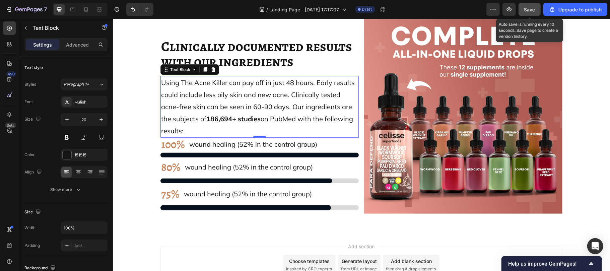
click at [522, 3] on button "Save" at bounding box center [529, 9] width 22 height 13
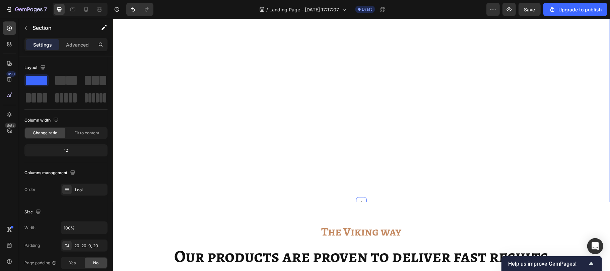
scroll to position [4611, 0]
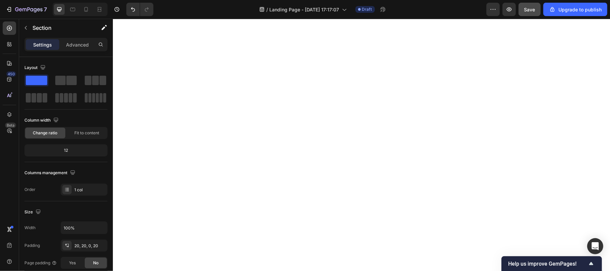
click at [527, 15] on button "Save" at bounding box center [529, 9] width 22 height 13
click at [525, 14] on button "Save" at bounding box center [529, 9] width 22 height 13
